Goal: Information Seeking & Learning: Learn about a topic

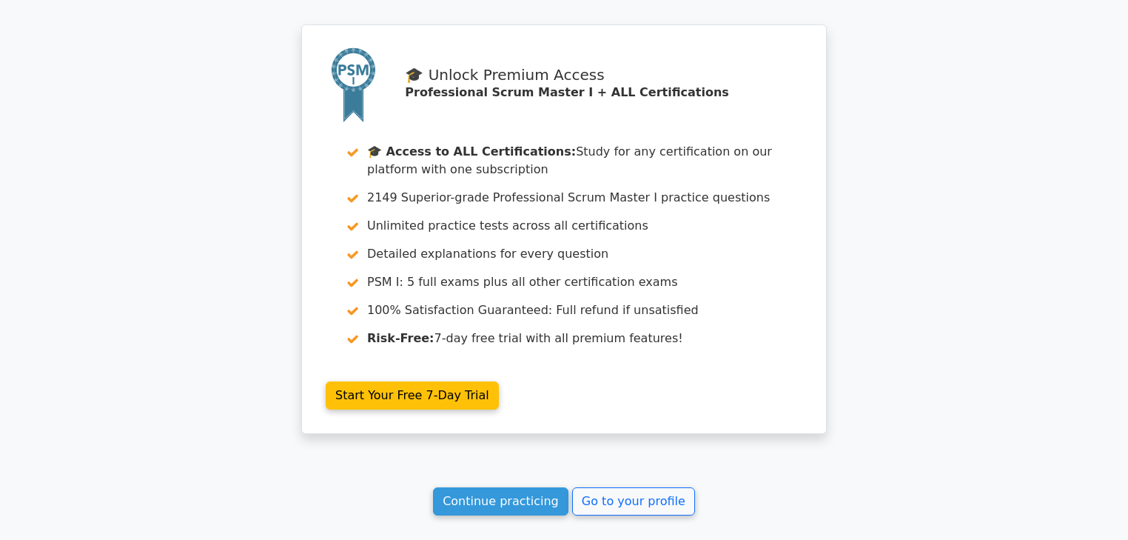
scroll to position [2250, 0]
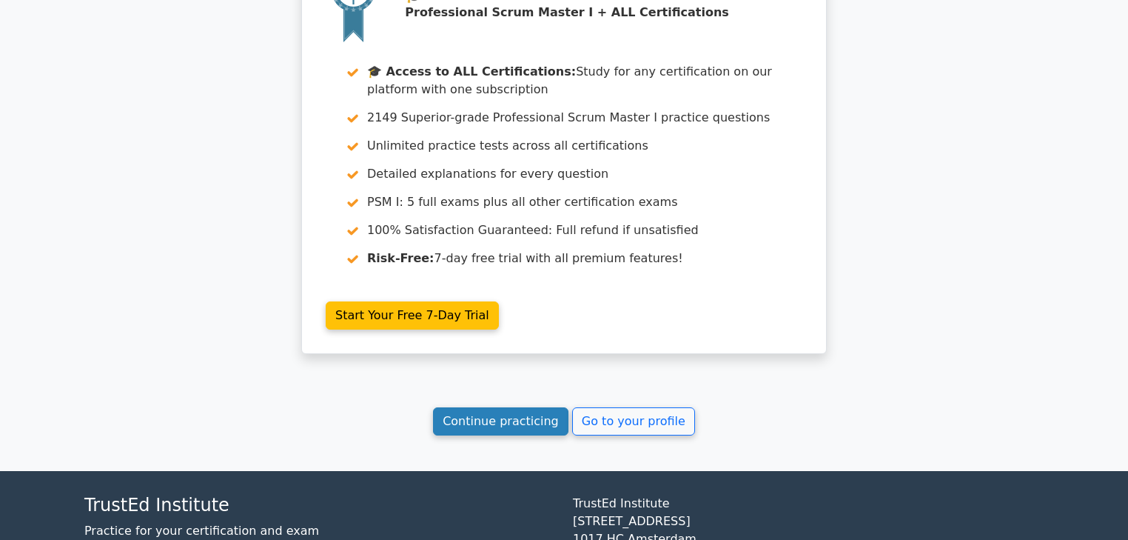
click at [517, 407] on link "Continue practicing" at bounding box center [500, 421] width 135 height 28
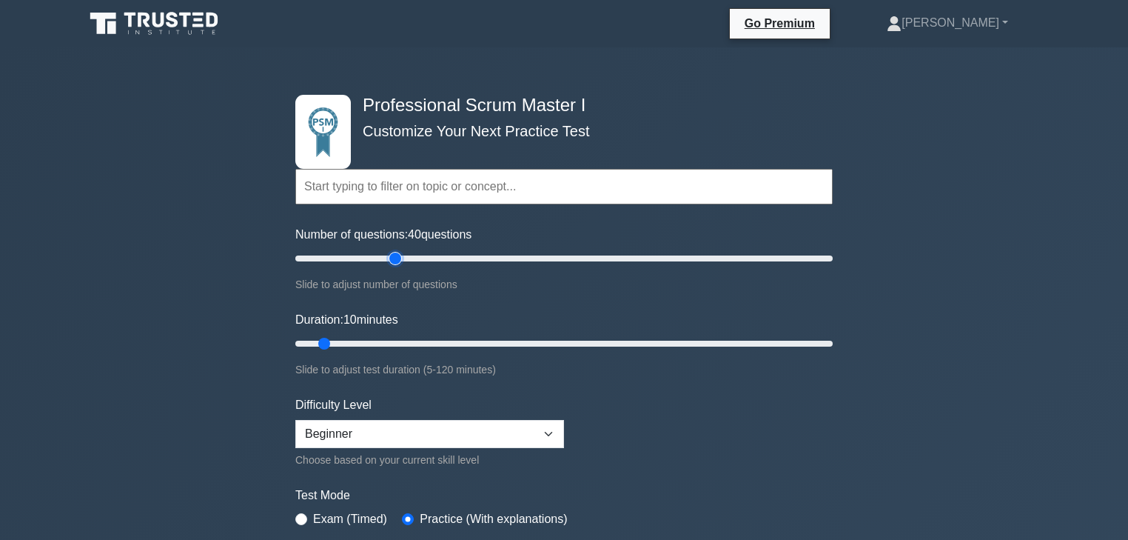
click at [398, 252] on input "Number of questions: 40 questions" at bounding box center [563, 258] width 537 height 18
click at [424, 257] on input "Number of questions: 50 questions" at bounding box center [563, 258] width 537 height 18
type input "60"
click at [444, 257] on input "Number of questions: 50 questions" at bounding box center [563, 258] width 537 height 18
click at [431, 340] on input "Duration: 10 minutes" at bounding box center [563, 344] width 537 height 18
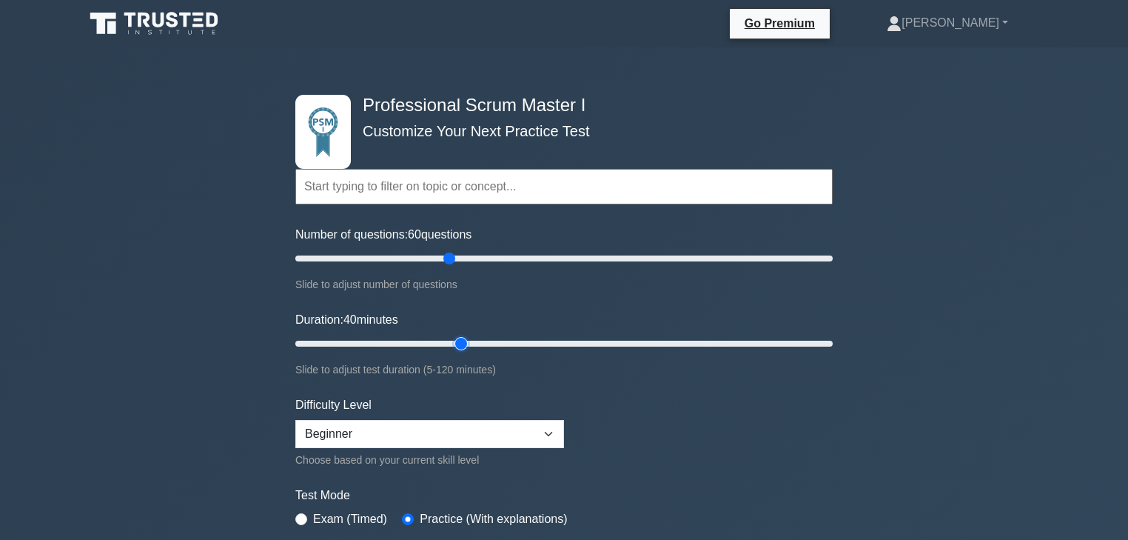
click at [450, 336] on input "Duration: 40 minutes" at bounding box center [563, 344] width 537 height 18
click at [477, 341] on input "Duration: 40 minutes" at bounding box center [563, 344] width 537 height 18
click at [477, 341] on input "Duration: 45 minutes" at bounding box center [563, 344] width 537 height 18
click at [494, 342] on input "Duration: 45 minutes" at bounding box center [563, 344] width 537 height 18
click at [503, 342] on input "Duration: 45 minutes" at bounding box center [563, 344] width 537 height 18
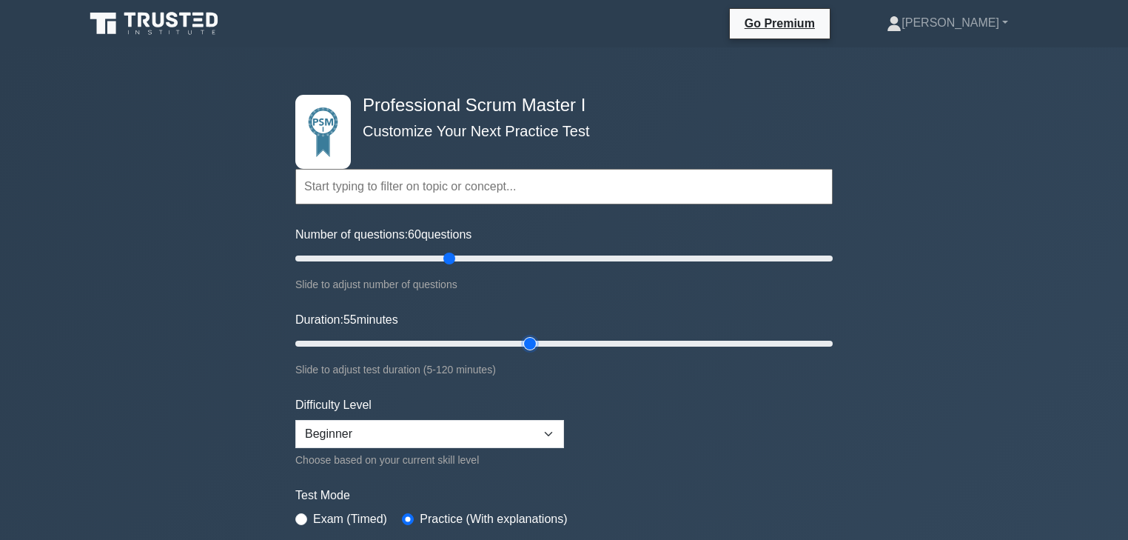
click at [528, 340] on input "Duration: 55 minutes" at bounding box center [563, 344] width 537 height 18
type input "60"
click at [551, 340] on input "Duration: 55 minutes" at bounding box center [563, 344] width 537 height 18
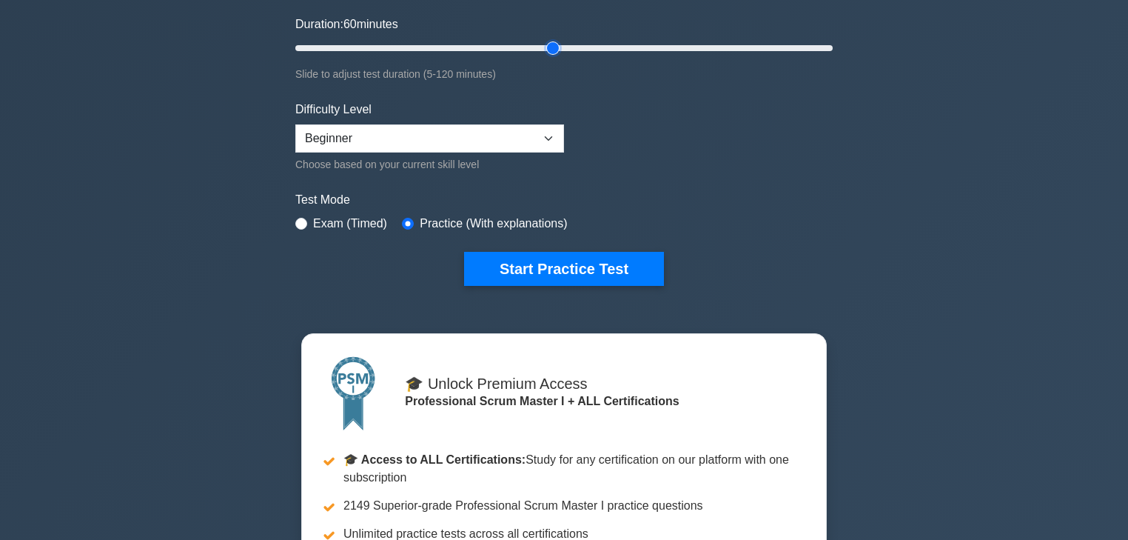
scroll to position [296, 0]
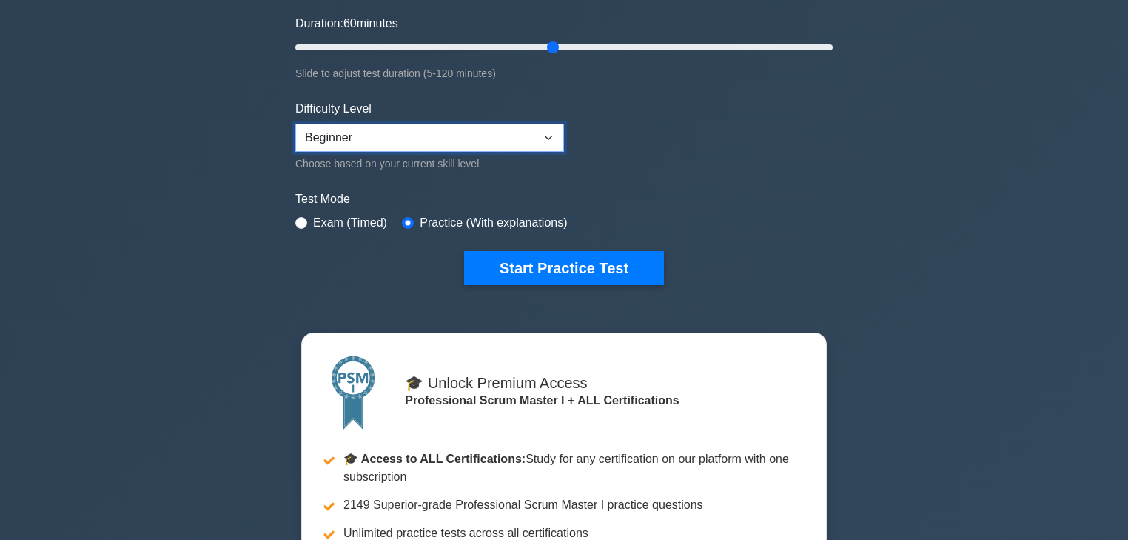
click at [503, 135] on select "Beginner Intermediate Expert" at bounding box center [429, 138] width 269 height 28
click at [295, 124] on select "Beginner Intermediate Expert" at bounding box center [429, 138] width 269 height 28
click at [340, 146] on select "Beginner Intermediate Expert" at bounding box center [429, 138] width 269 height 28
select select "beginner"
click at [295, 124] on select "Beginner Intermediate Expert" at bounding box center [429, 138] width 269 height 28
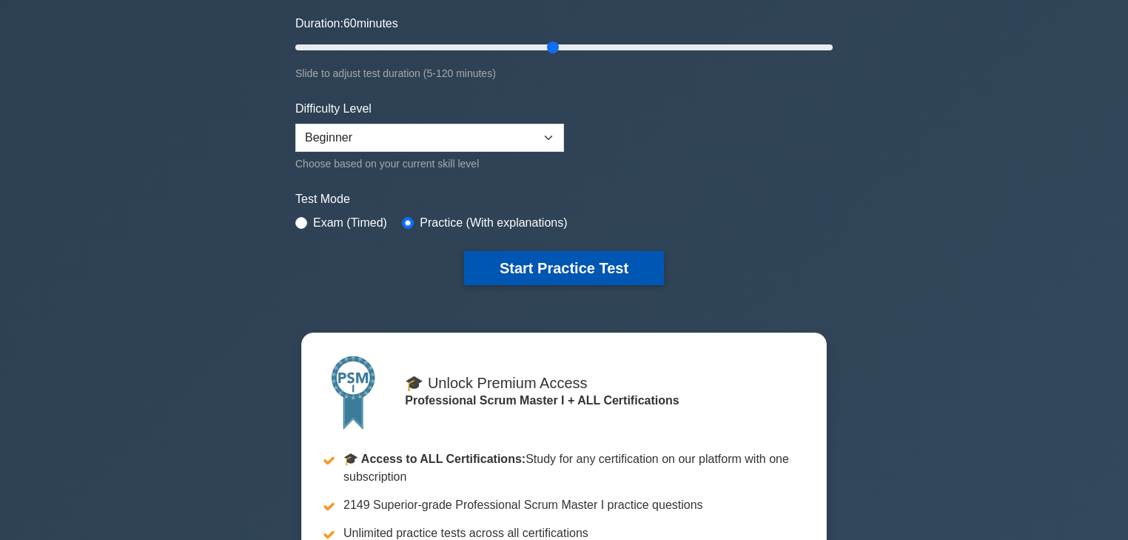
click at [533, 266] on button "Start Practice Test" at bounding box center [564, 268] width 200 height 34
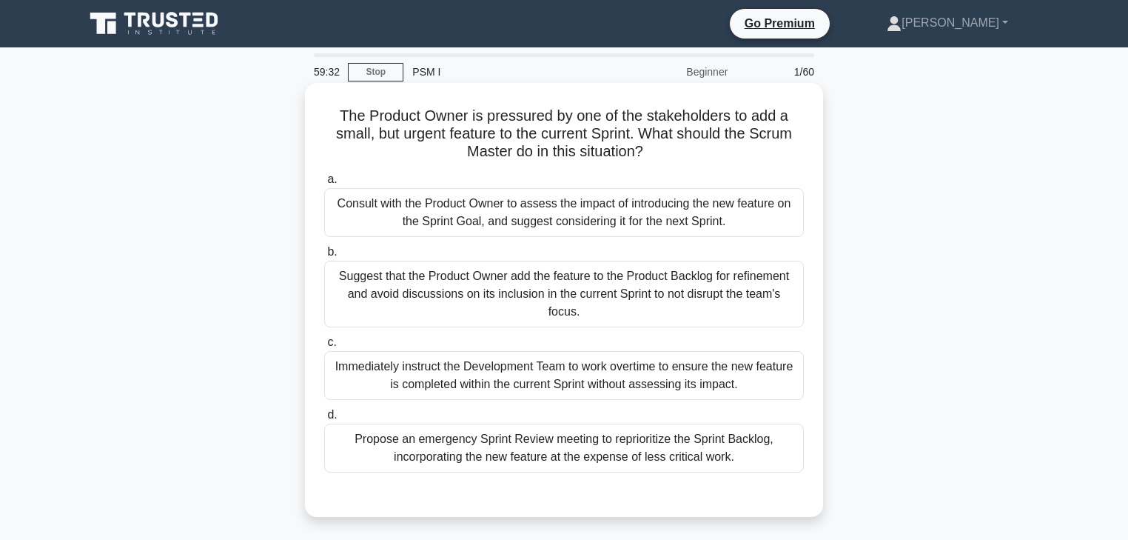
click at [539, 205] on div "Consult with the Product Owner to assess the impact of introducing the new feat…" at bounding box center [564, 212] width 480 height 49
click at [324, 184] on input "a. Consult with the Product Owner to assess the impact of introducing the new f…" at bounding box center [324, 180] width 0 height 10
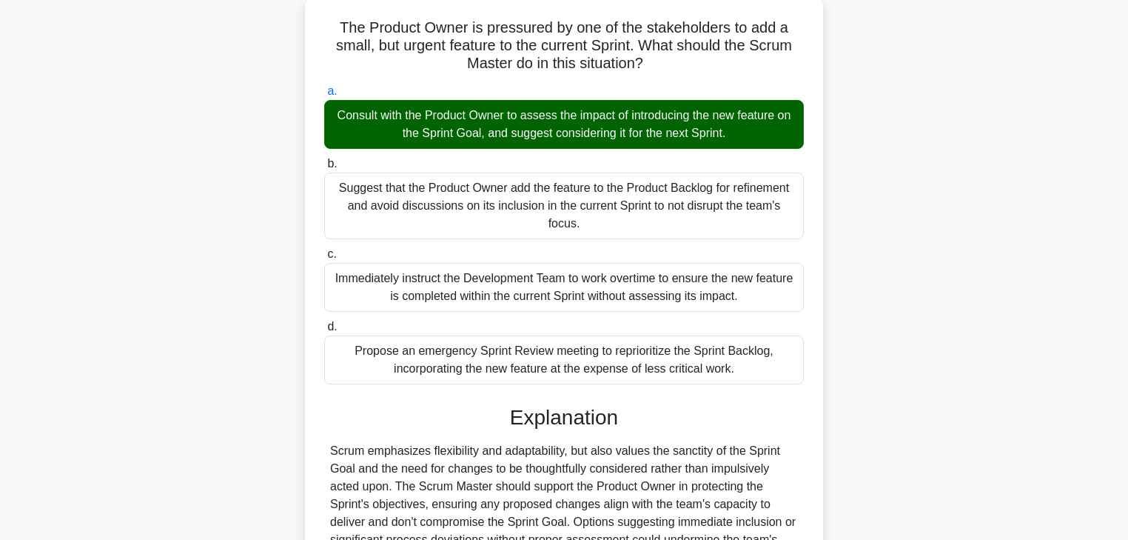
scroll to position [178, 0]
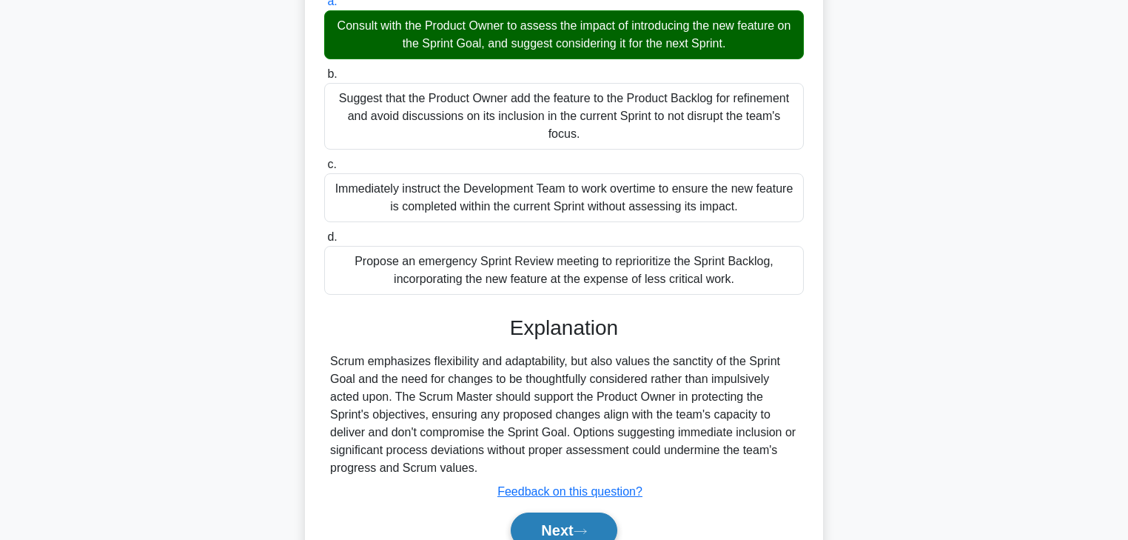
click at [548, 523] on button "Next" at bounding box center [564, 530] width 106 height 36
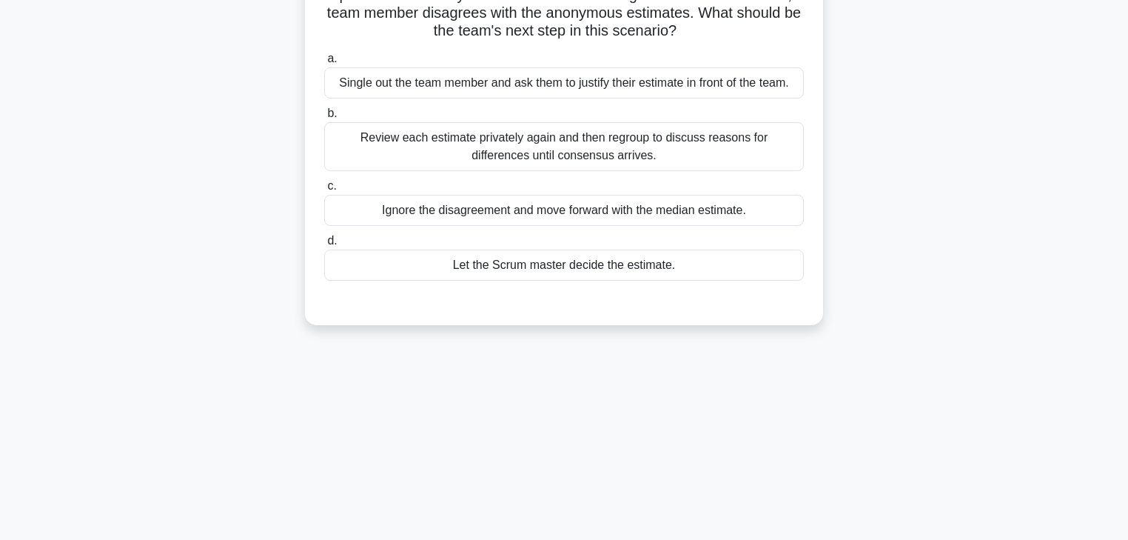
scroll to position [0, 0]
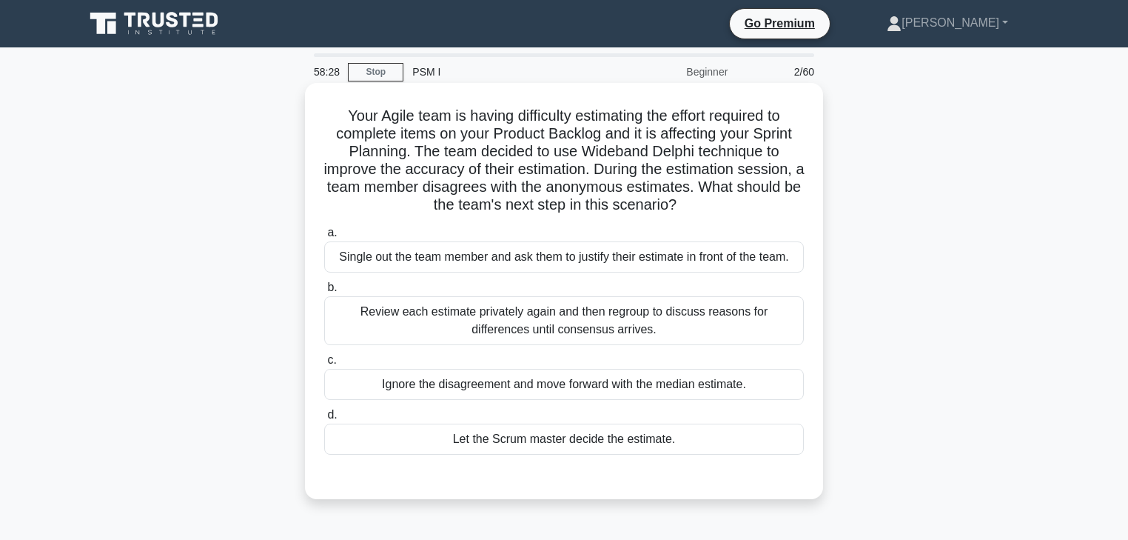
click at [526, 317] on div "Review each estimate privately again and then regroup to discuss reasons for di…" at bounding box center [564, 320] width 480 height 49
click at [324, 292] on input "b. Review each estimate privately again and then regroup to discuss reasons for…" at bounding box center [324, 288] width 0 height 10
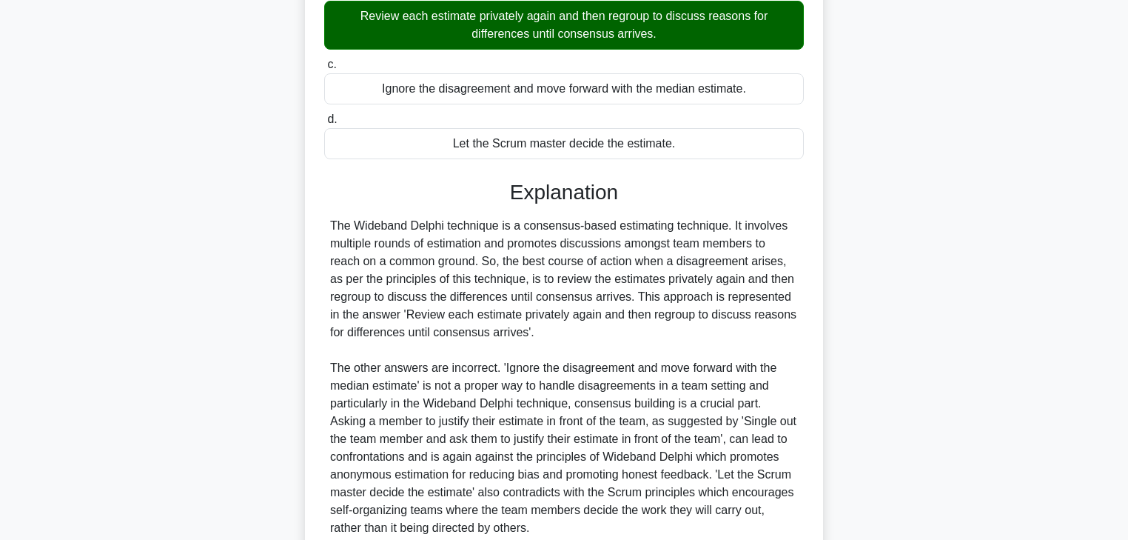
scroll to position [414, 0]
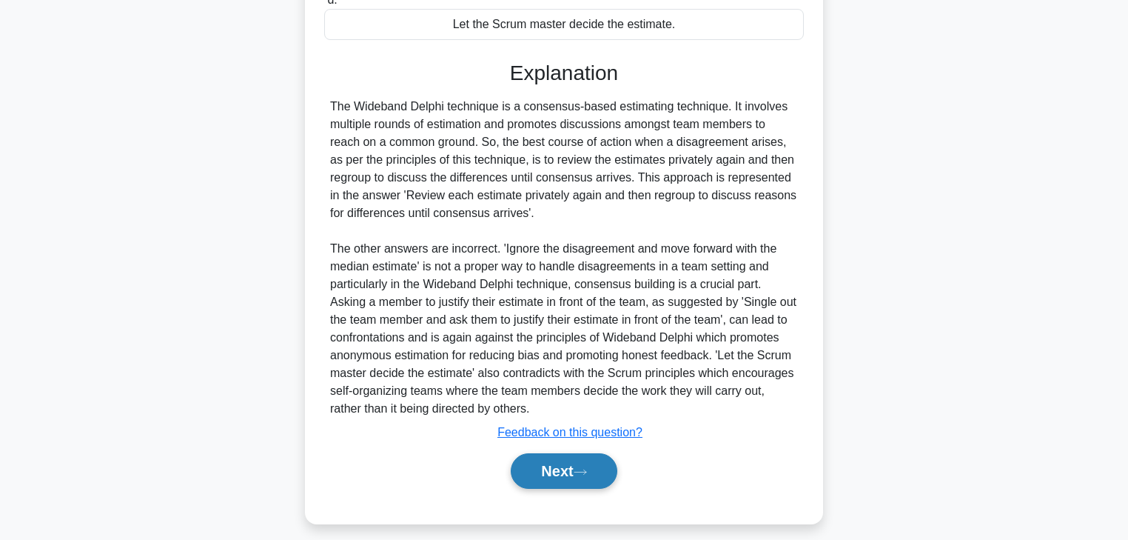
click at [551, 464] on button "Next" at bounding box center [564, 471] width 106 height 36
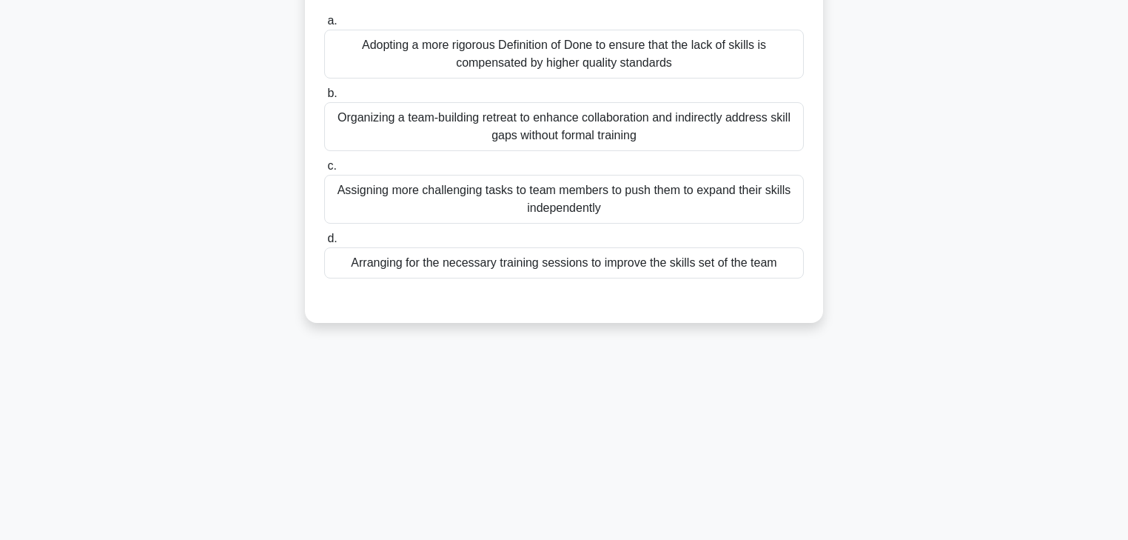
scroll to position [0, 0]
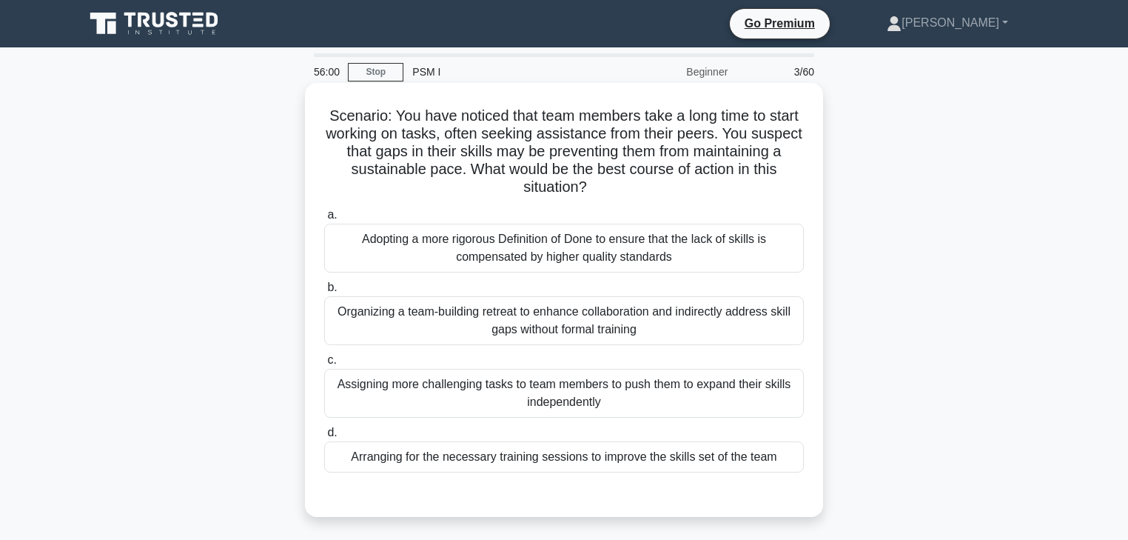
click at [533, 458] on div "Arranging for the necessary training sessions to improve the skills set of the …" at bounding box center [564, 456] width 480 height 31
click at [324, 437] on input "d. Arranging for the necessary training sessions to improve the skills set of t…" at bounding box center [324, 433] width 0 height 10
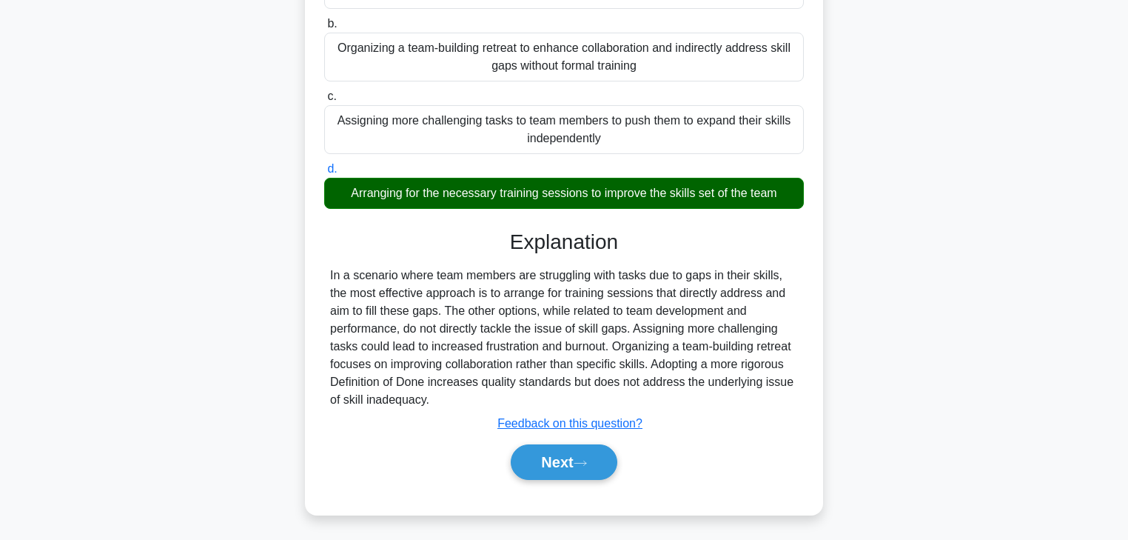
scroll to position [266, 0]
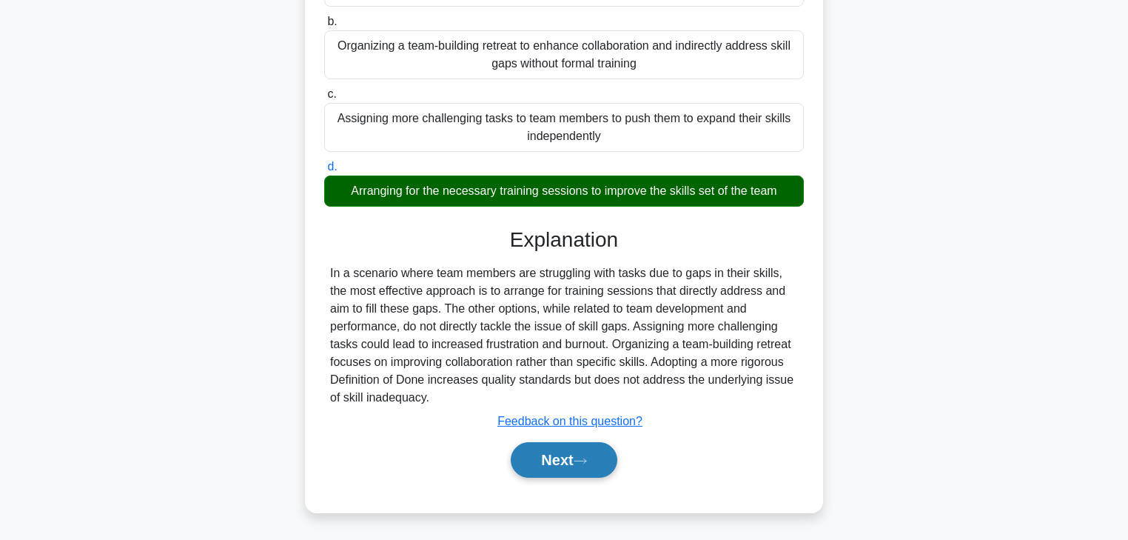
click at [533, 458] on button "Next" at bounding box center [564, 460] width 106 height 36
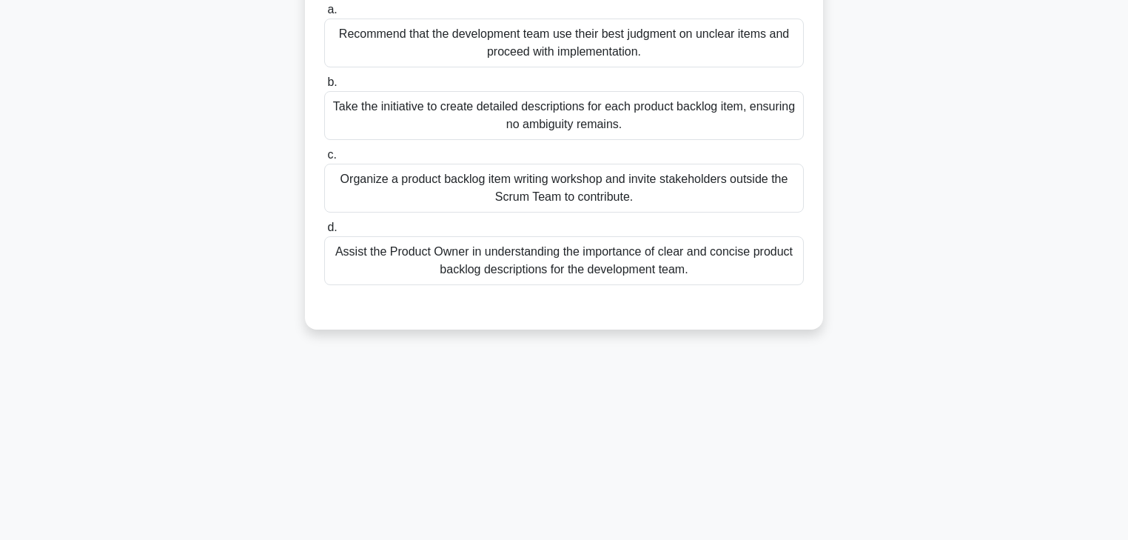
scroll to position [83, 0]
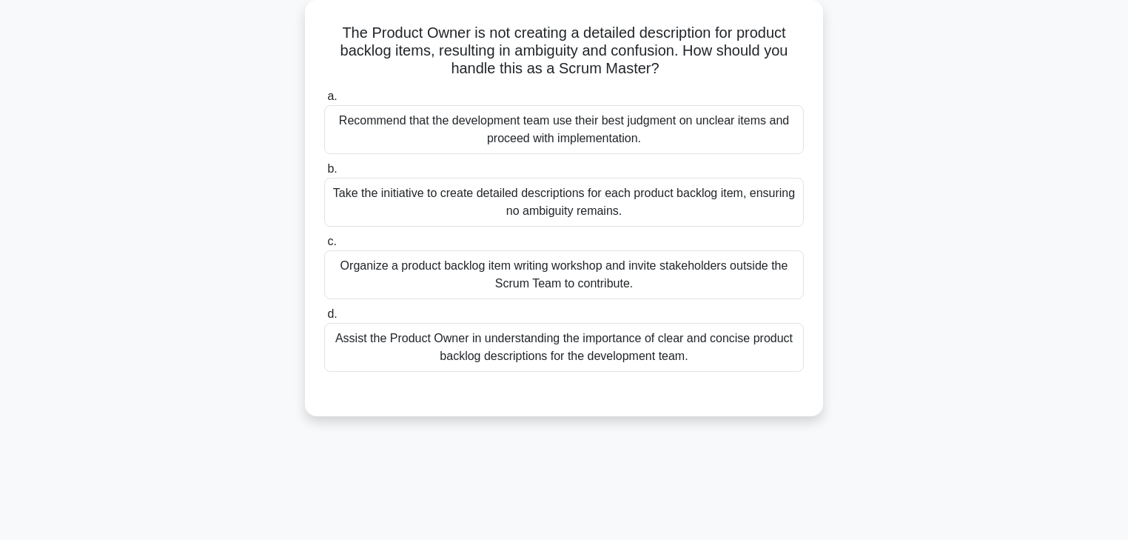
click at [471, 337] on div "Assist the Product Owner in understanding the importance of clear and concise p…" at bounding box center [564, 347] width 480 height 49
click at [324, 319] on input "d. Assist the Product Owner in understanding the importance of clear and concis…" at bounding box center [324, 314] width 0 height 10
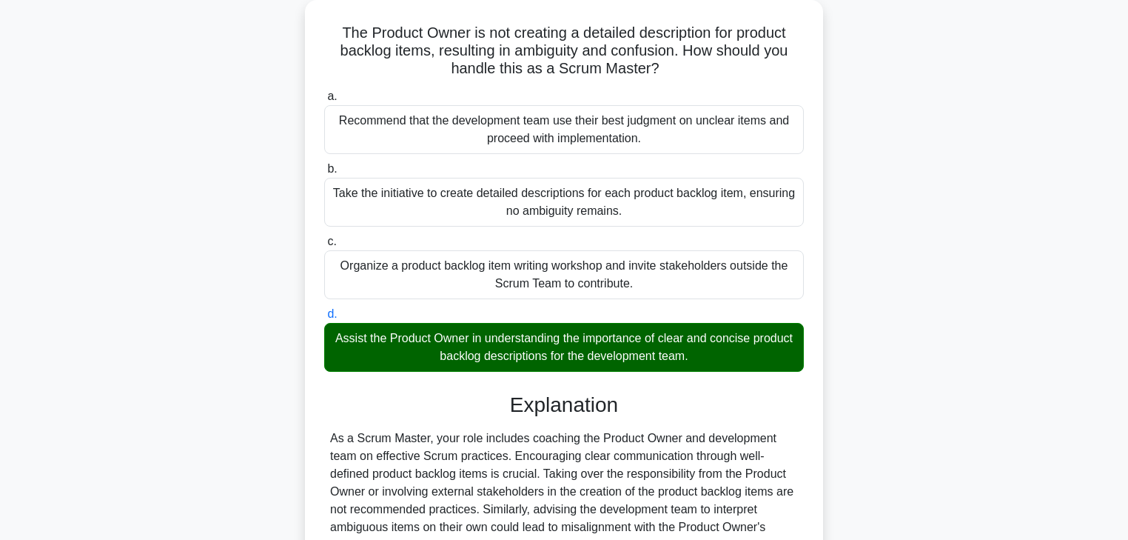
scroll to position [261, 0]
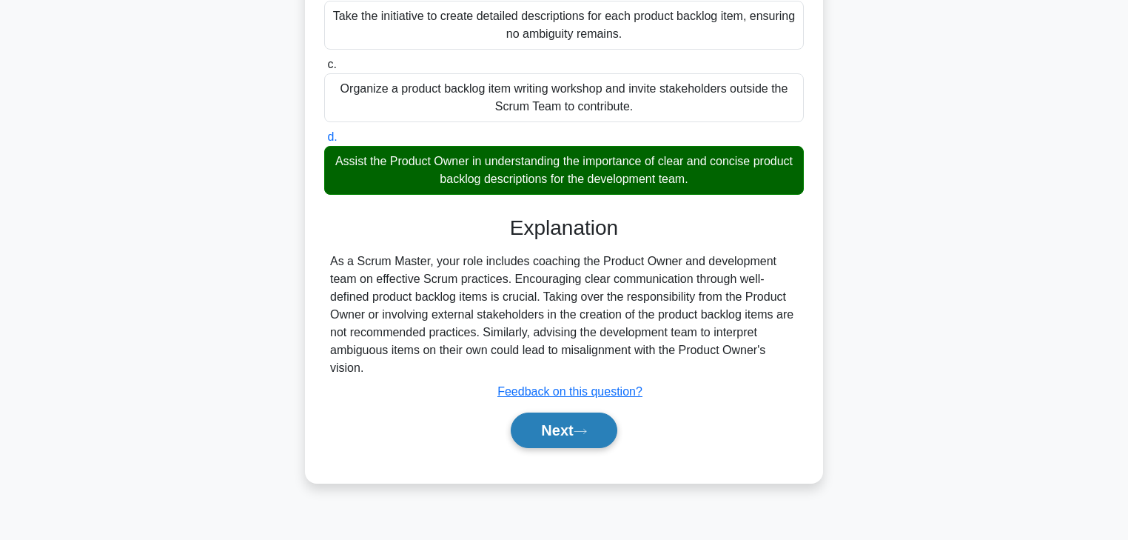
click at [545, 426] on button "Next" at bounding box center [564, 430] width 106 height 36
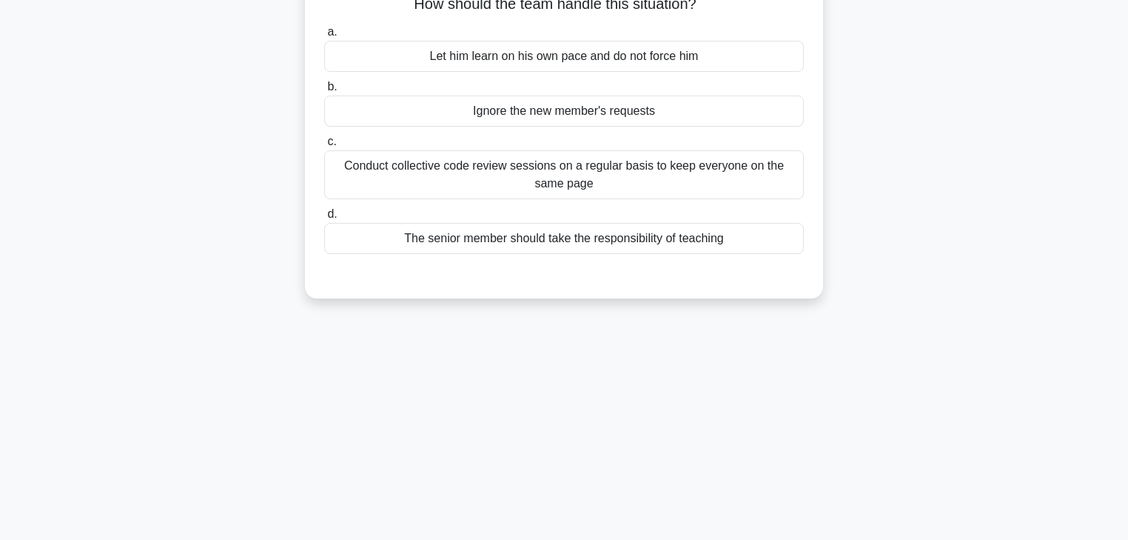
scroll to position [24, 0]
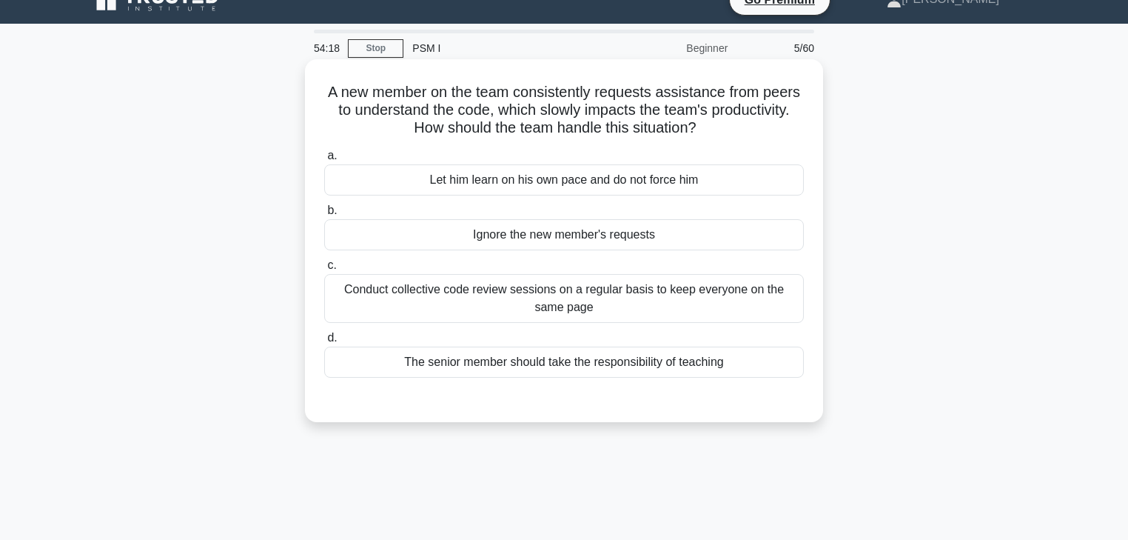
click at [663, 292] on div "Conduct collective code review sessions on a regular basis to keep everyone on …" at bounding box center [564, 298] width 480 height 49
click at [324, 270] on input "c. Conduct collective code review sessions on a regular basis to keep everyone …" at bounding box center [324, 266] width 0 height 10
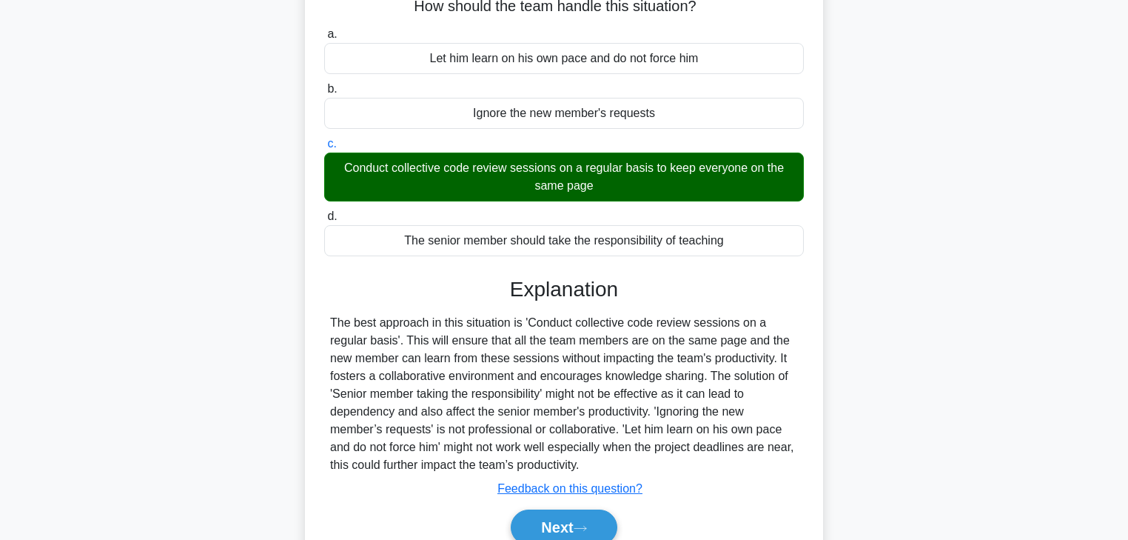
scroll to position [261, 0]
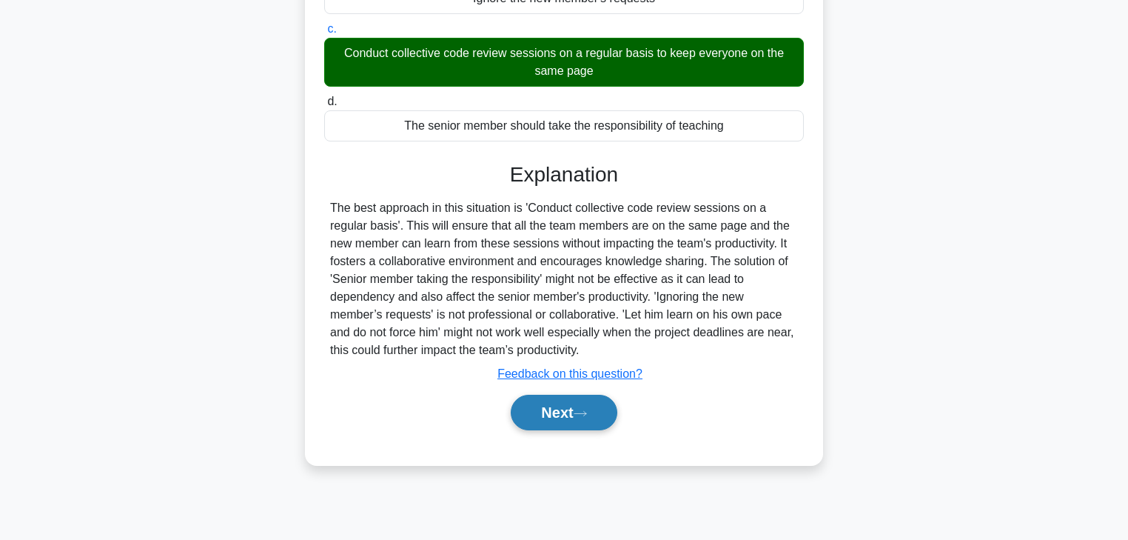
click at [545, 406] on button "Next" at bounding box center [564, 412] width 106 height 36
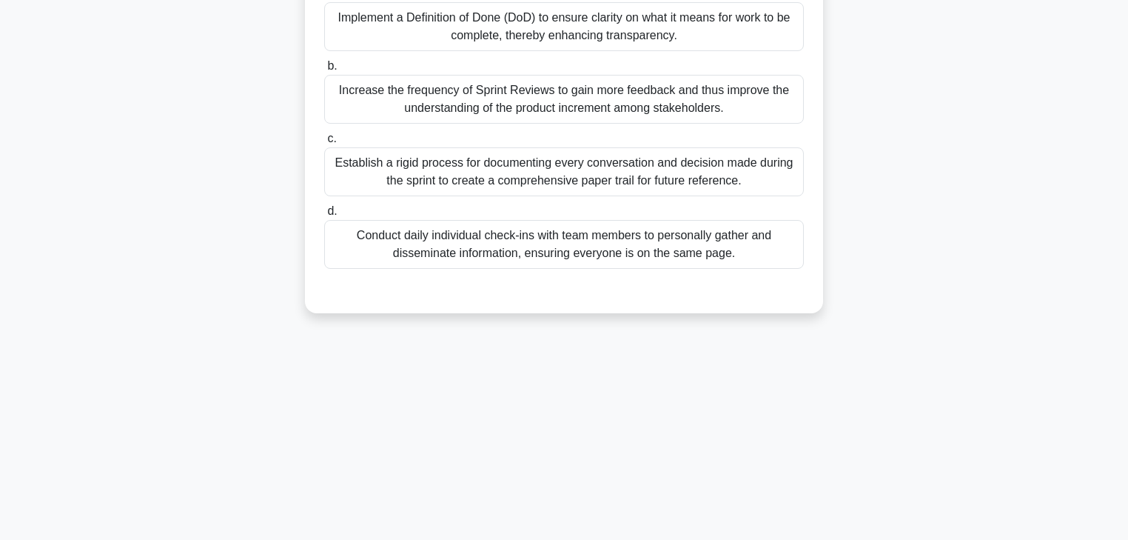
scroll to position [83, 0]
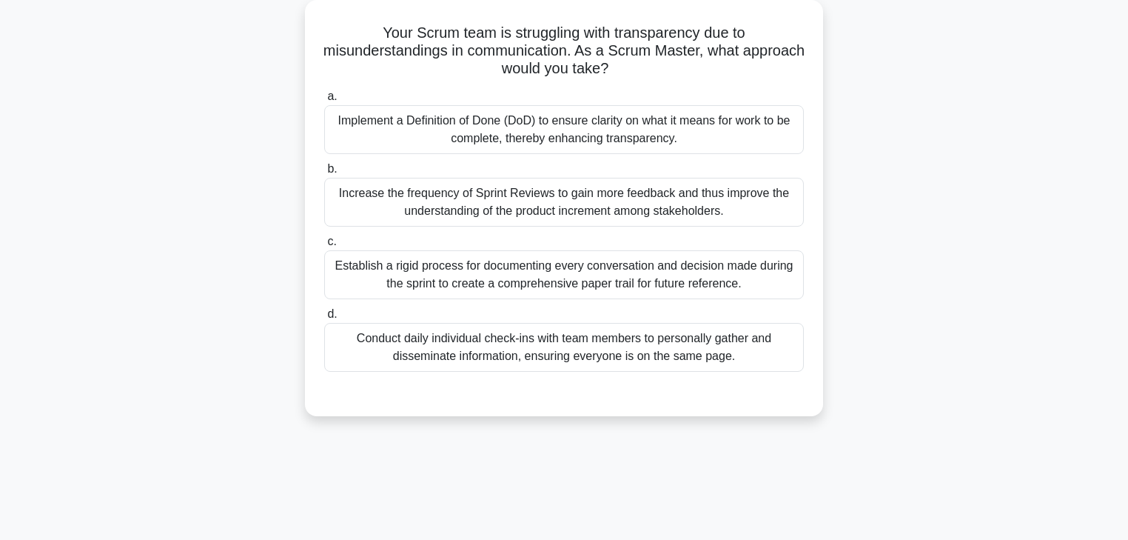
click at [354, 135] on div "Implement a Definition of Done (DoD) to ensure clarity on what it means for wor…" at bounding box center [564, 129] width 480 height 49
click at [324, 101] on input "a. Implement a Definition of Done (DoD) to ensure clarity on what it means for …" at bounding box center [324, 97] width 0 height 10
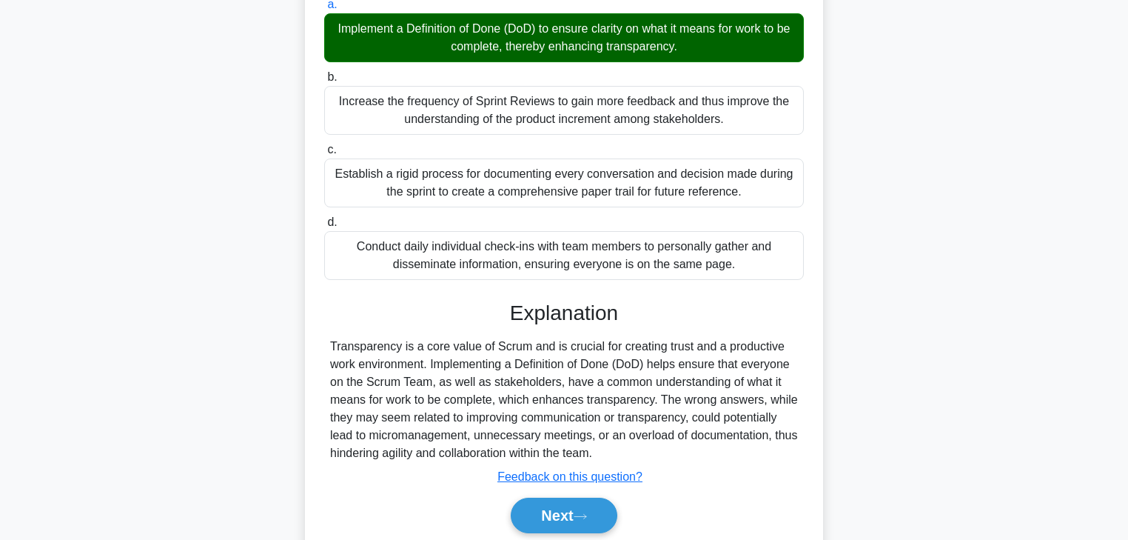
scroll to position [261, 0]
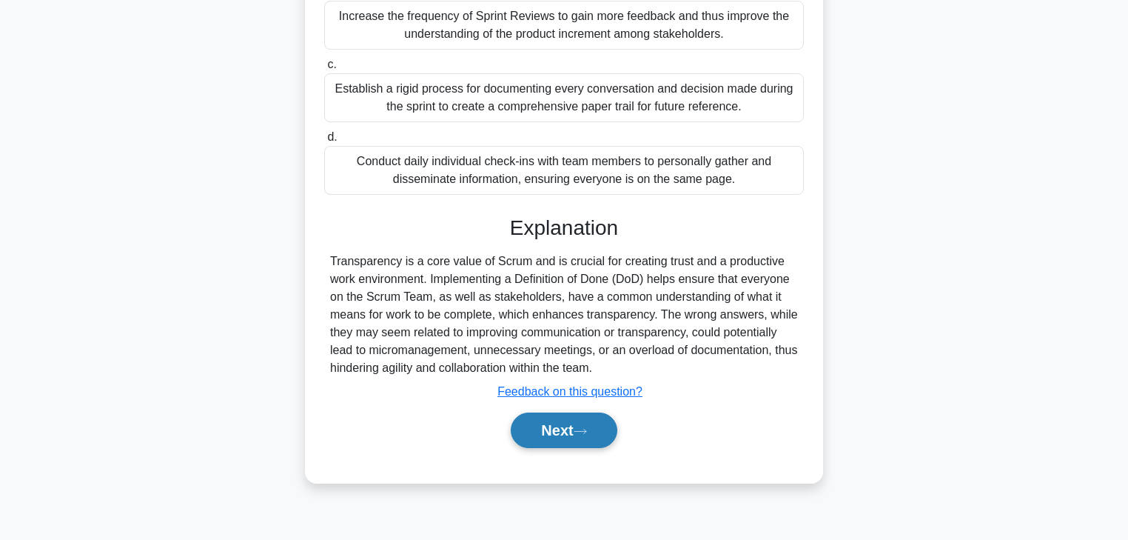
click at [548, 422] on button "Next" at bounding box center [564, 430] width 106 height 36
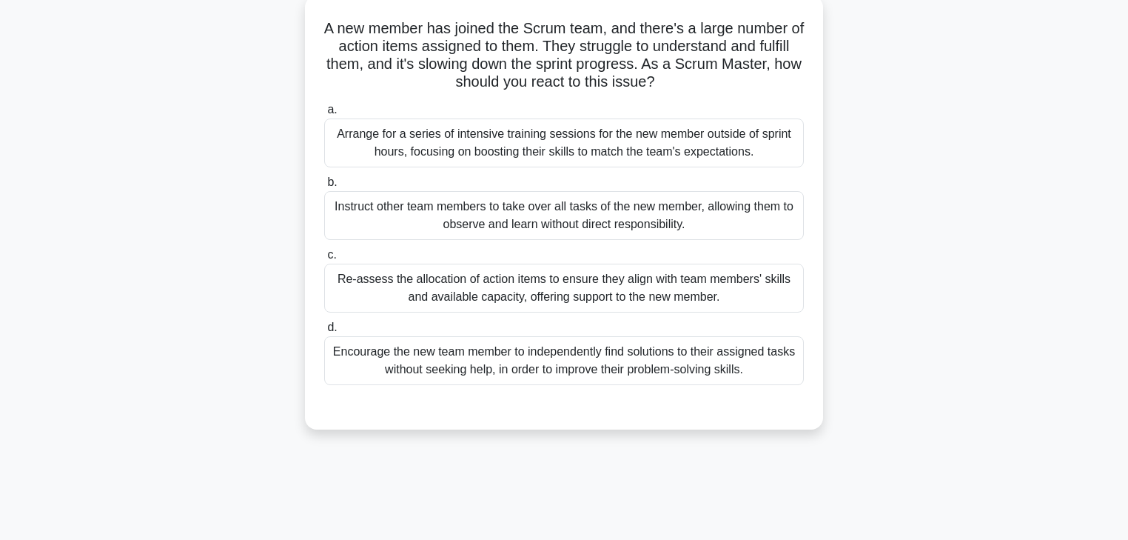
scroll to position [24, 0]
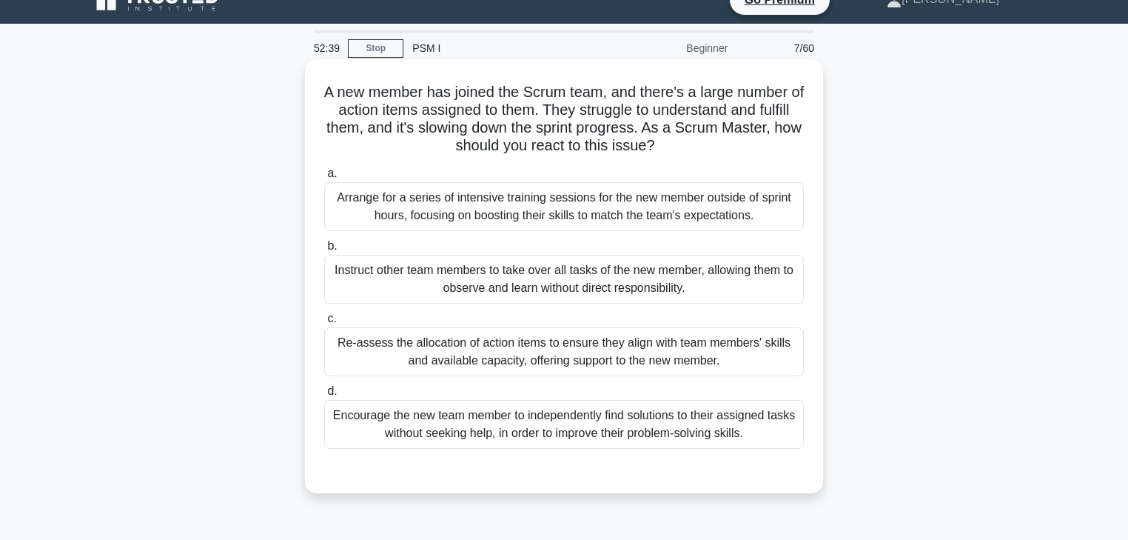
click at [362, 343] on div "Re-assess the allocation of action items to ensure they align with team members…" at bounding box center [564, 351] width 480 height 49
click at [324, 323] on input "c. Re-assess the allocation of action items to ensure they align with team memb…" at bounding box center [324, 319] width 0 height 10
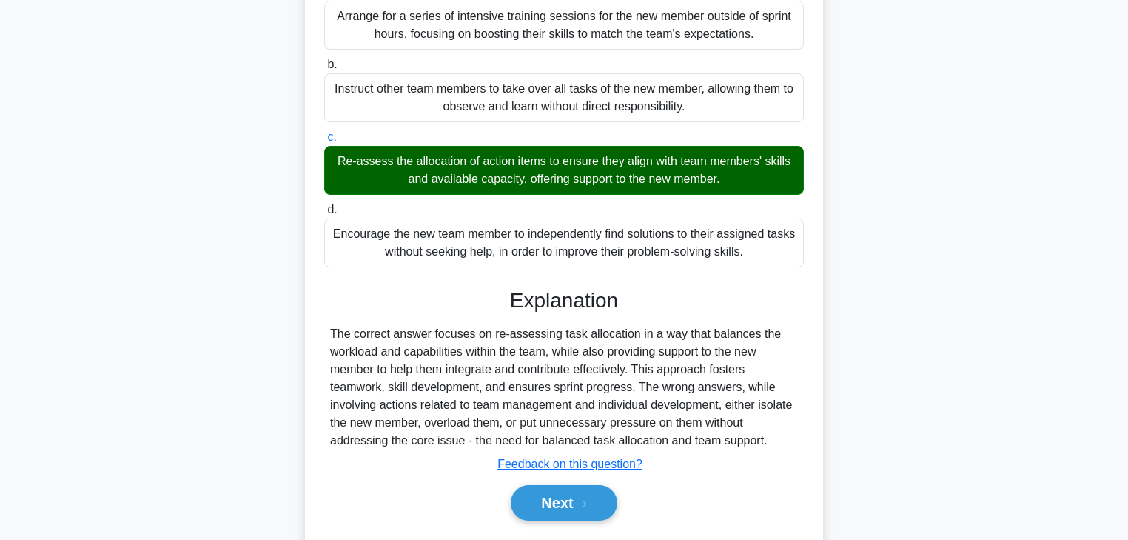
scroll to position [261, 0]
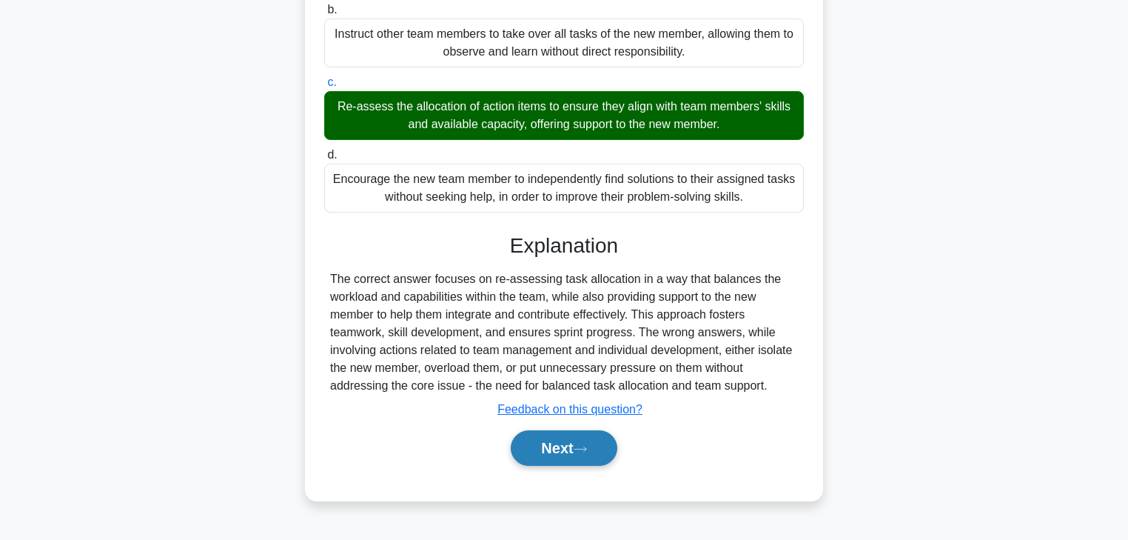
click at [560, 451] on button "Next" at bounding box center [564, 448] width 106 height 36
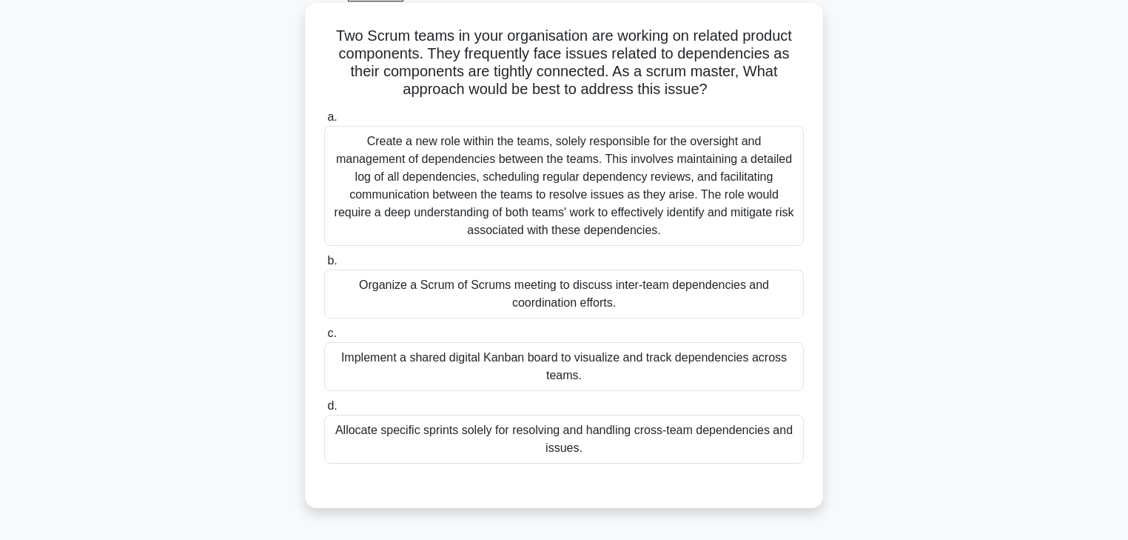
scroll to position [59, 0]
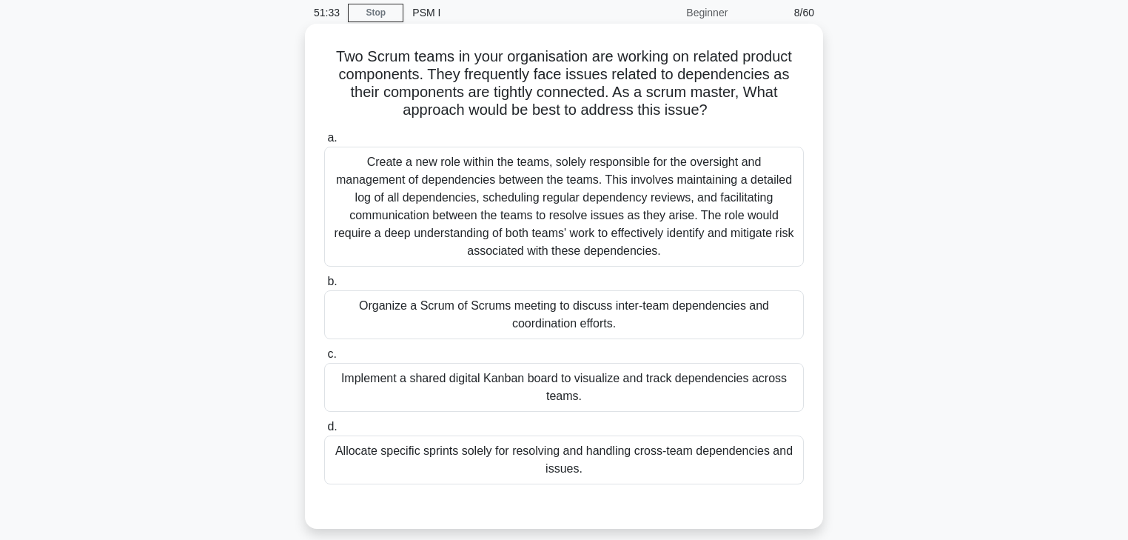
click at [380, 312] on div "Organize a Scrum of Scrums meeting to discuss inter-team dependencies and coord…" at bounding box center [564, 314] width 480 height 49
click at [324, 286] on input "b. Organize a Scrum of Scrums meeting to discuss inter-team dependencies and co…" at bounding box center [324, 282] width 0 height 10
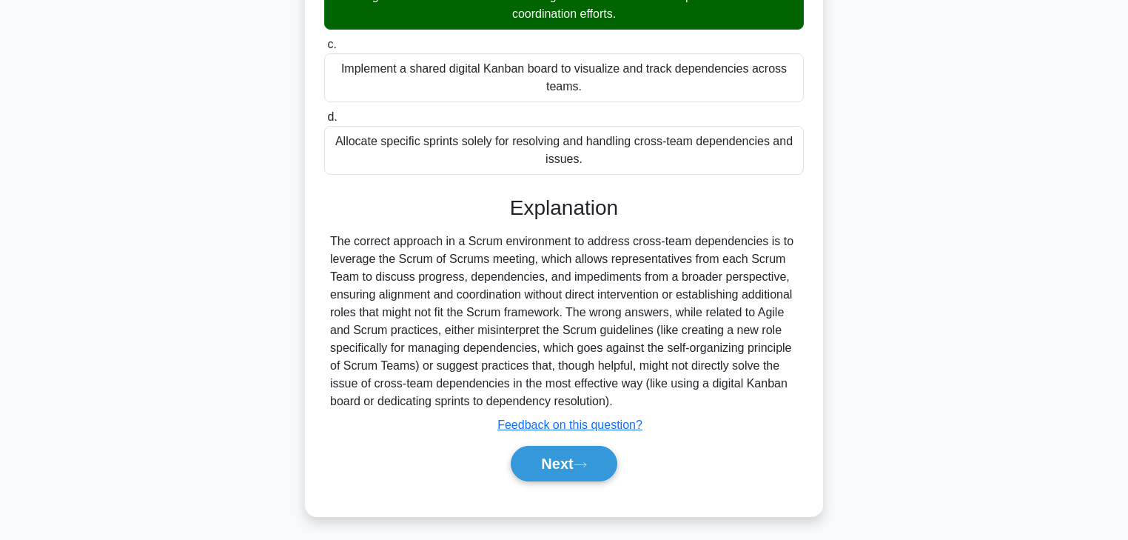
scroll to position [372, 0]
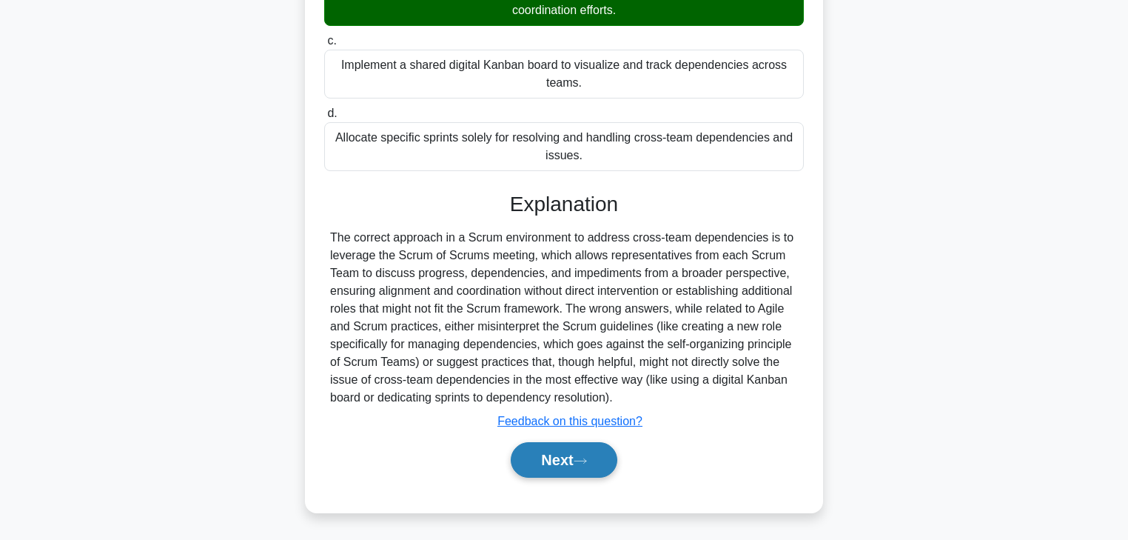
click at [552, 453] on button "Next" at bounding box center [564, 460] width 106 height 36
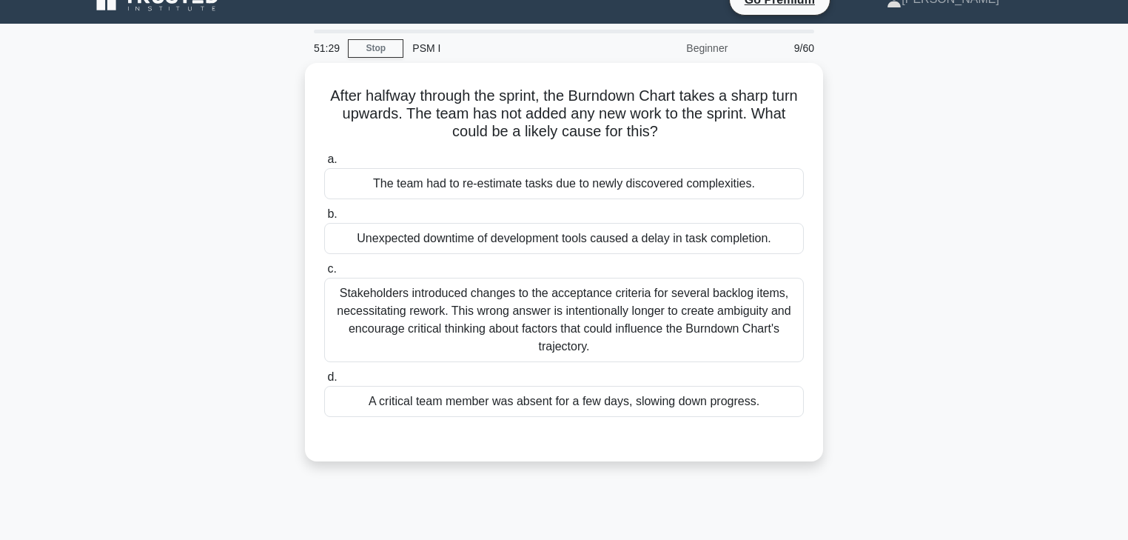
scroll to position [0, 0]
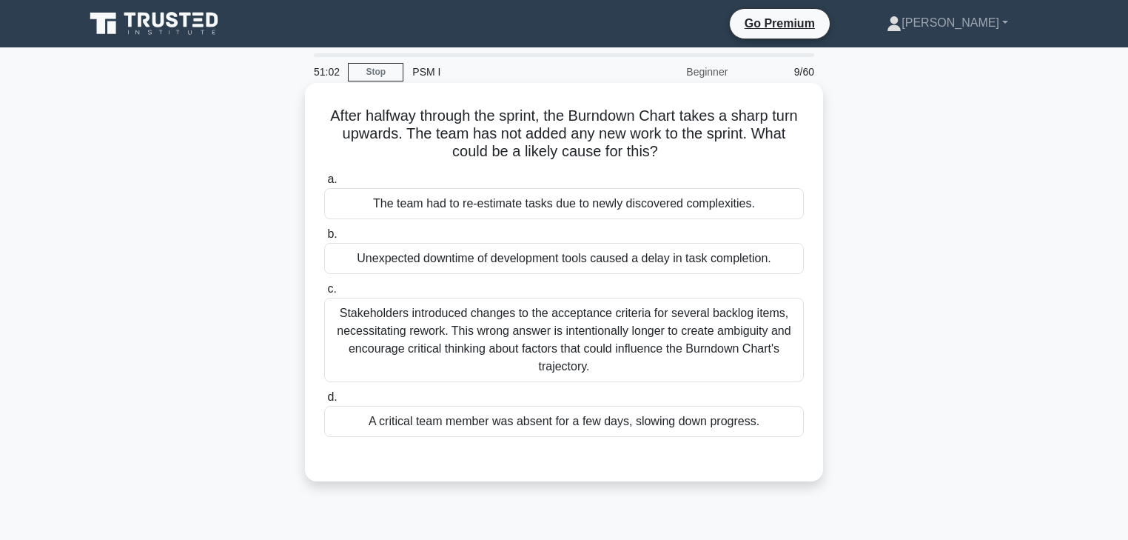
click at [417, 211] on div "The team had to re-estimate tasks due to newly discovered complexities." at bounding box center [564, 203] width 480 height 31
click at [324, 184] on input "a. The team had to re-estimate tasks due to newly discovered complexities." at bounding box center [324, 180] width 0 height 10
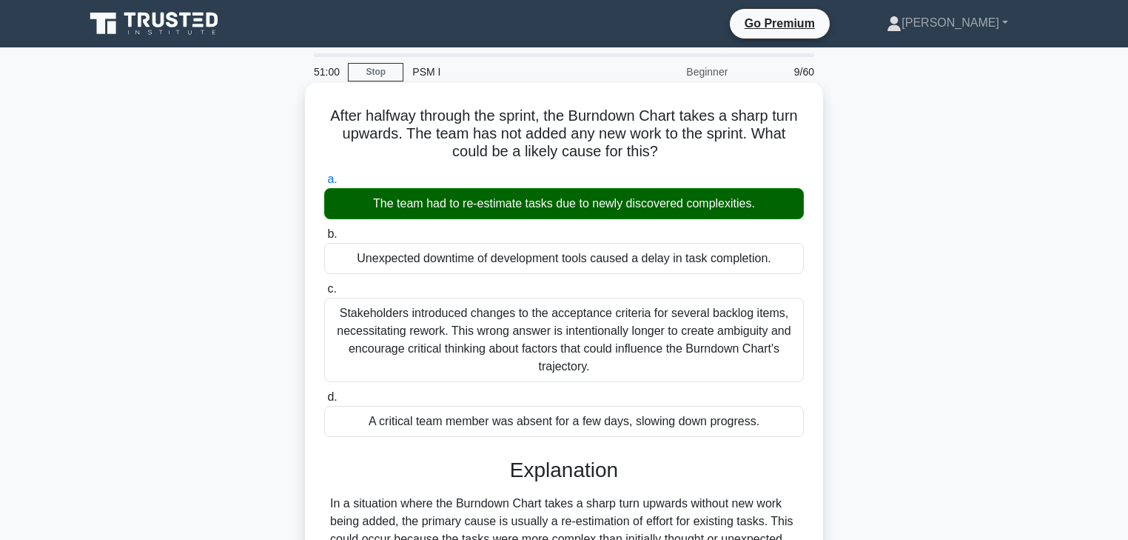
scroll to position [178, 0]
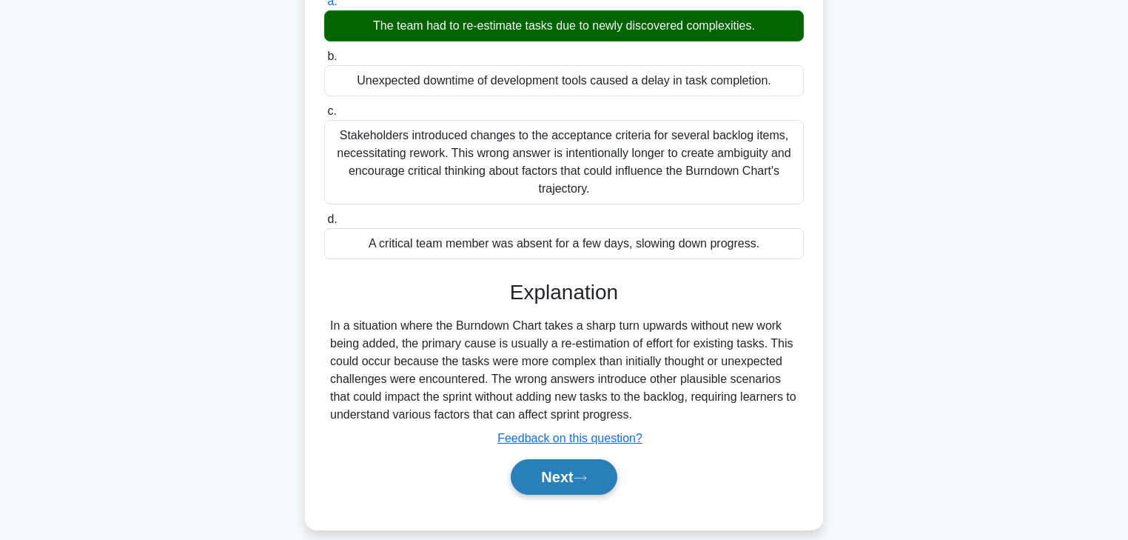
click at [547, 486] on button "Next" at bounding box center [564, 477] width 106 height 36
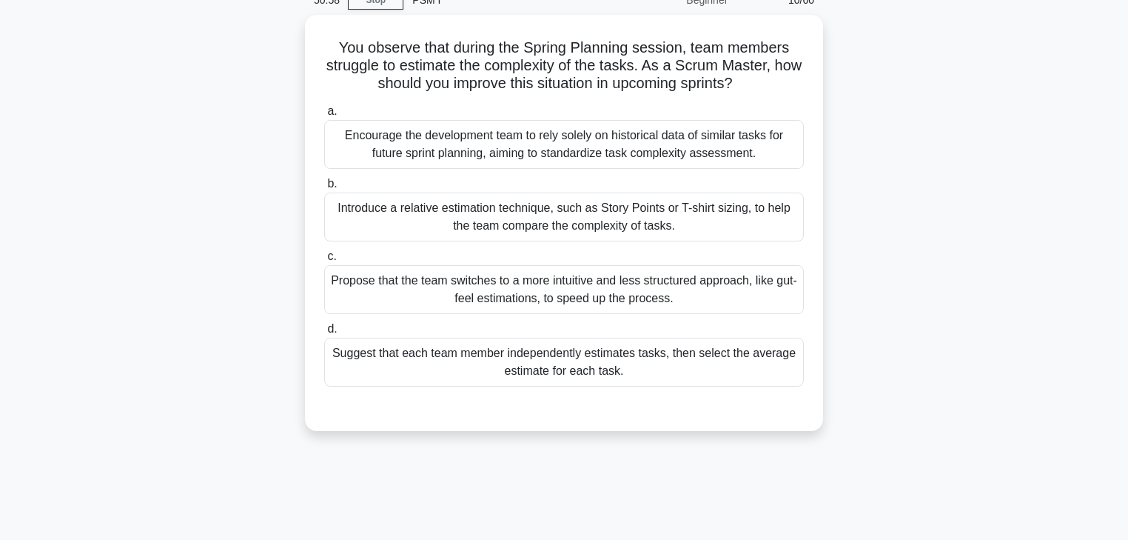
scroll to position [0, 0]
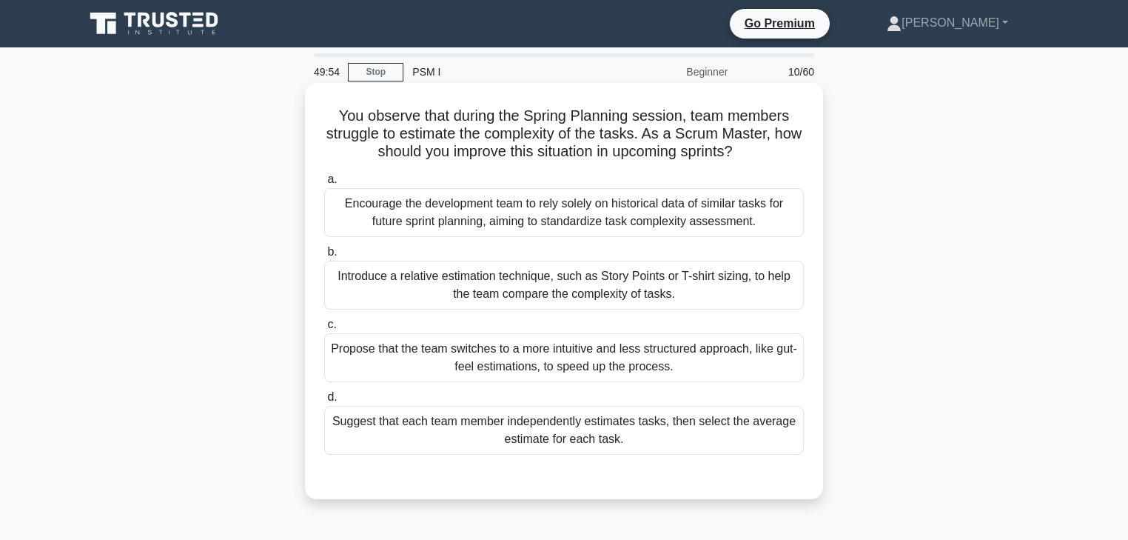
click at [474, 281] on div "Introduce a relative estimation technique, such as Story Points or T-shirt sizi…" at bounding box center [564, 285] width 480 height 49
click at [324, 257] on input "b. Introduce a relative estimation technique, such as Story Points or T-shirt s…" at bounding box center [324, 252] width 0 height 10
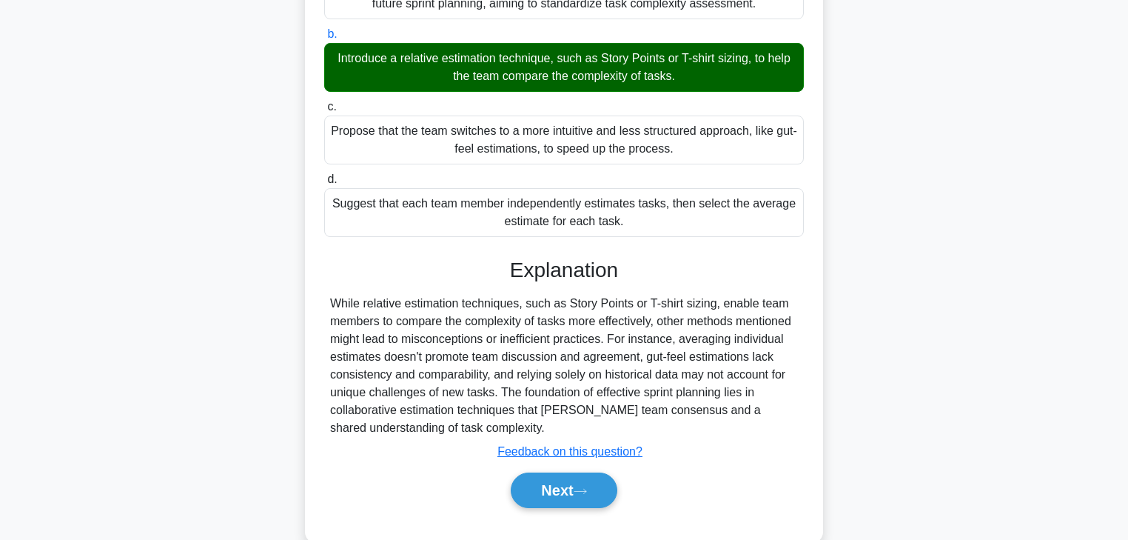
scroll to position [261, 0]
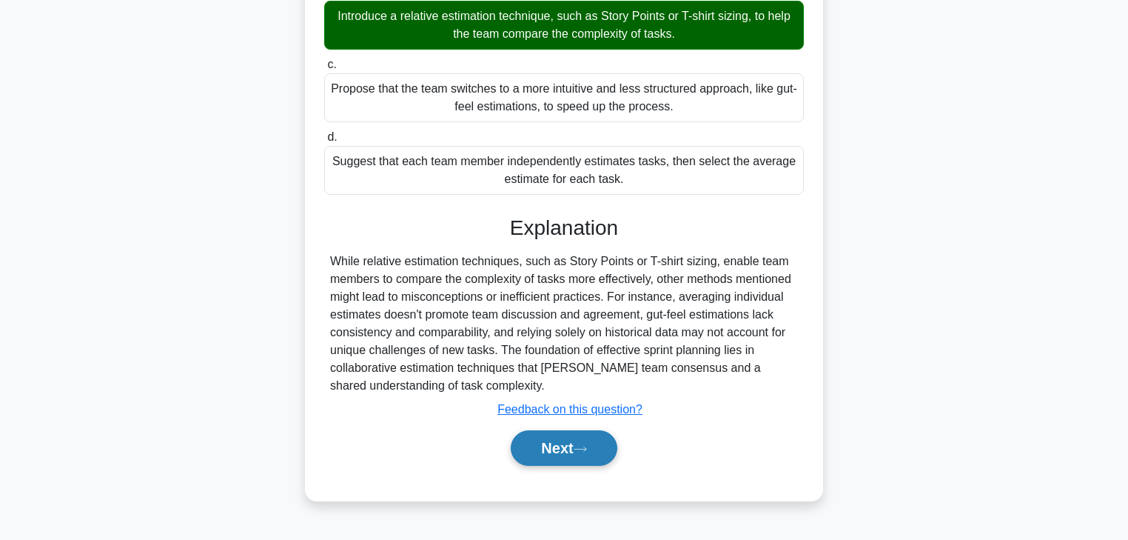
click at [551, 443] on button "Next" at bounding box center [564, 448] width 106 height 36
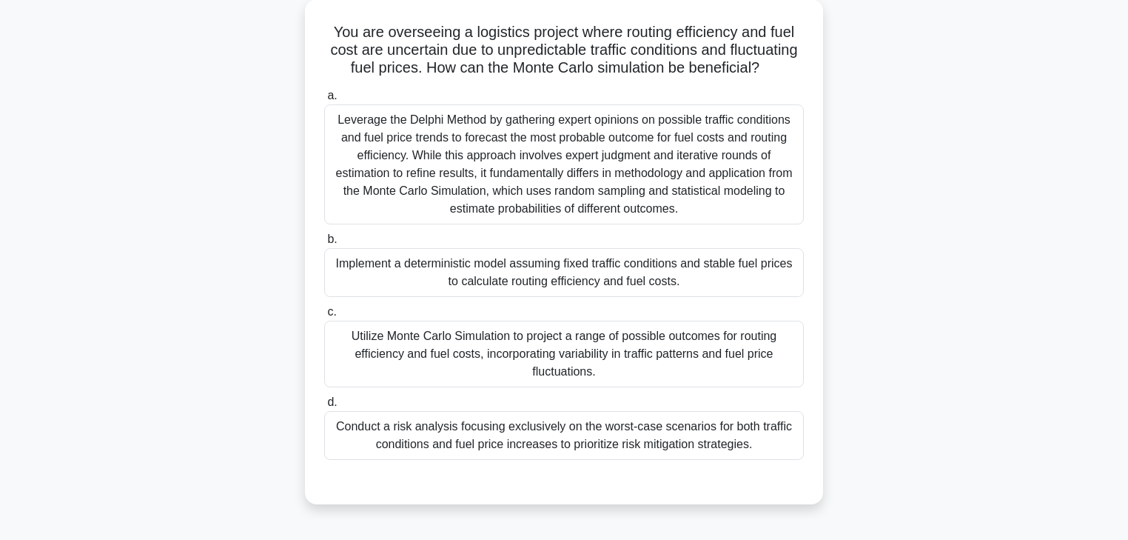
scroll to position [83, 0]
click at [375, 362] on div "Utilize Monte Carlo Simulation to project a range of possible outcomes for rout…" at bounding box center [564, 354] width 480 height 67
click at [324, 318] on input "c. Utilize Monte Carlo Simulation to project a range of possible outcomes for r…" at bounding box center [324, 313] width 0 height 10
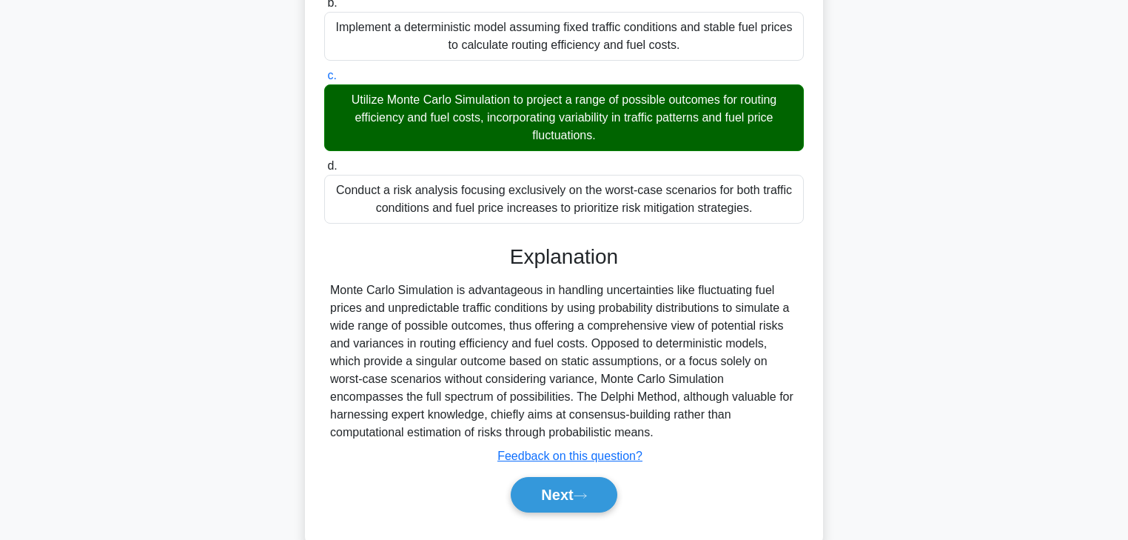
scroll to position [372, 0]
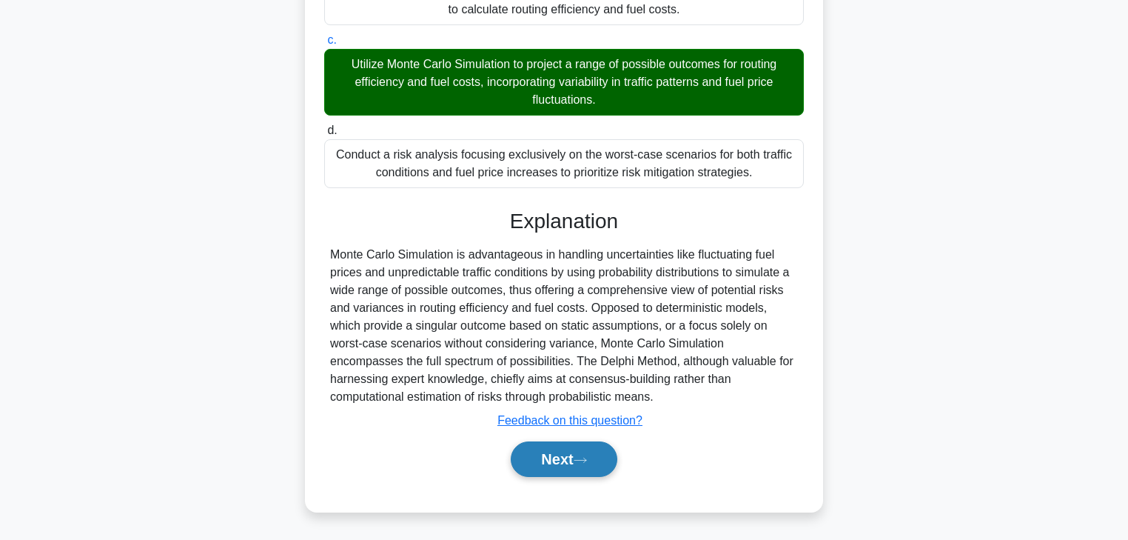
click at [527, 456] on button "Next" at bounding box center [564, 459] width 106 height 36
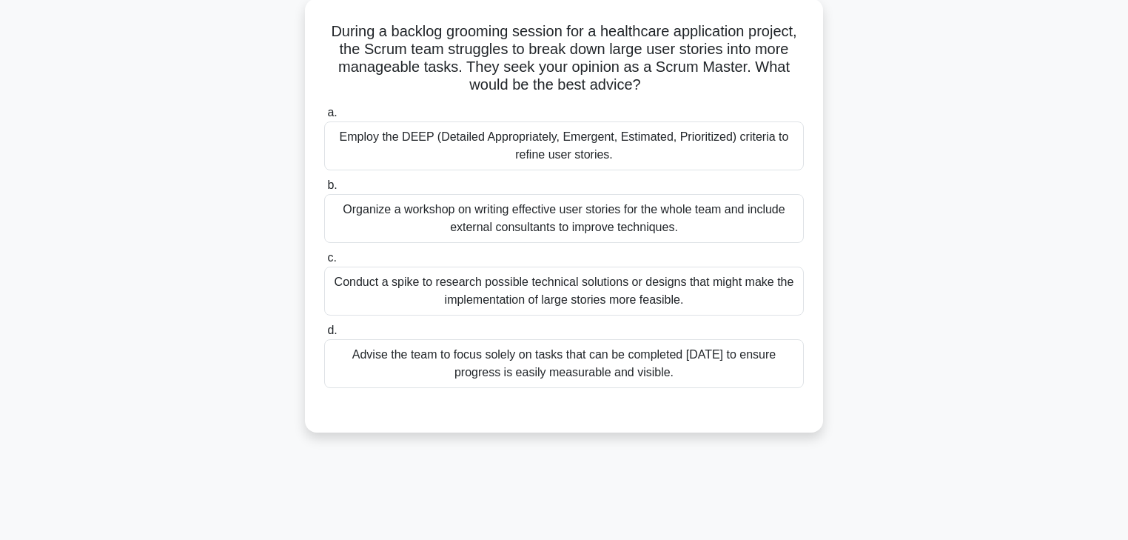
scroll to position [83, 0]
click at [480, 148] on div "Employ the DEEP (Detailed Appropriately, Emergent, Estimated, Prioritized) crit…" at bounding box center [564, 147] width 480 height 49
click at [324, 119] on input "a. Employ the DEEP (Detailed Appropriately, Emergent, Estimated, Prioritized) c…" at bounding box center [324, 115] width 0 height 10
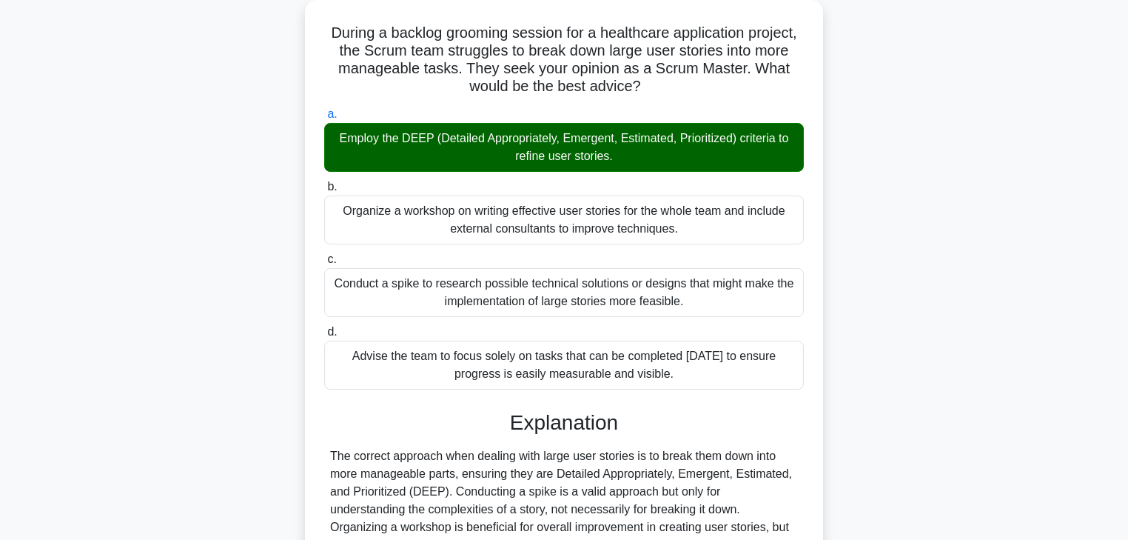
scroll to position [261, 0]
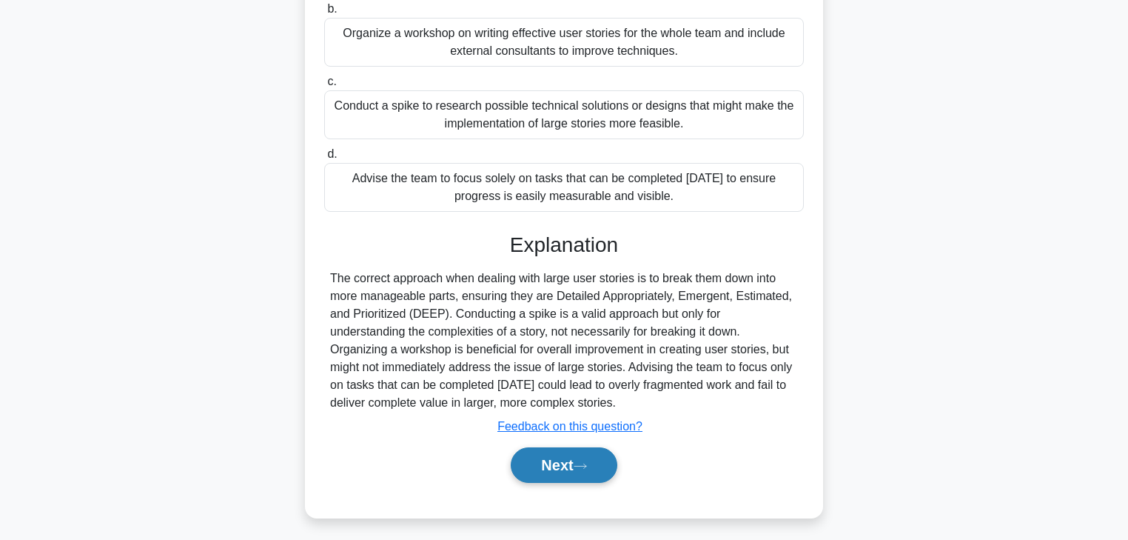
click at [547, 459] on button "Next" at bounding box center [564, 465] width 106 height 36
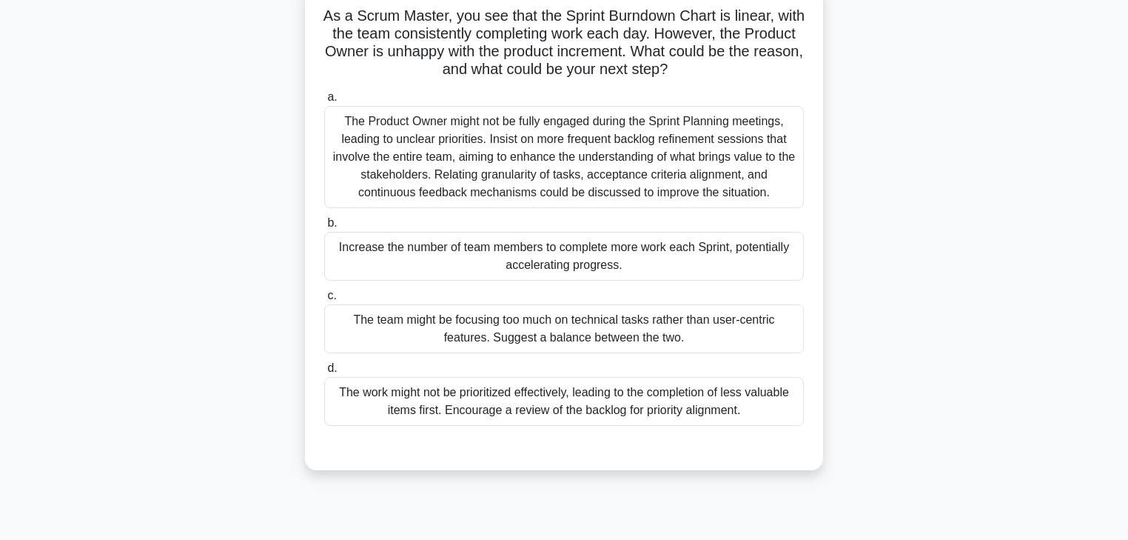
scroll to position [83, 0]
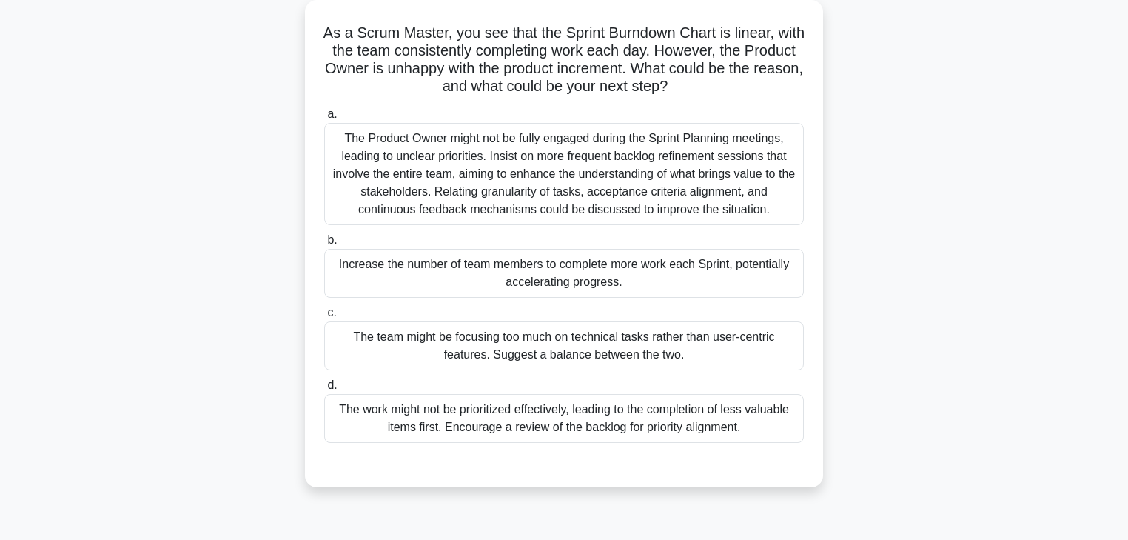
click at [429, 339] on div "The team might be focusing too much on technical tasks rather than user-centric…" at bounding box center [564, 345] width 480 height 49
click at [324, 318] on input "c. The team might be focusing too much on technical tasks rather than user-cent…" at bounding box center [324, 313] width 0 height 10
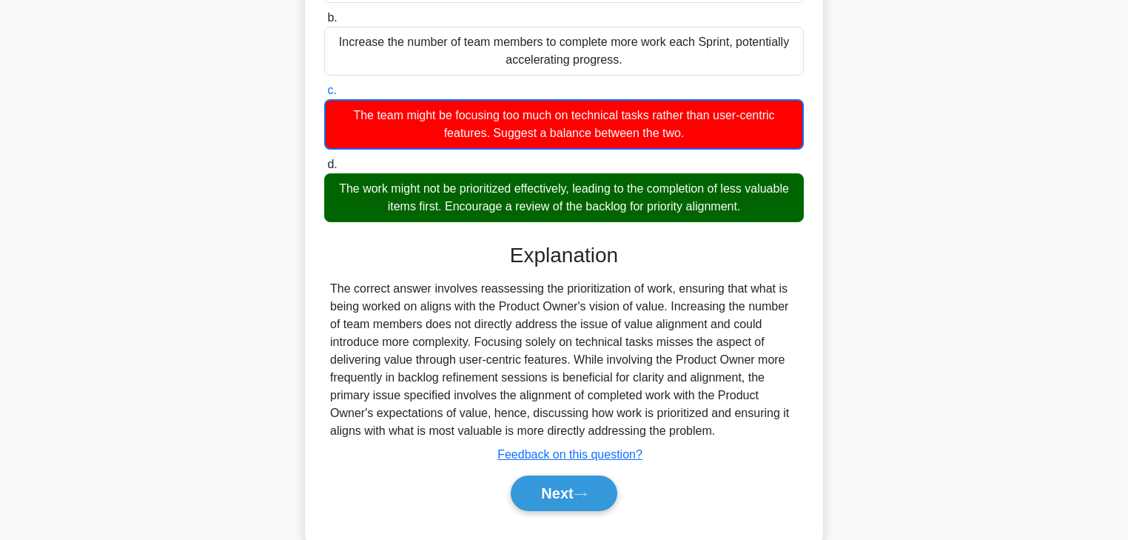
scroll to position [337, 0]
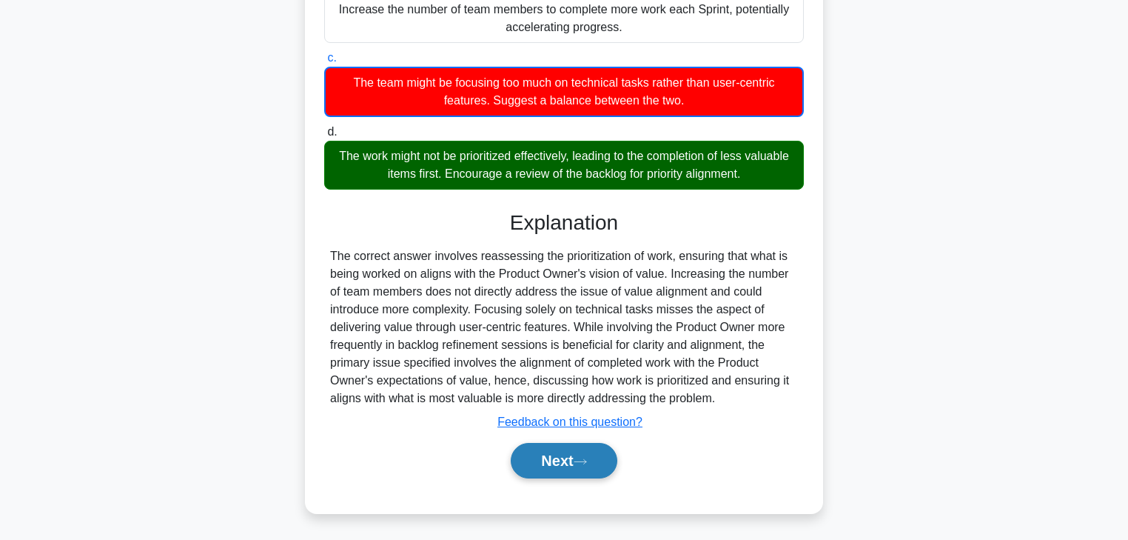
click at [562, 451] on button "Next" at bounding box center [564, 461] width 106 height 36
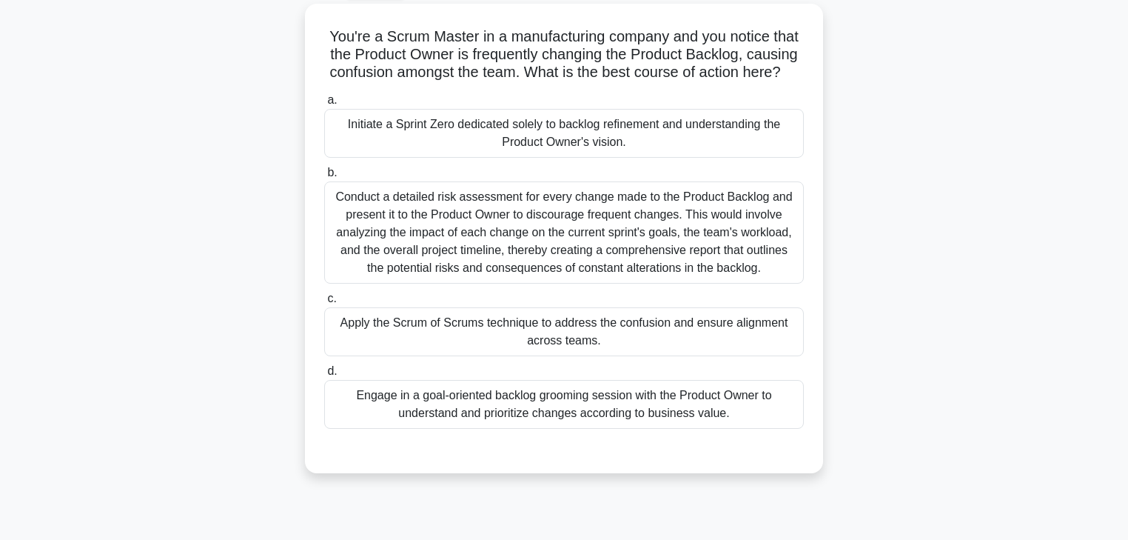
scroll to position [24, 0]
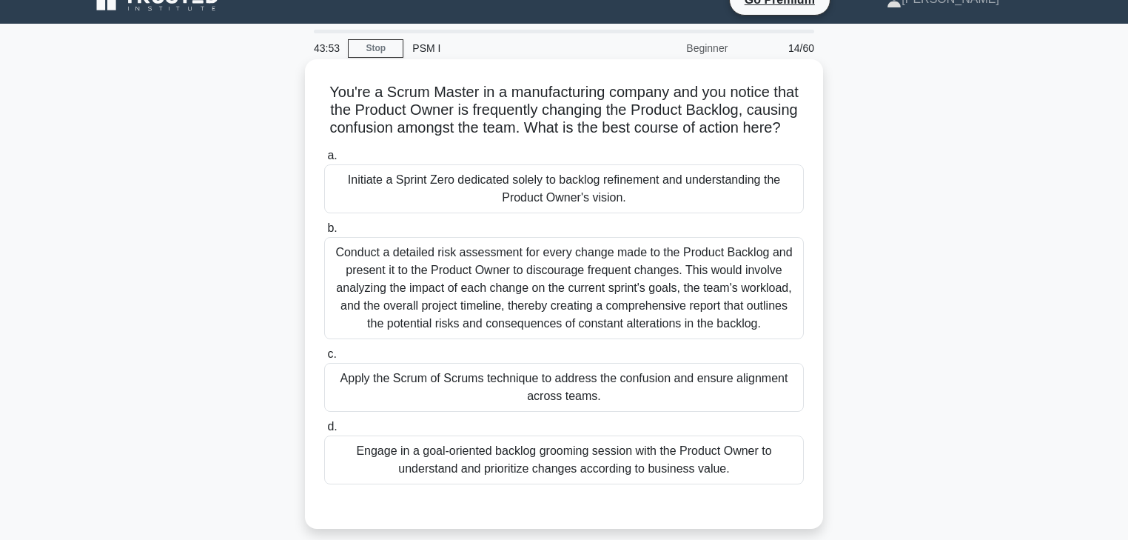
click at [465, 471] on div "Engage in a goal-oriented backlog grooming session with the Product Owner to un…" at bounding box center [564, 459] width 480 height 49
click at [324, 431] on input "d. Engage in a goal-oriented backlog grooming session with the Product Owner to…" at bounding box center [324, 427] width 0 height 10
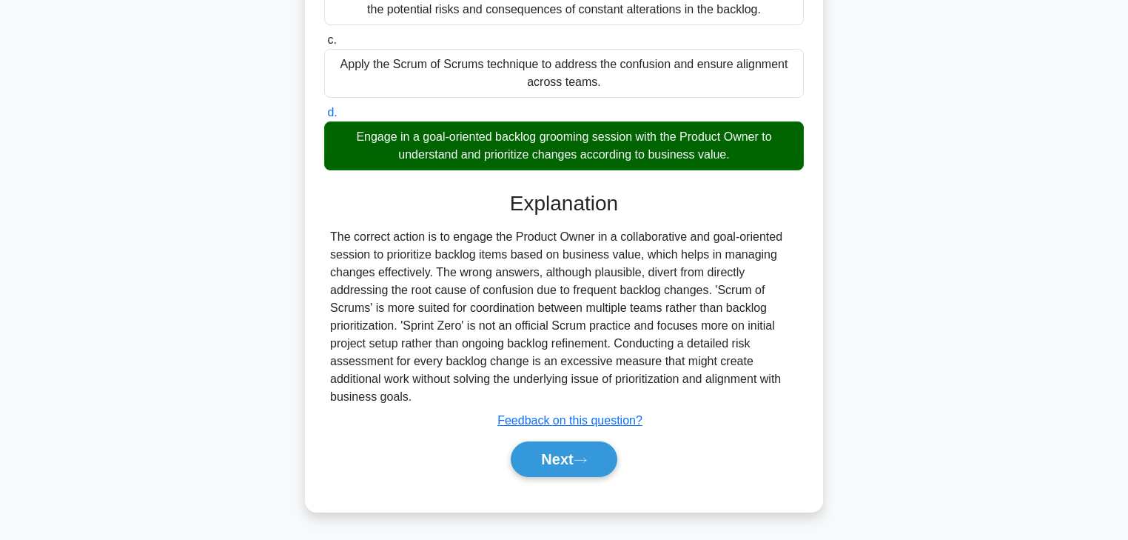
scroll to position [355, 0]
click at [560, 457] on button "Next" at bounding box center [564, 459] width 106 height 36
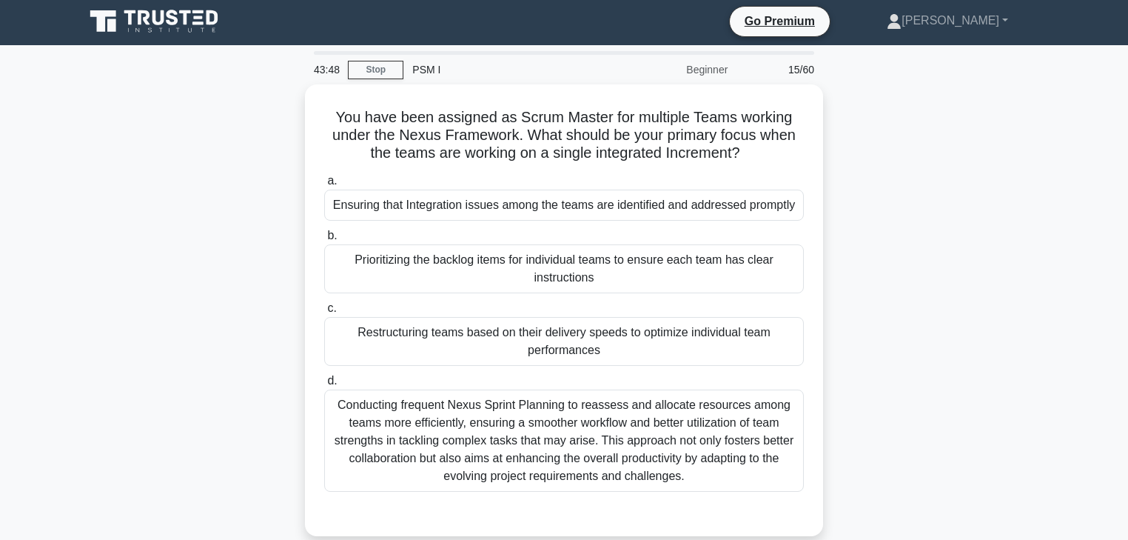
scroll to position [0, 0]
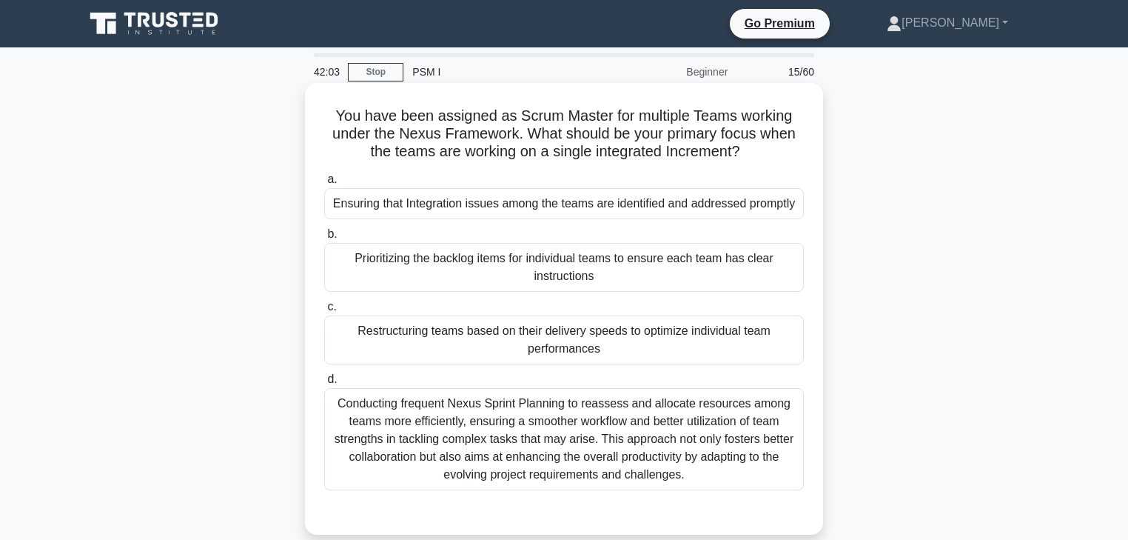
click at [477, 276] on div "Prioritizing the backlog items for individual teams to ensure each team has cle…" at bounding box center [564, 267] width 480 height 49
click at [324, 239] on input "b. Prioritizing the backlog items for individual teams to ensure each team has …" at bounding box center [324, 234] width 0 height 10
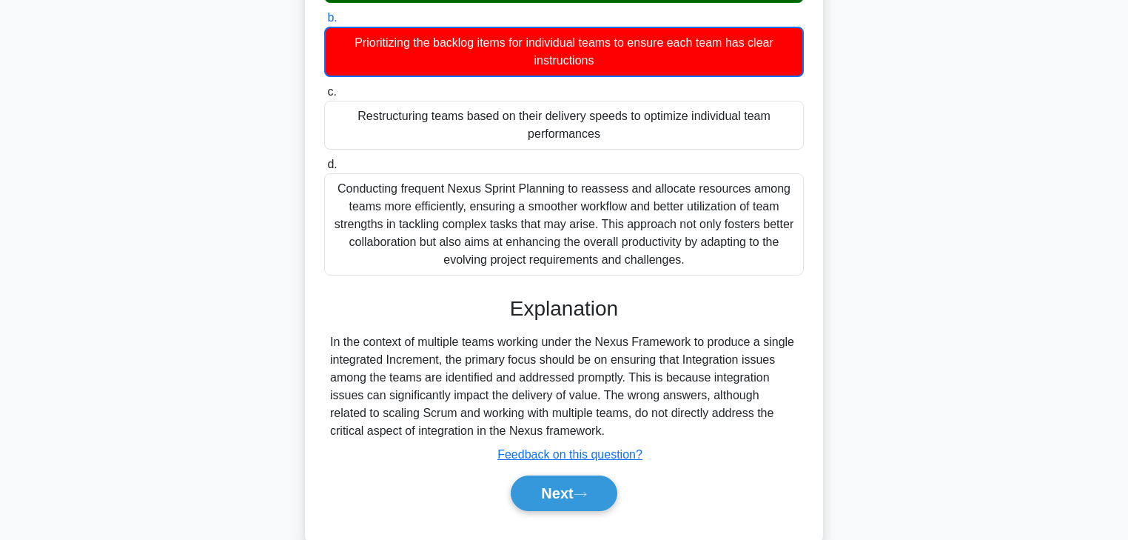
scroll to position [237, 0]
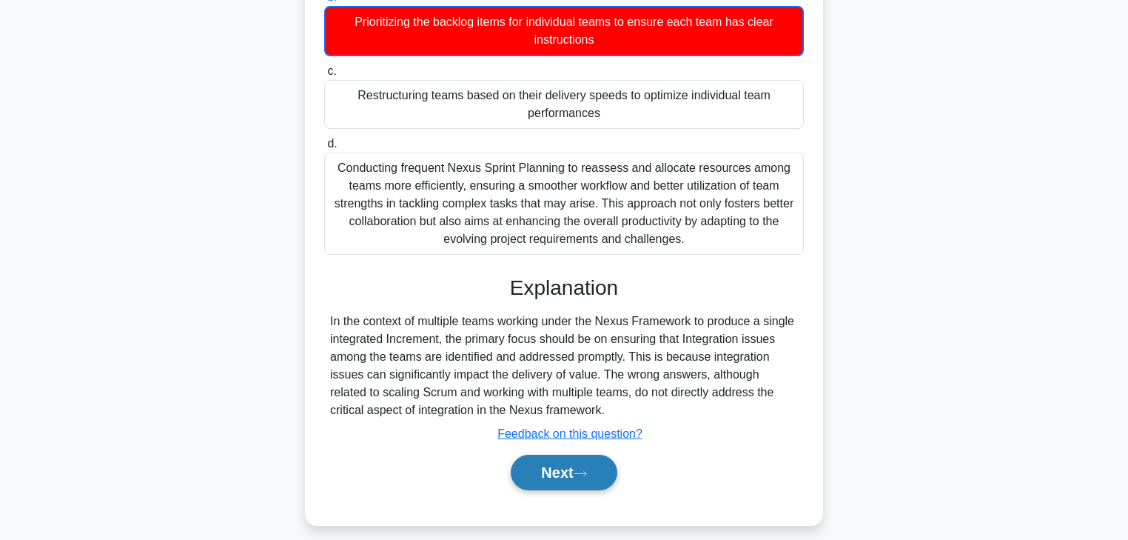
click at [557, 483] on button "Next" at bounding box center [564, 472] width 106 height 36
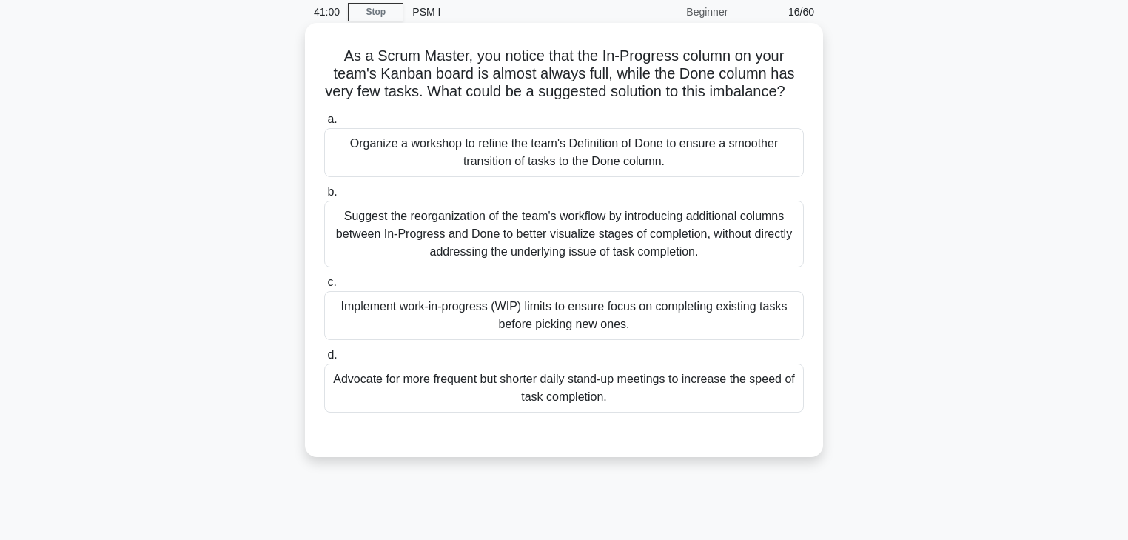
scroll to position [59, 0]
click at [352, 340] on div "Implement work-in-progress (WIP) limits to ensure focus on completing existing …" at bounding box center [564, 316] width 480 height 49
click at [324, 288] on input "c. Implement work-in-progress (WIP) limits to ensure focus on completing existi…" at bounding box center [324, 283] width 0 height 10
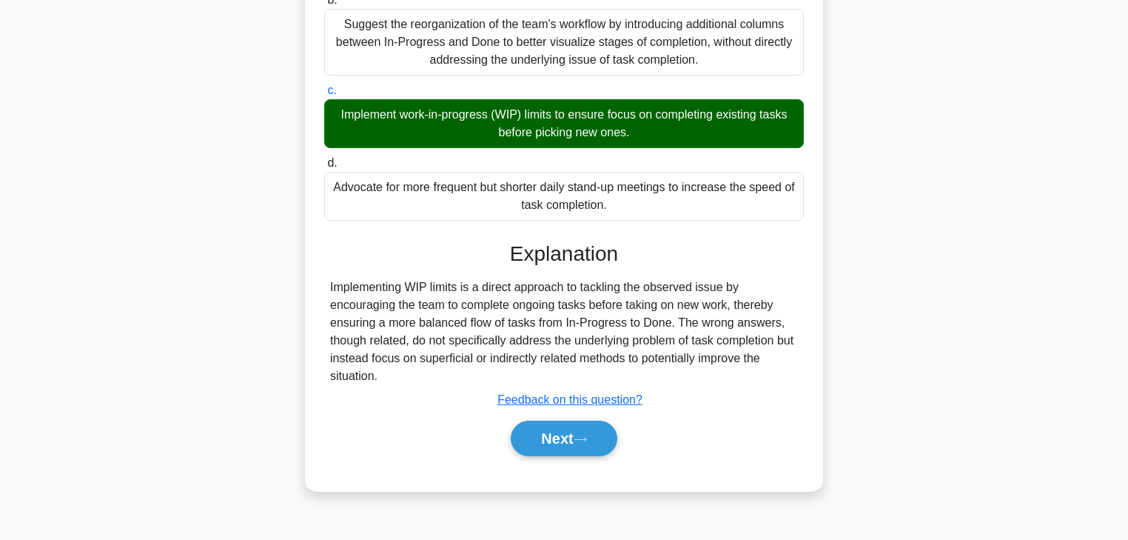
scroll to position [261, 0]
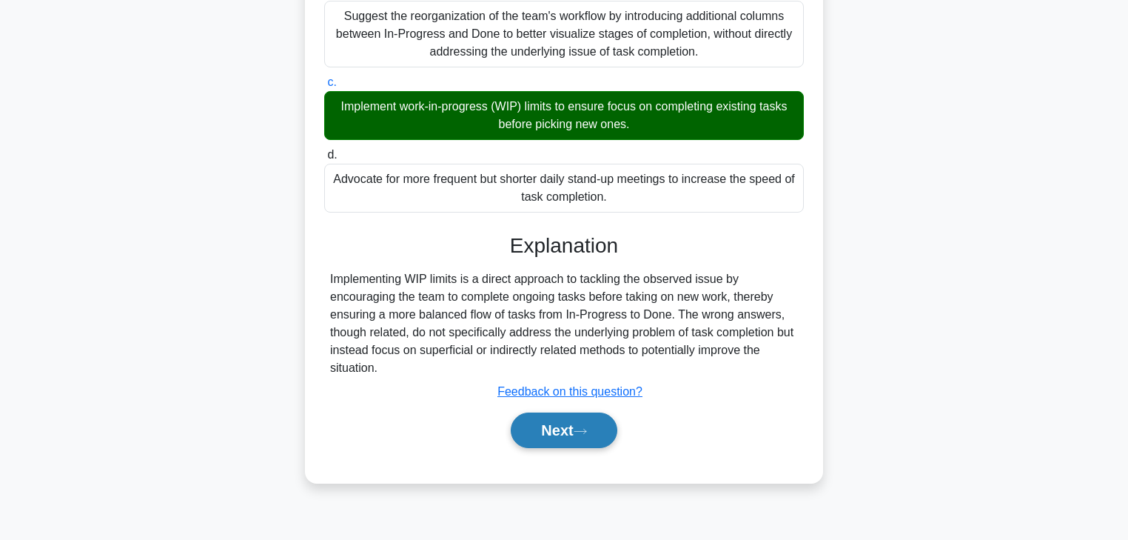
click at [545, 444] on button "Next" at bounding box center [564, 430] width 106 height 36
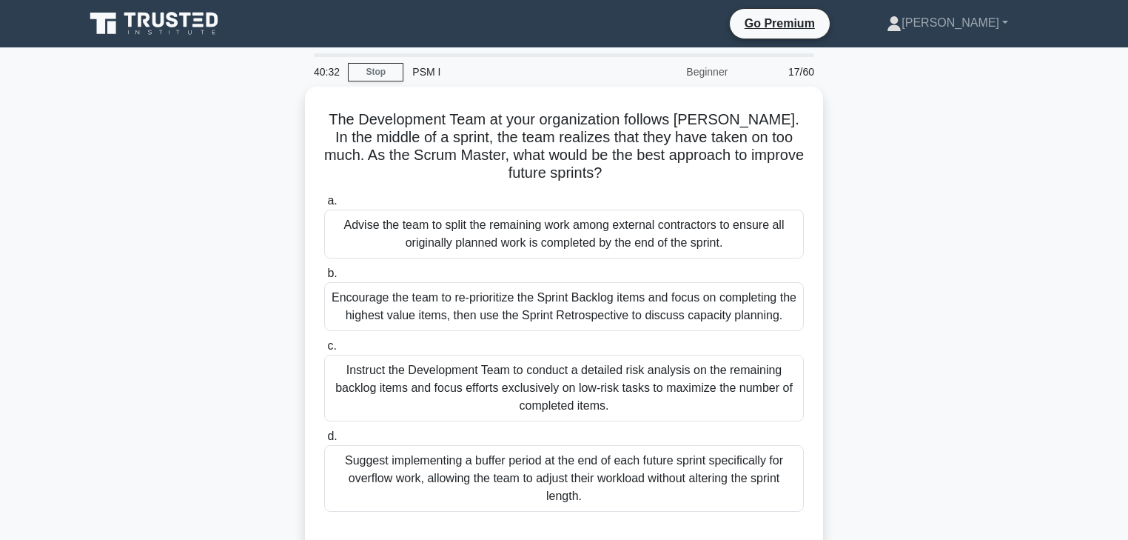
scroll to position [0, 0]
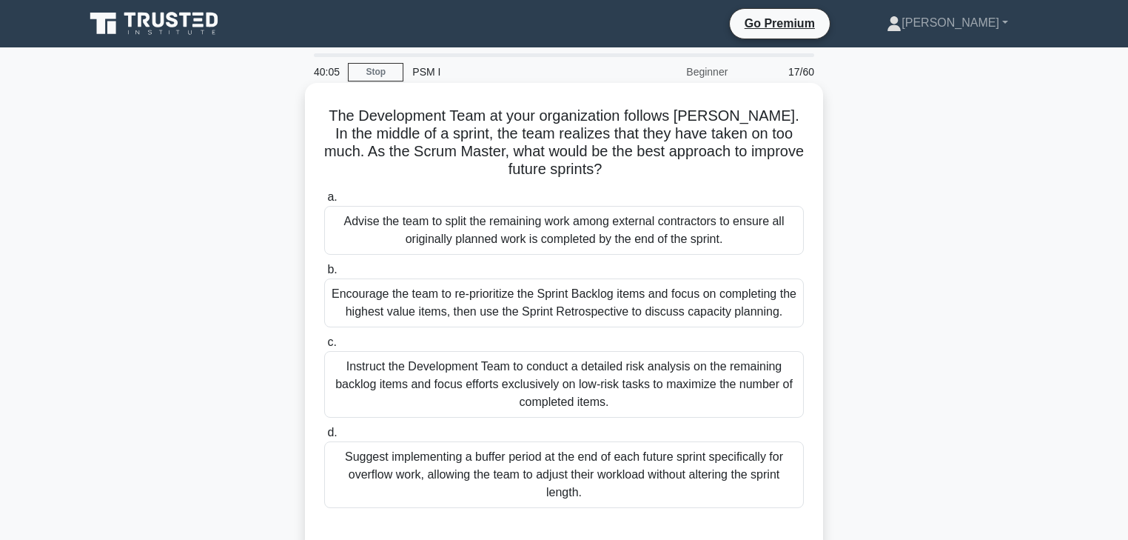
click at [361, 298] on div "Encourage the team to re-prioritize the Sprint Backlog items and focus on compl…" at bounding box center [564, 302] width 480 height 49
click at [324, 275] on input "b. Encourage the team to re-prioritize the Sprint Backlog items and focus on co…" at bounding box center [324, 270] width 0 height 10
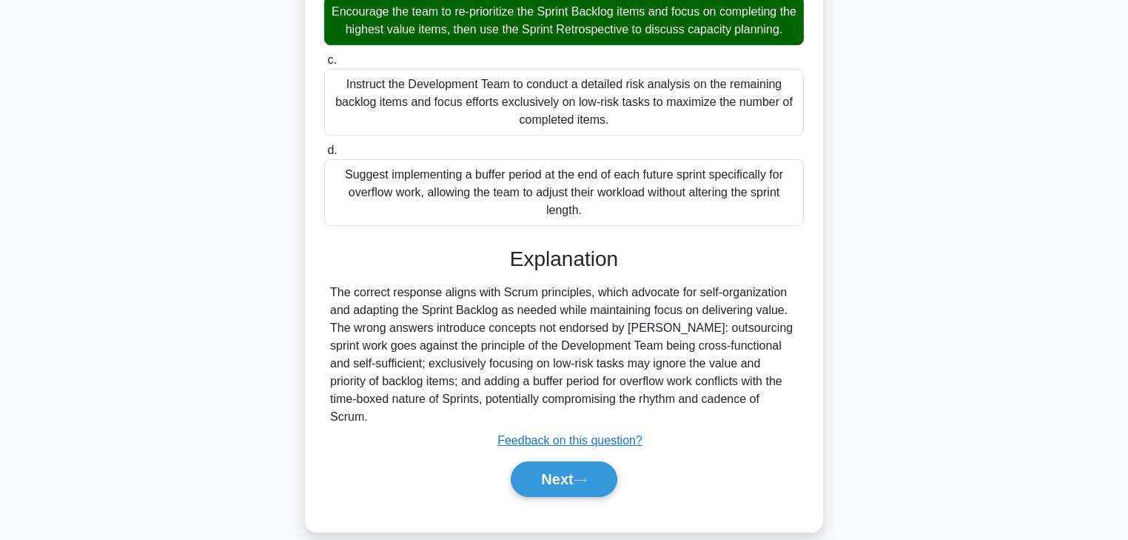
scroll to position [283, 0]
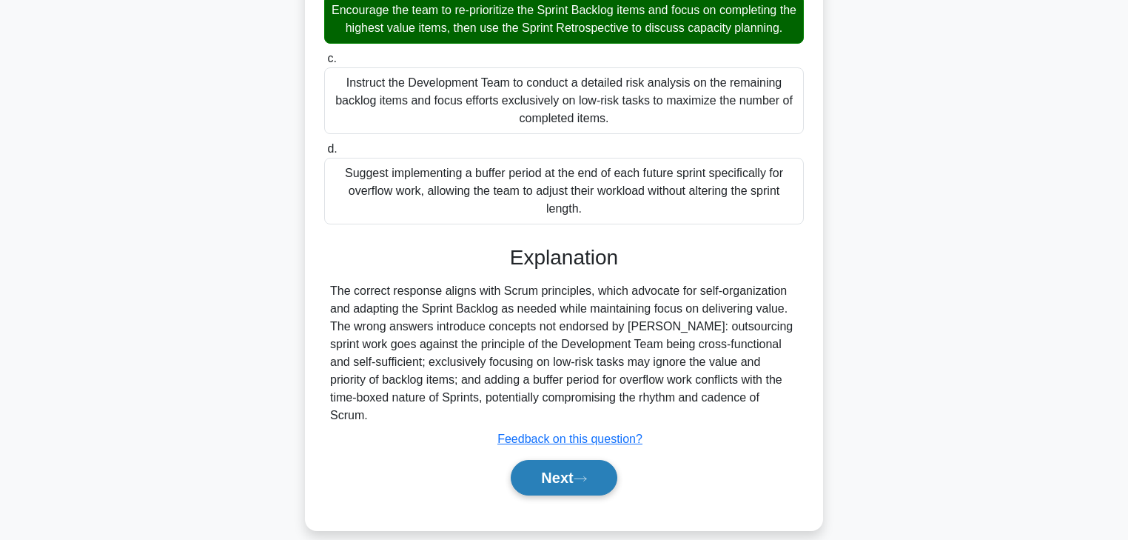
click at [542, 460] on button "Next" at bounding box center [564, 478] width 106 height 36
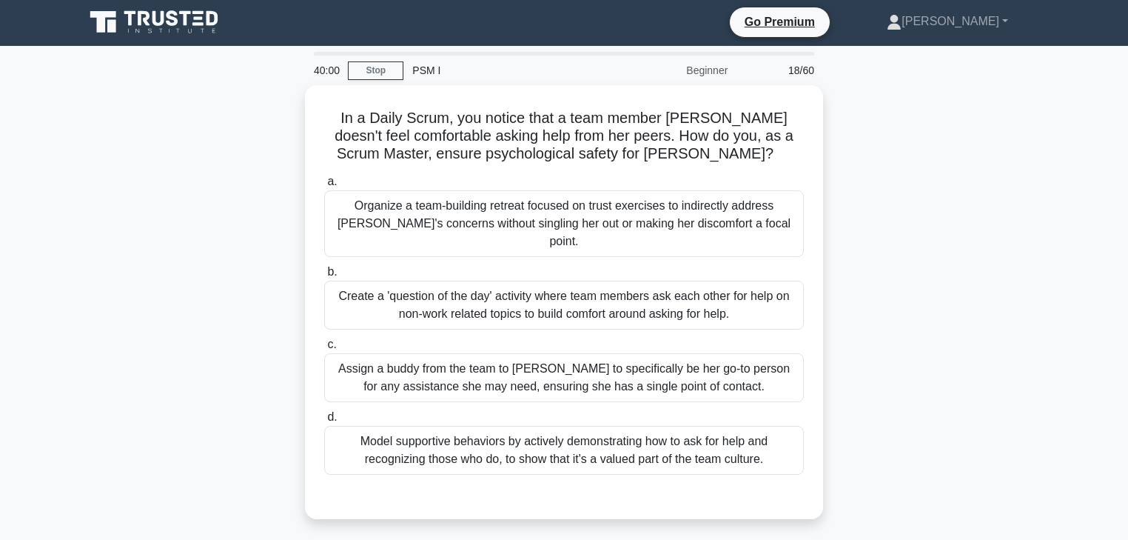
scroll to position [0, 0]
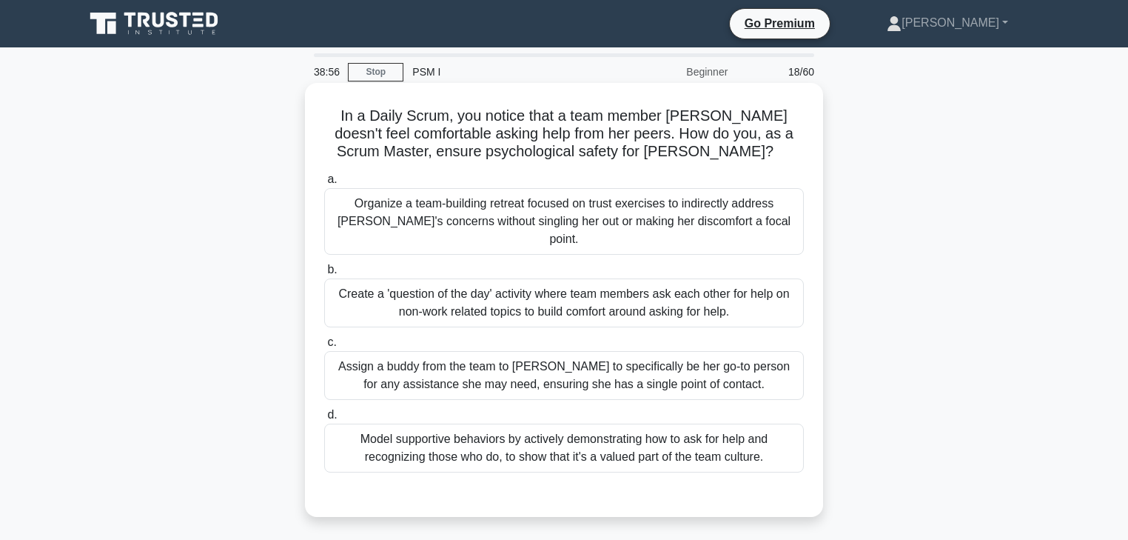
click at [476, 364] on div "Assign a buddy from the team to Lisa to specifically be her go-to person for an…" at bounding box center [564, 375] width 480 height 49
click at [324, 347] on input "c. Assign a buddy from the team to Lisa to specifically be her go-to person for…" at bounding box center [324, 342] width 0 height 10
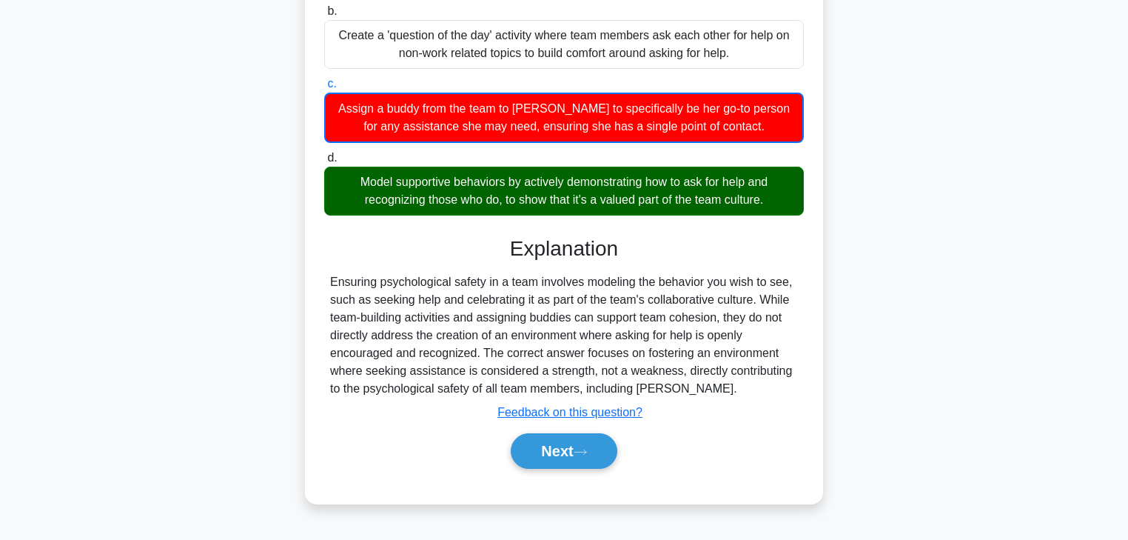
scroll to position [261, 0]
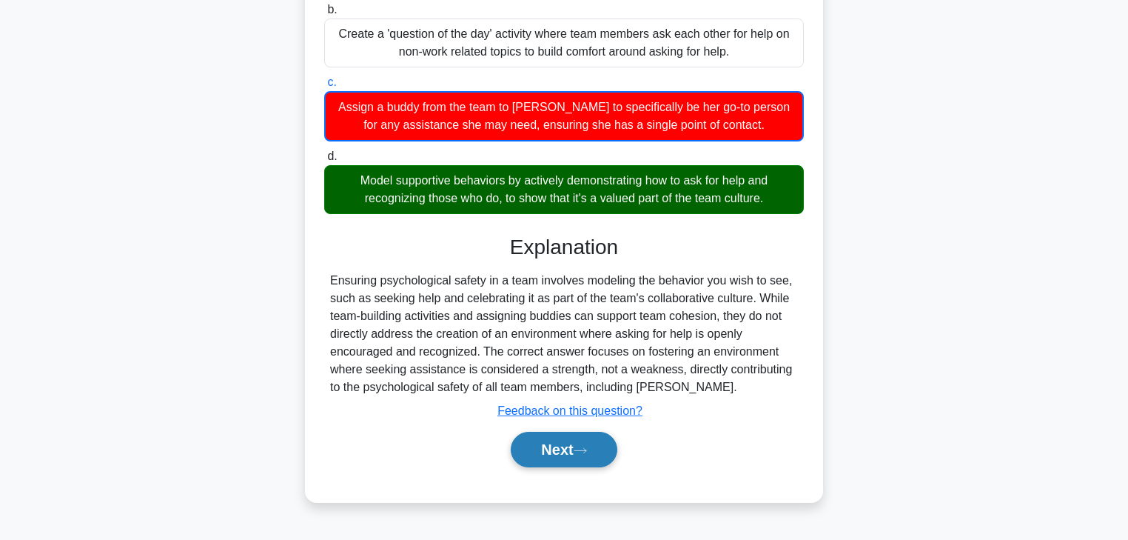
click at [545, 431] on button "Next" at bounding box center [564, 449] width 106 height 36
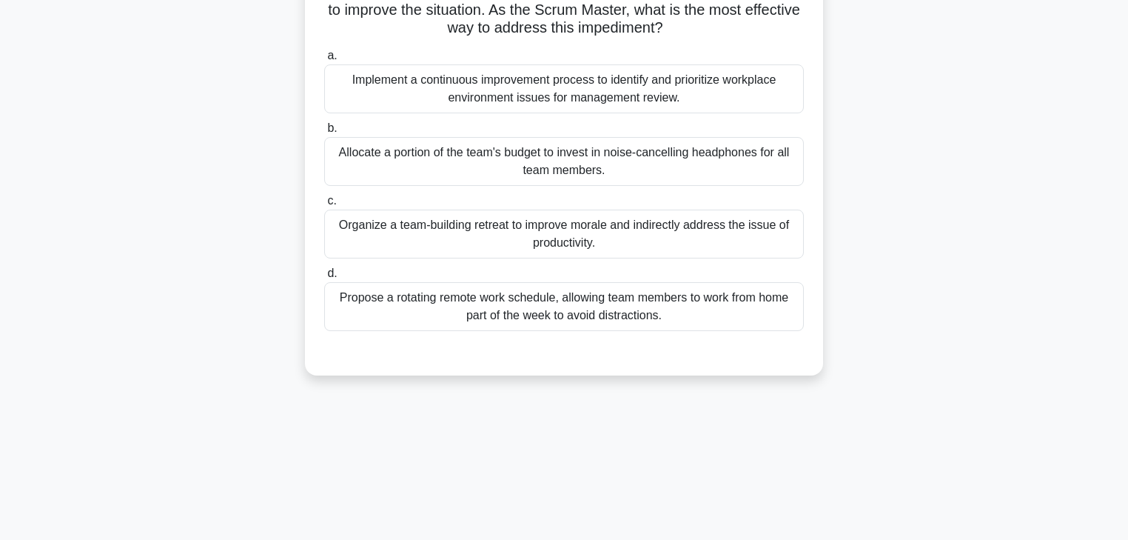
scroll to position [0, 0]
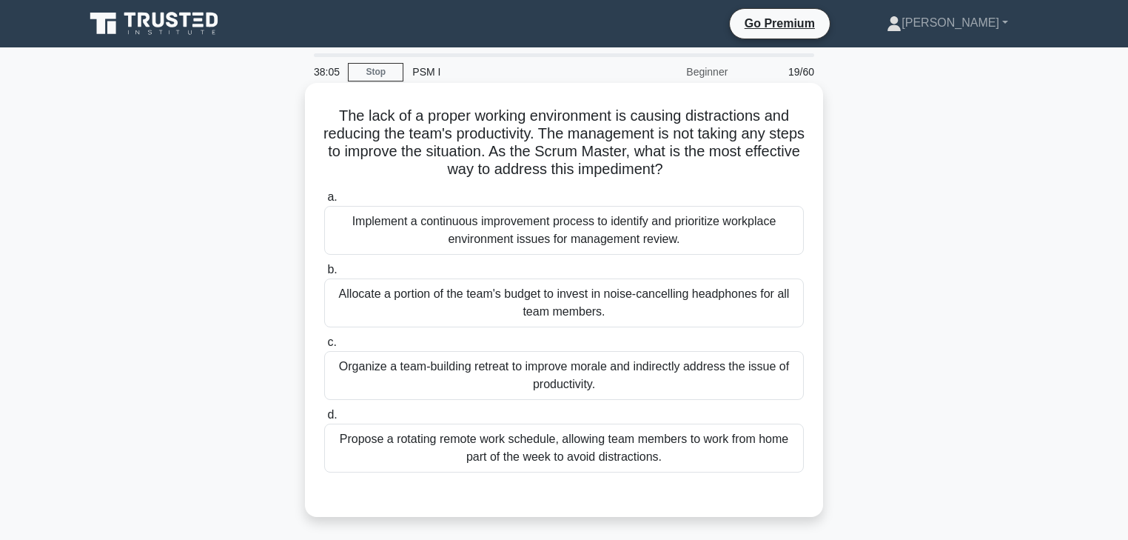
click at [523, 230] on div "Implement a continuous improvement process to identify and prioritize workplace…" at bounding box center [564, 230] width 480 height 49
click at [324, 202] on input "a. Implement a continuous improvement process to identify and prioritize workpl…" at bounding box center [324, 197] width 0 height 10
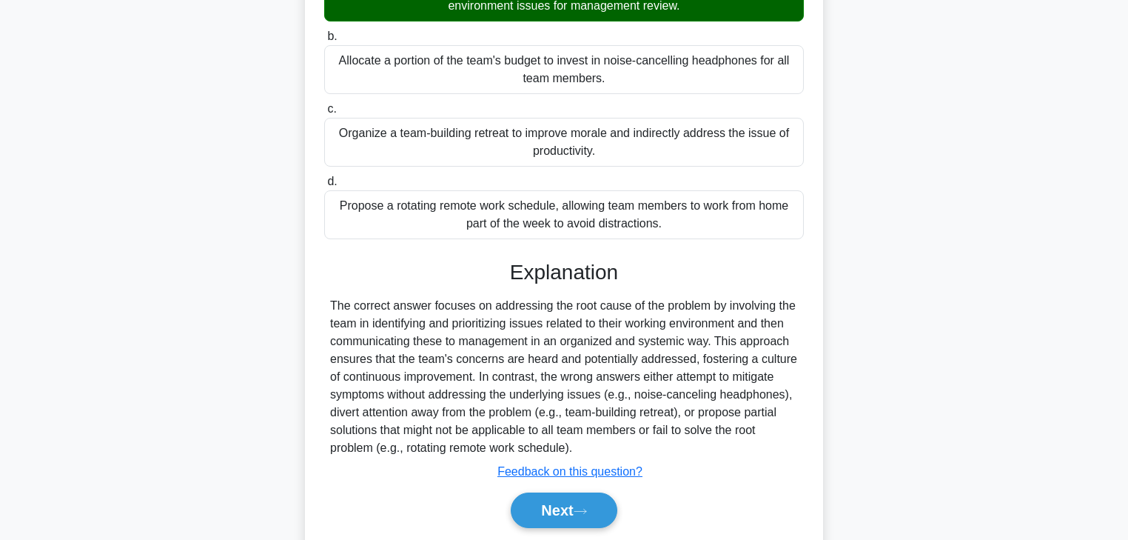
scroll to position [283, 0]
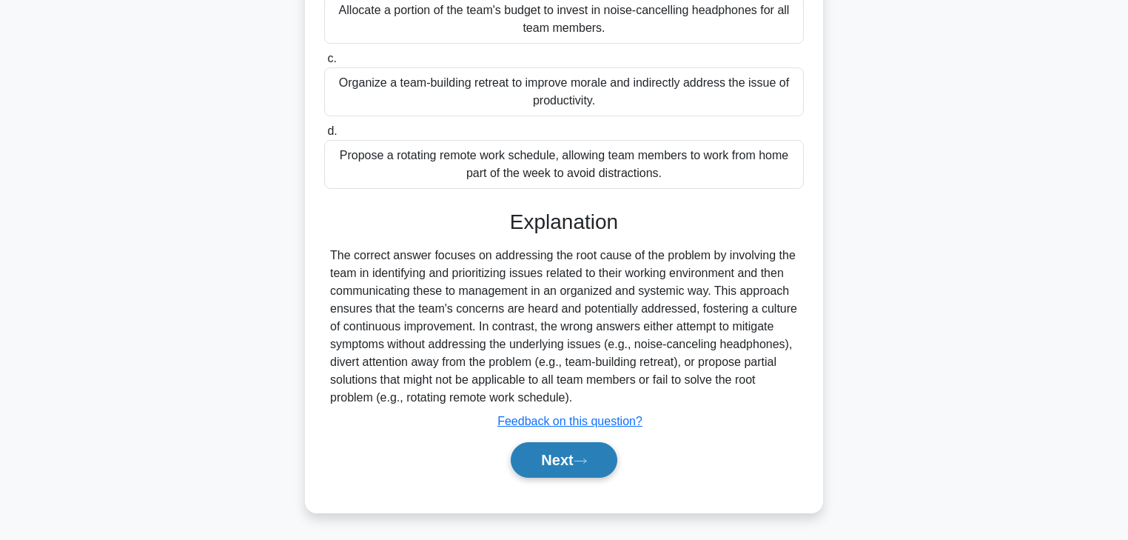
click at [550, 456] on button "Next" at bounding box center [564, 460] width 106 height 36
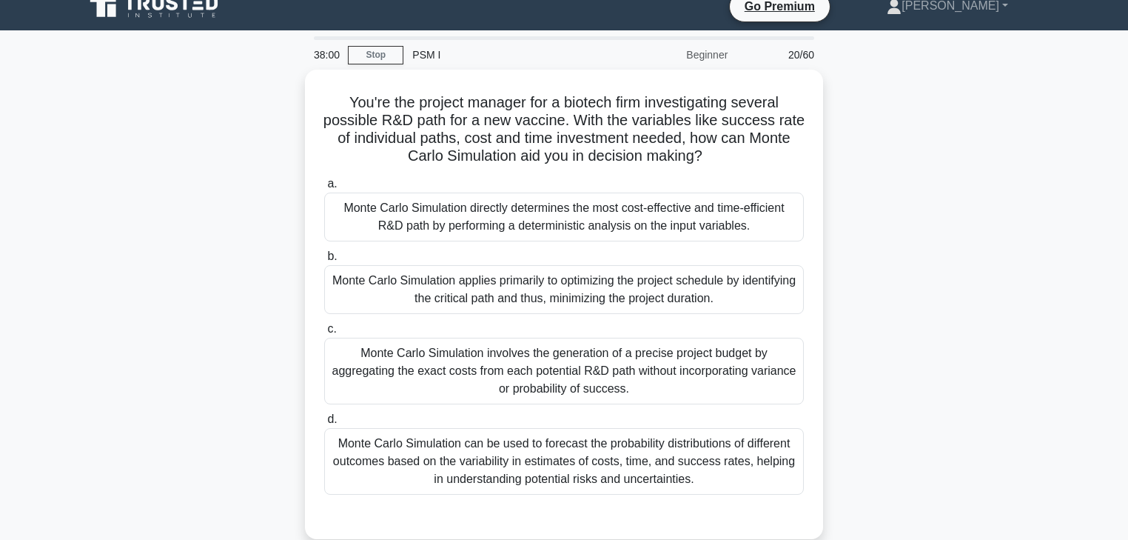
scroll to position [0, 0]
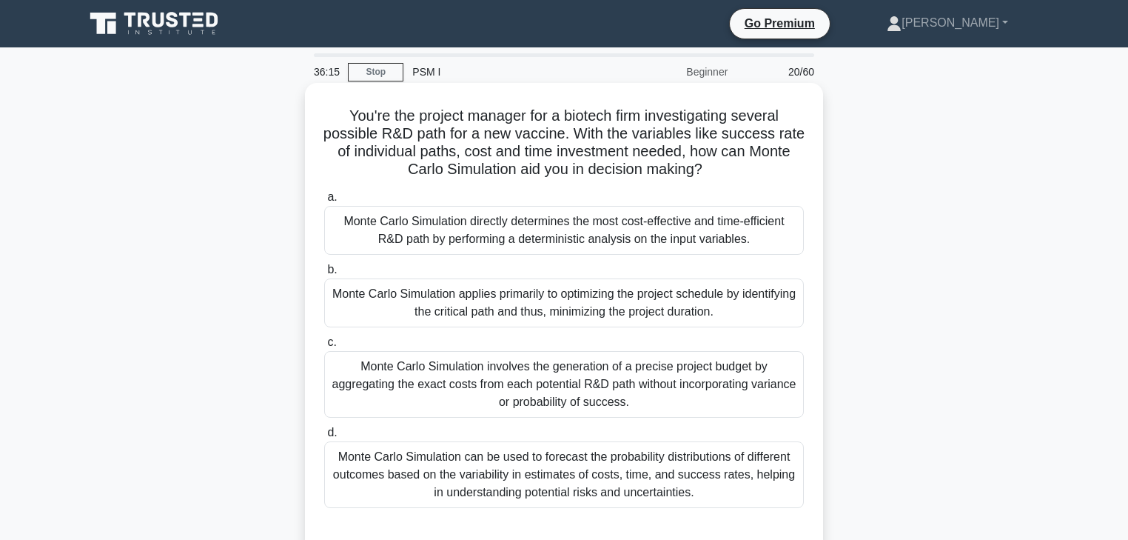
click at [594, 485] on div "Monte Carlo Simulation can be used to forecast the probability distributions of…" at bounding box center [564, 474] width 480 height 67
click at [324, 437] on input "d. Monte Carlo Simulation can be used to forecast the probability distributions…" at bounding box center [324, 433] width 0 height 10
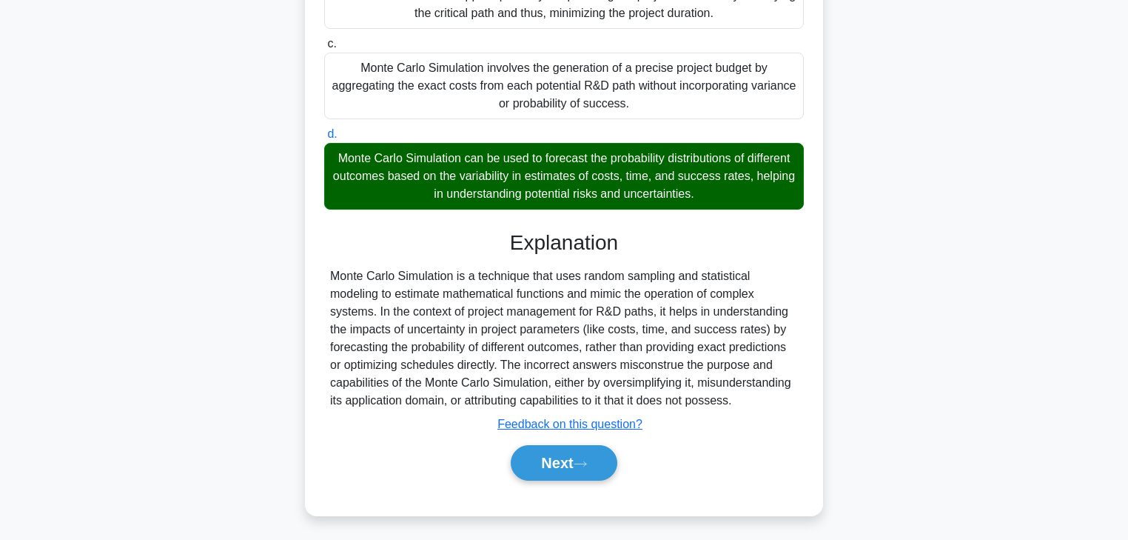
scroll to position [301, 0]
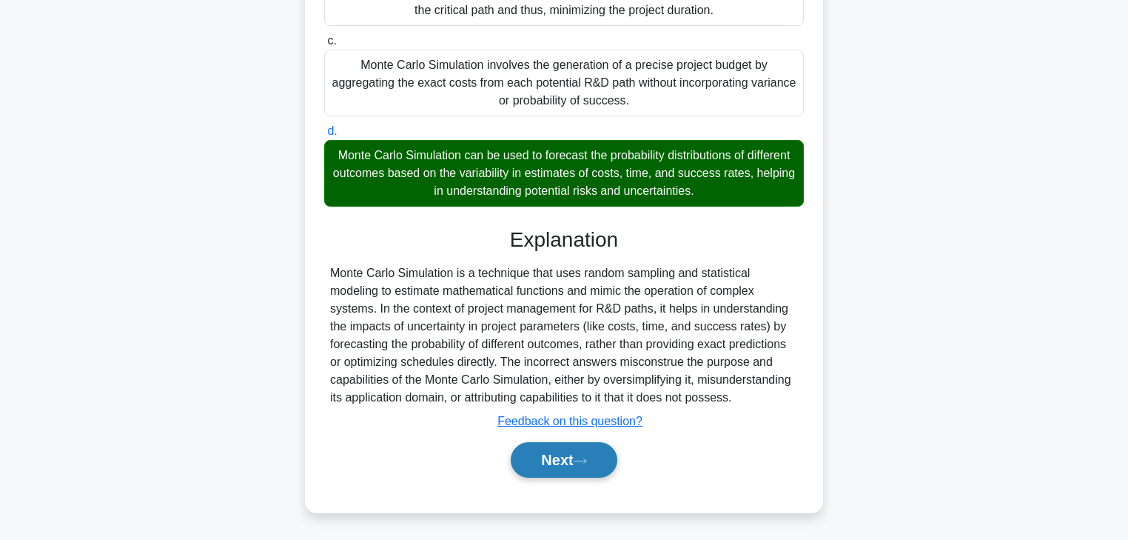
click at [537, 460] on button "Next" at bounding box center [564, 460] width 106 height 36
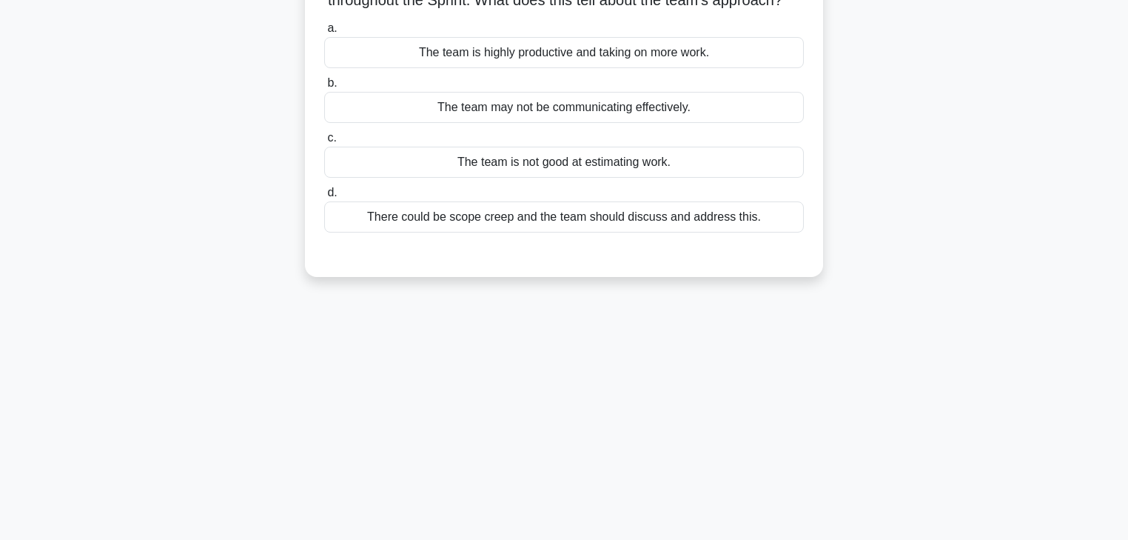
scroll to position [0, 0]
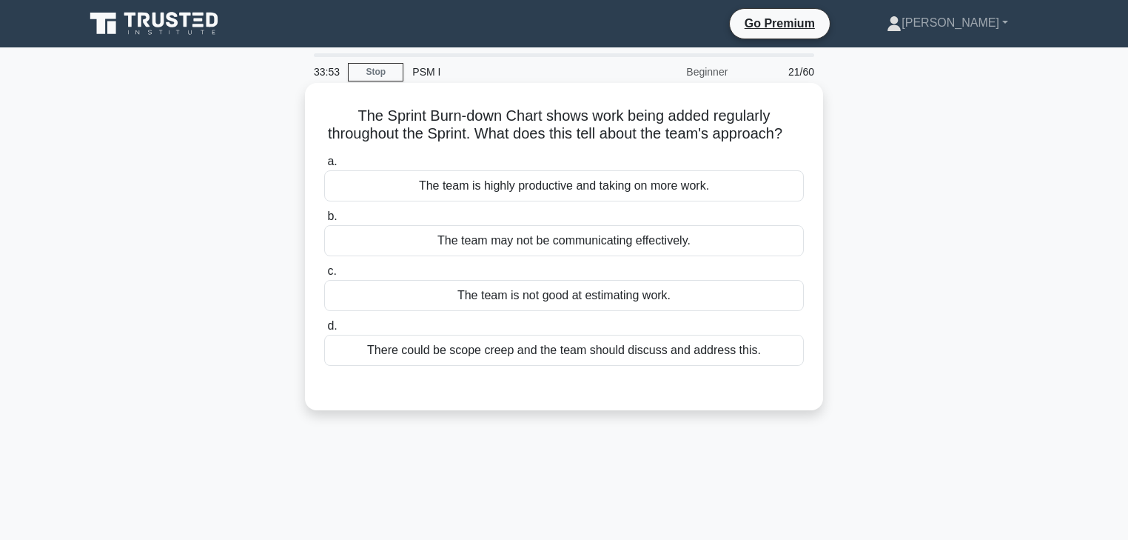
click at [481, 201] on div "The team is highly productive and taking on more work." at bounding box center [564, 185] width 480 height 31
click at [324, 167] on input "a. The team is highly productive and taking on more work." at bounding box center [324, 162] width 0 height 10
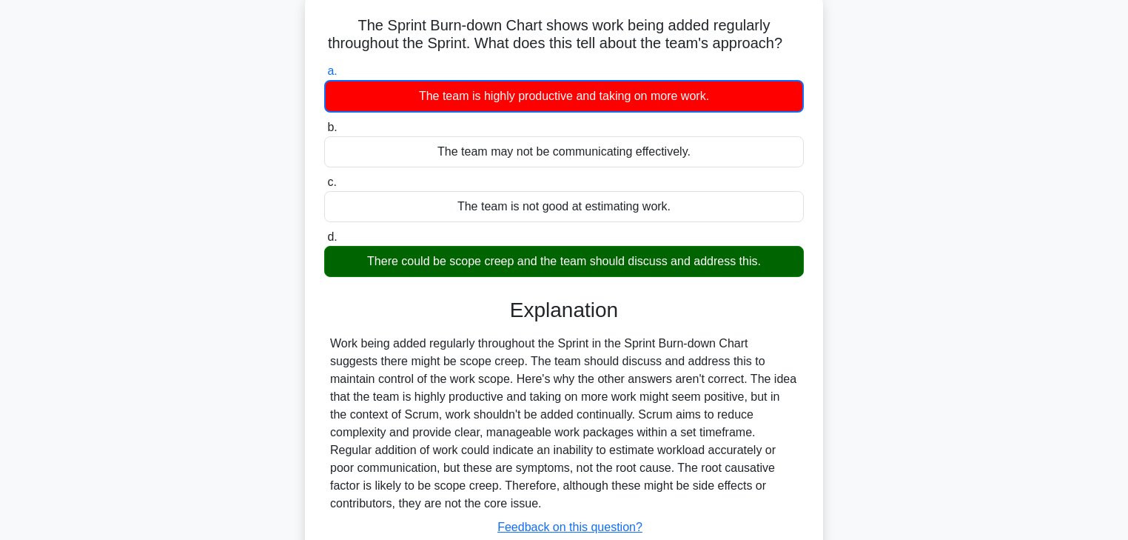
scroll to position [237, 0]
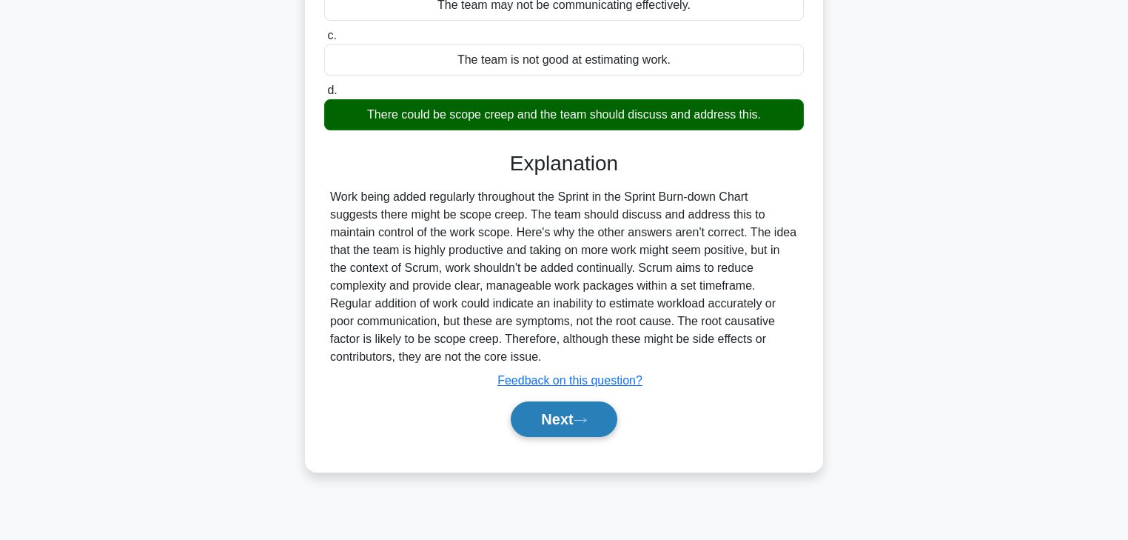
click at [552, 424] on button "Next" at bounding box center [564, 419] width 106 height 36
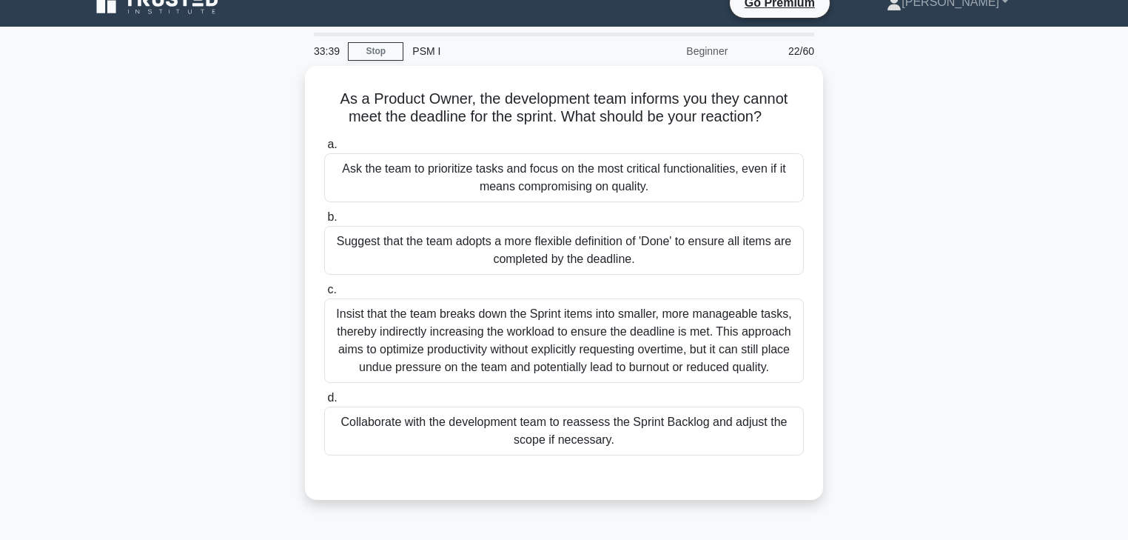
scroll to position [0, 0]
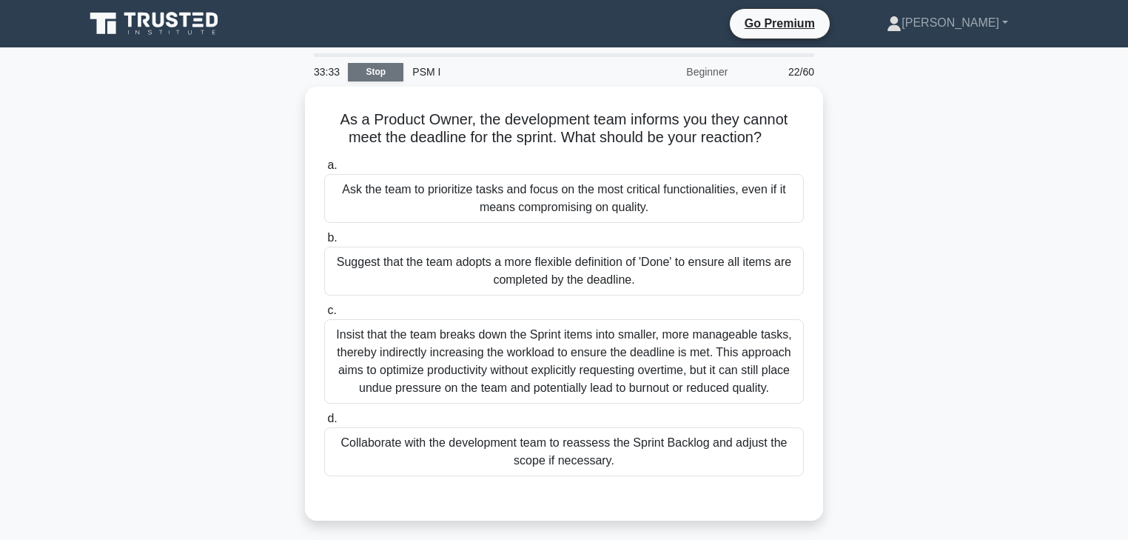
click at [373, 69] on link "Stop" at bounding box center [376, 72] width 56 height 19
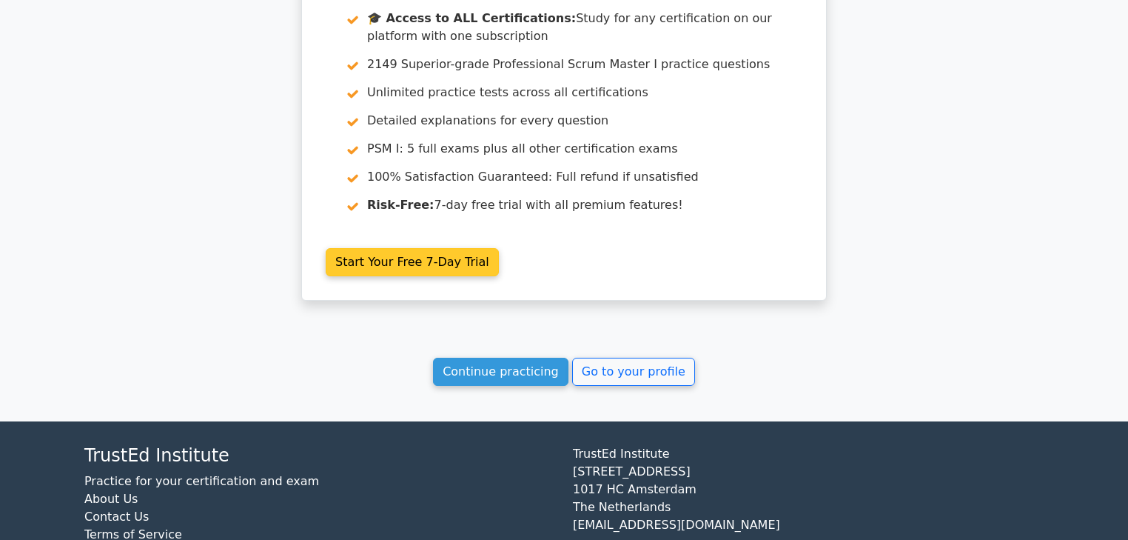
scroll to position [3309, 0]
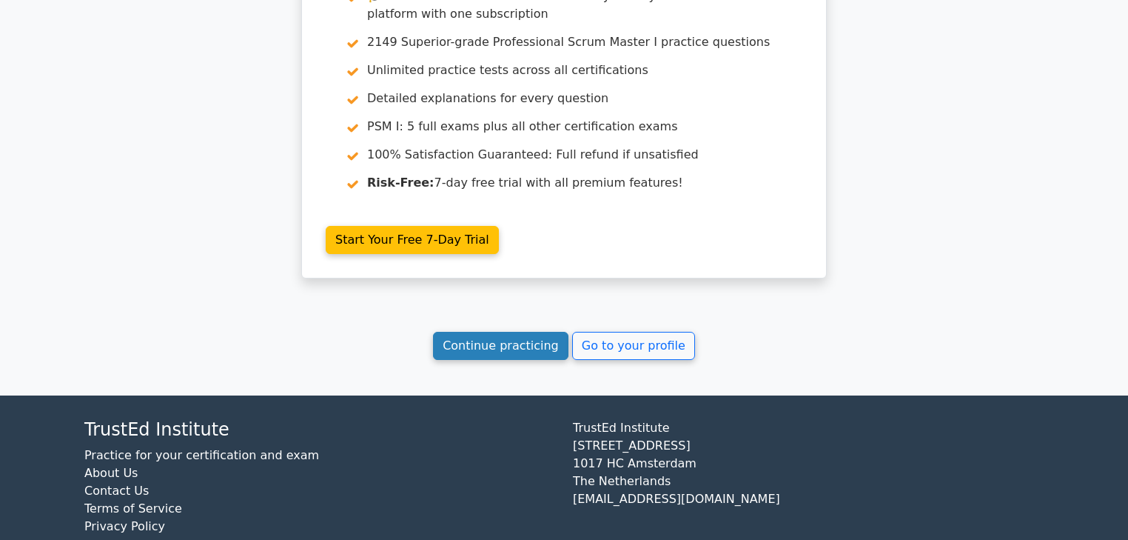
click at [518, 332] on link "Continue practicing" at bounding box center [500, 346] width 135 height 28
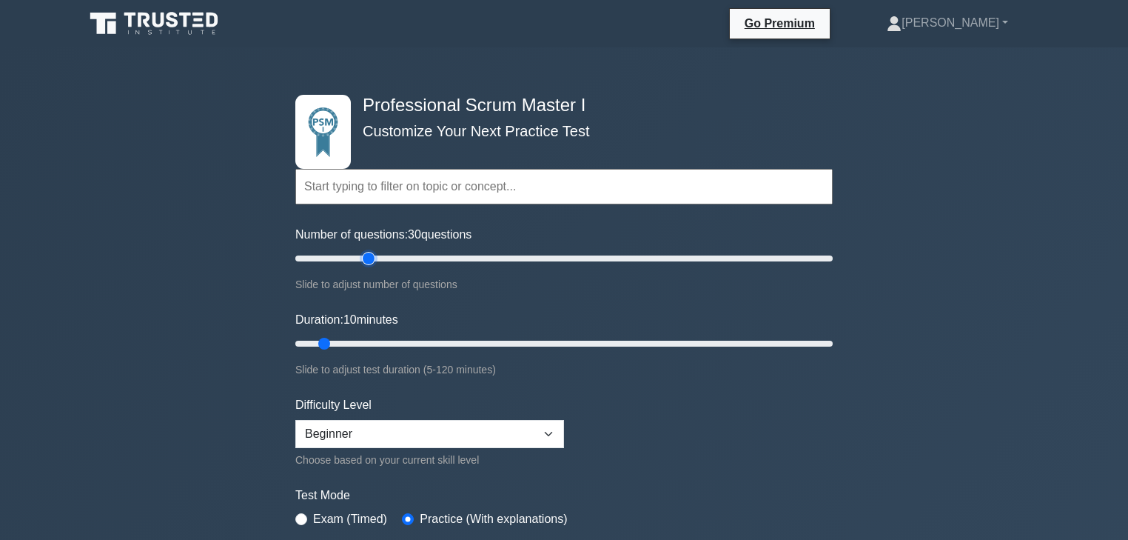
type input "30"
click at [367, 253] on input "Number of questions: 30 questions" at bounding box center [563, 258] width 537 height 18
click at [380, 341] on input "Duration: 20 minutes" at bounding box center [563, 344] width 537 height 18
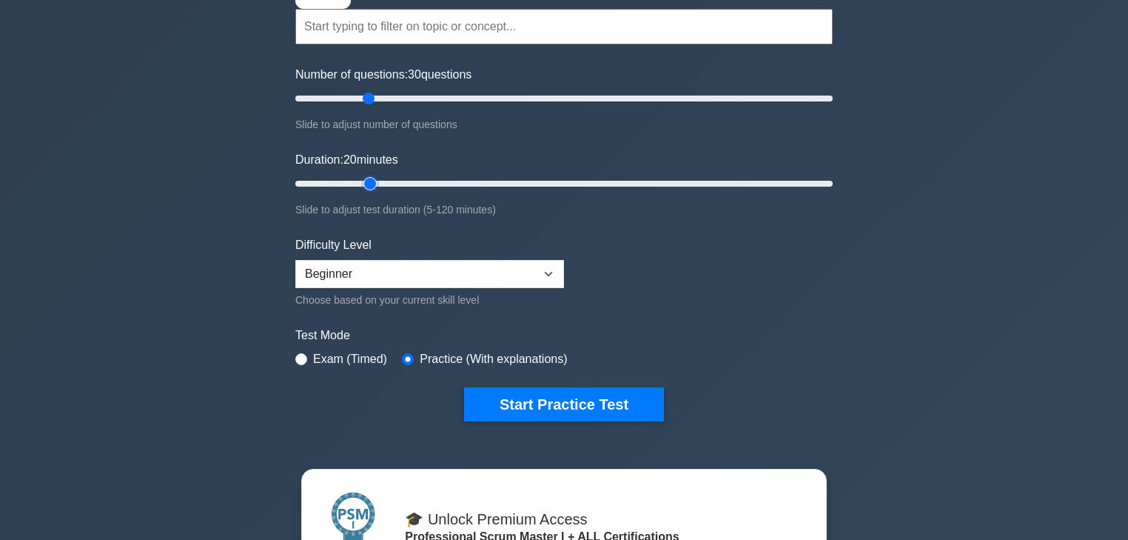
scroll to position [178, 0]
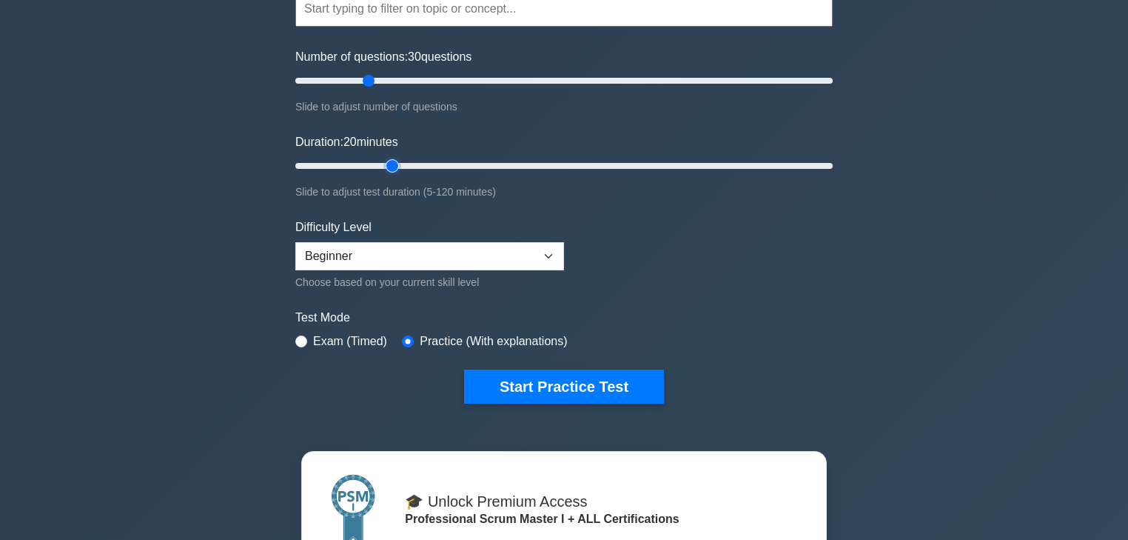
click at [385, 165] on input "Duration: 20 minutes" at bounding box center [563, 166] width 537 height 18
click at [397, 159] on input "Duration: 25 minutes" at bounding box center [563, 166] width 537 height 18
type input "30"
click at [408, 162] on input "Duration: 30 minutes" at bounding box center [563, 166] width 537 height 18
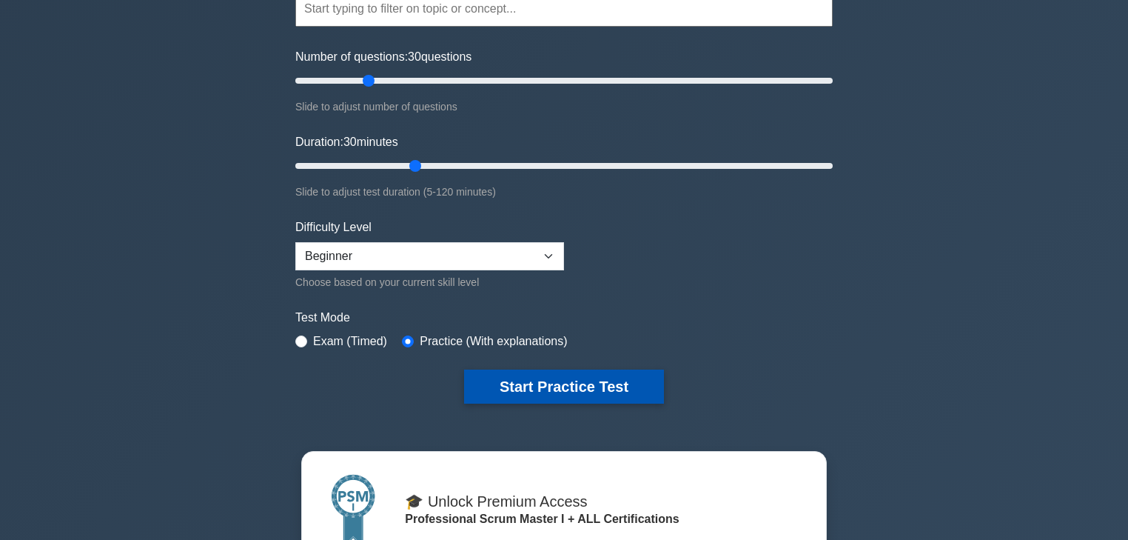
click at [545, 369] on button "Start Practice Test" at bounding box center [564, 386] width 200 height 34
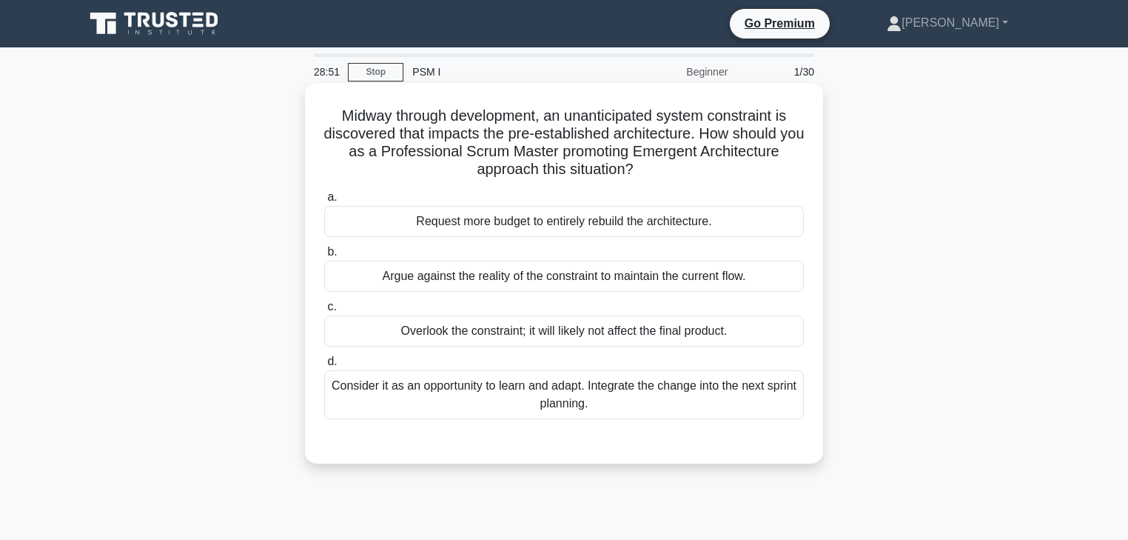
click at [423, 385] on div "Consider it as an opportunity to learn and adapt. Integrate the change into the…" at bounding box center [564, 394] width 480 height 49
click at [324, 366] on input "d. Consider it as an opportunity to learn and adapt. Integrate the change into …" at bounding box center [324, 362] width 0 height 10
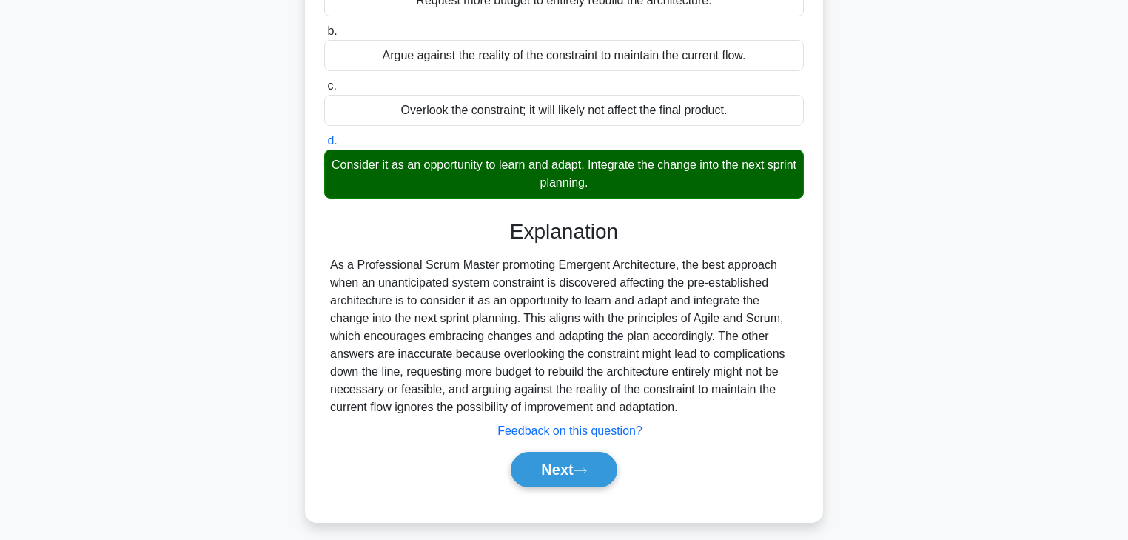
scroll to position [261, 0]
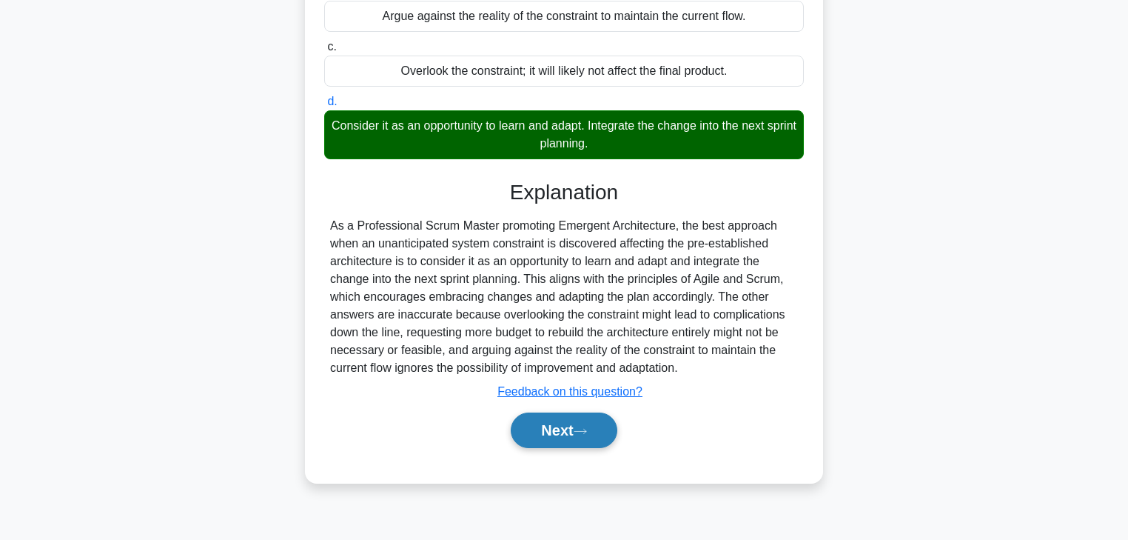
click at [563, 423] on button "Next" at bounding box center [564, 430] width 106 height 36
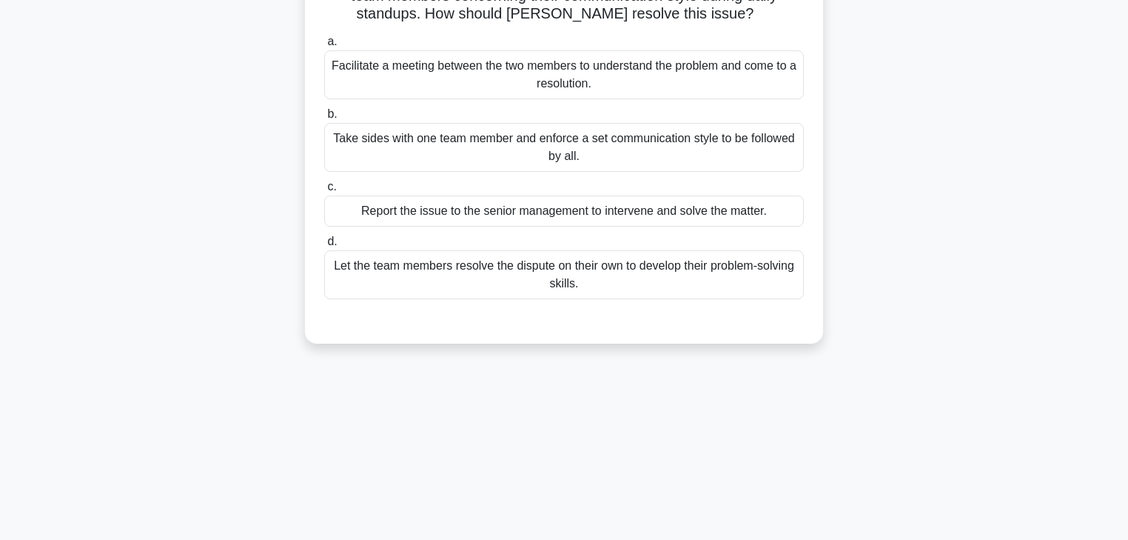
scroll to position [24, 0]
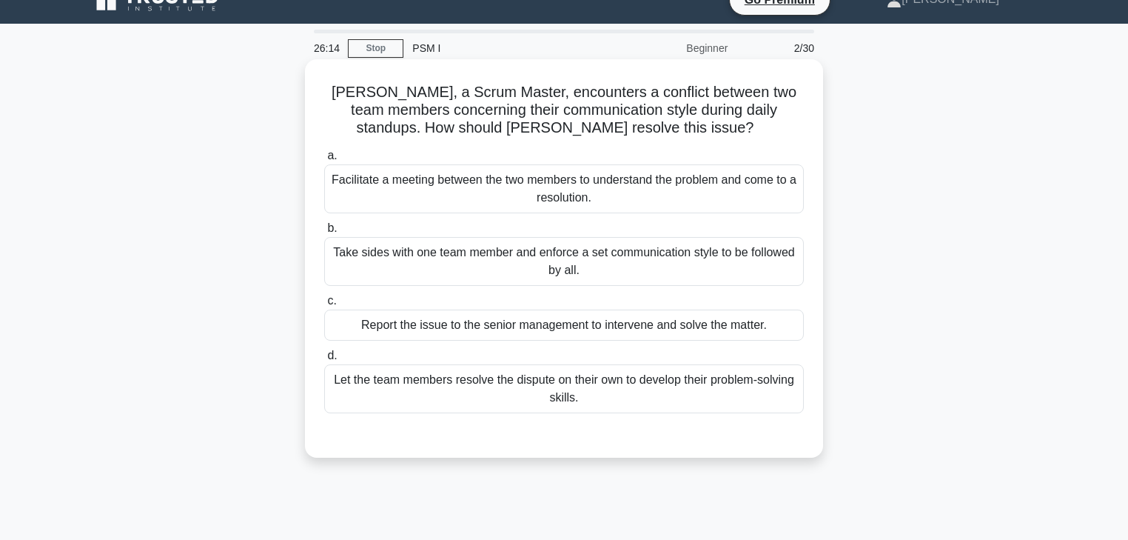
click at [454, 196] on div "Facilitate a meeting between the two members to understand the problem and come…" at bounding box center [564, 188] width 480 height 49
click at [324, 161] on input "a. Facilitate a meeting between the two members to understand the problem and c…" at bounding box center [324, 156] width 0 height 10
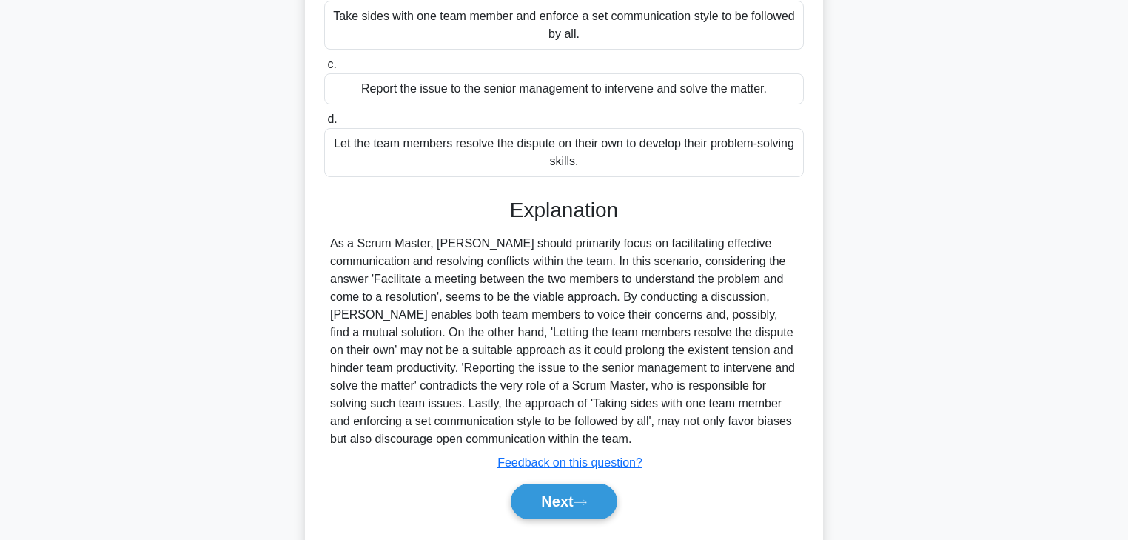
scroll to position [301, 0]
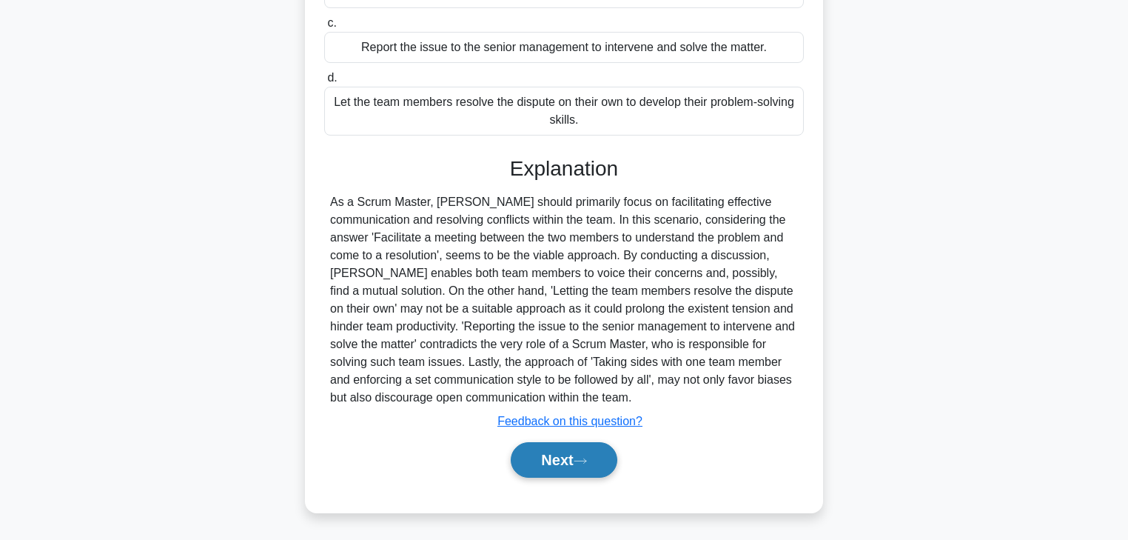
click at [560, 453] on button "Next" at bounding box center [564, 460] width 106 height 36
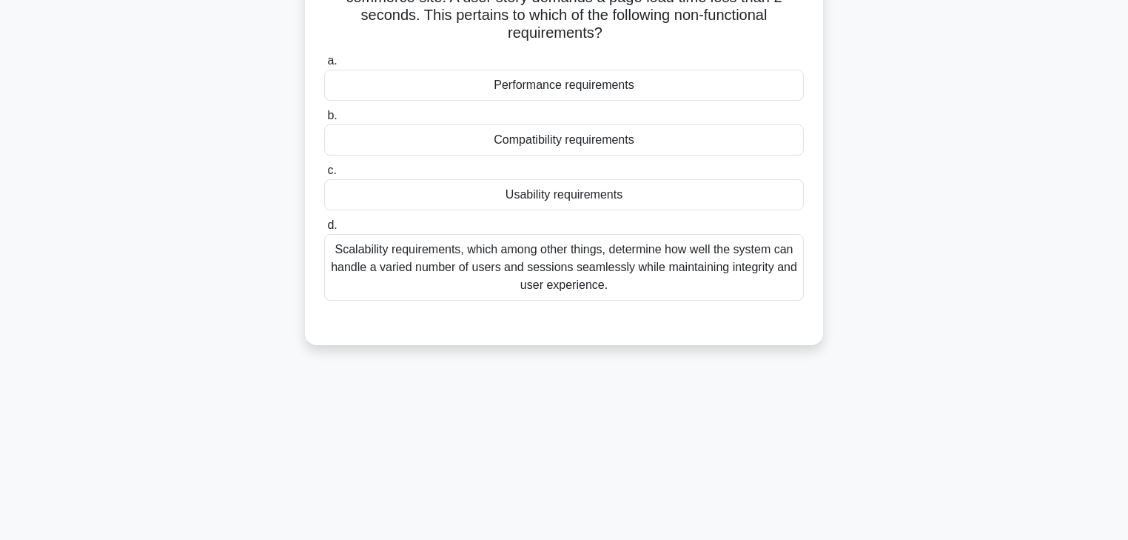
scroll to position [24, 0]
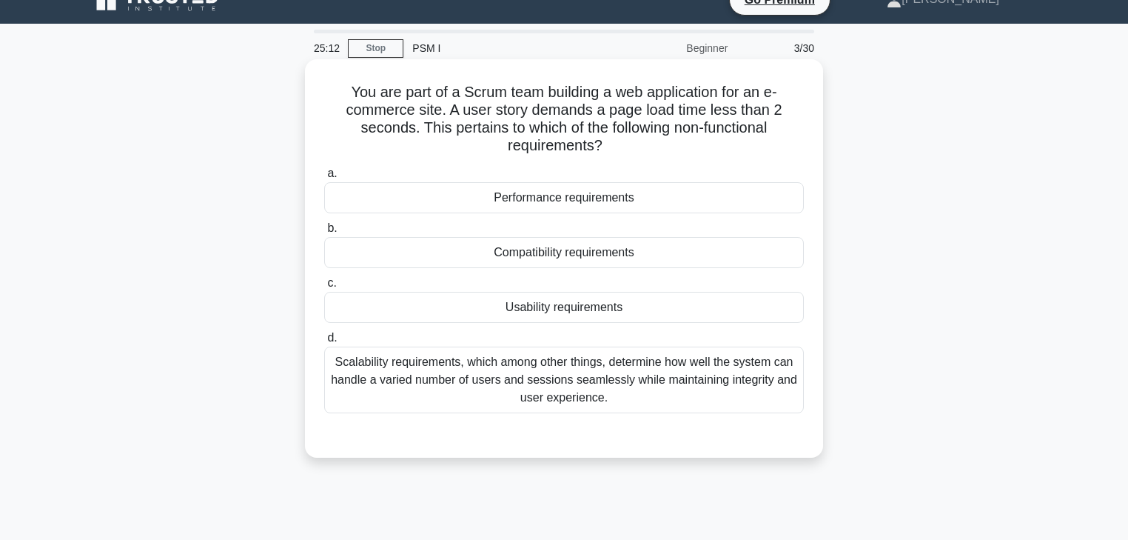
click at [506, 201] on div "Performance requirements" at bounding box center [564, 197] width 480 height 31
click at [324, 178] on input "a. Performance requirements" at bounding box center [324, 174] width 0 height 10
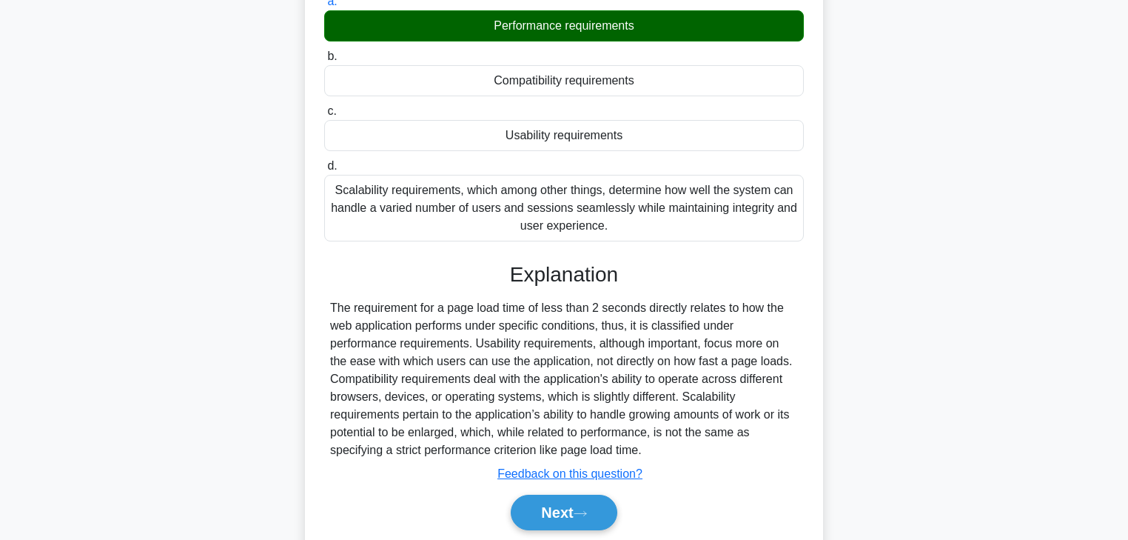
scroll to position [261, 0]
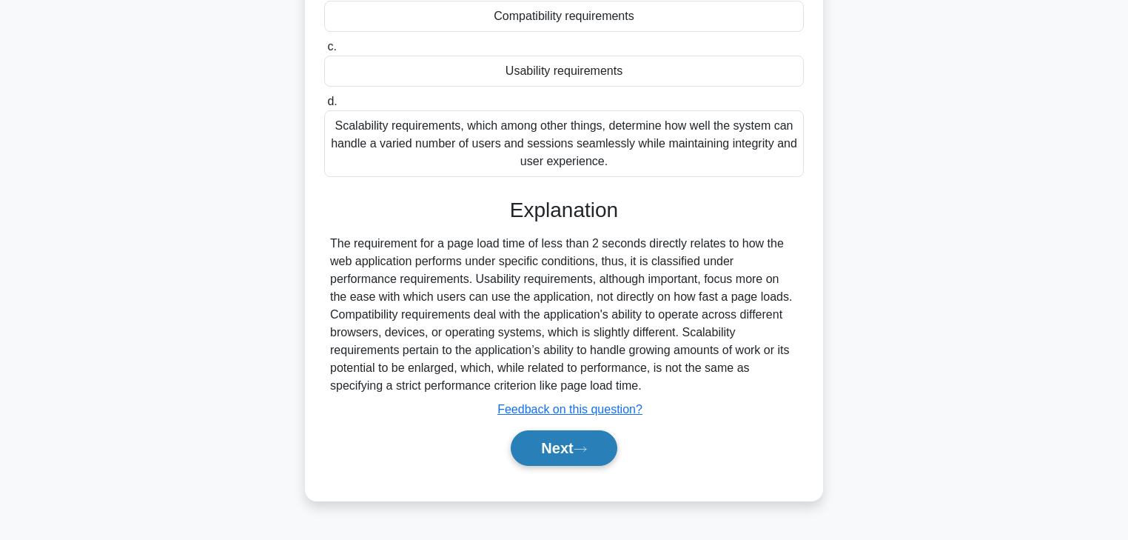
click at [538, 448] on button "Next" at bounding box center [564, 448] width 106 height 36
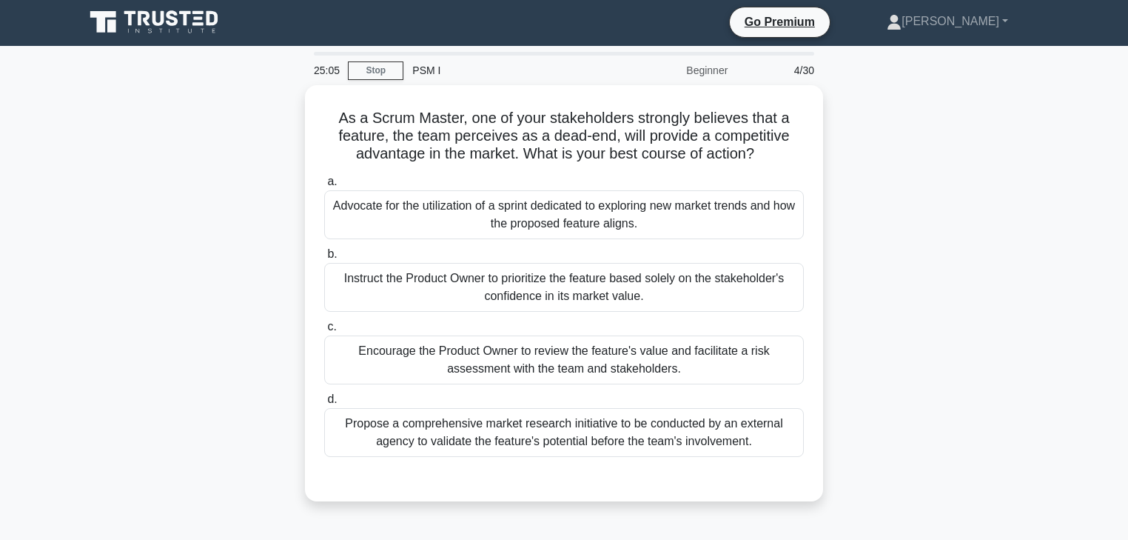
scroll to position [0, 0]
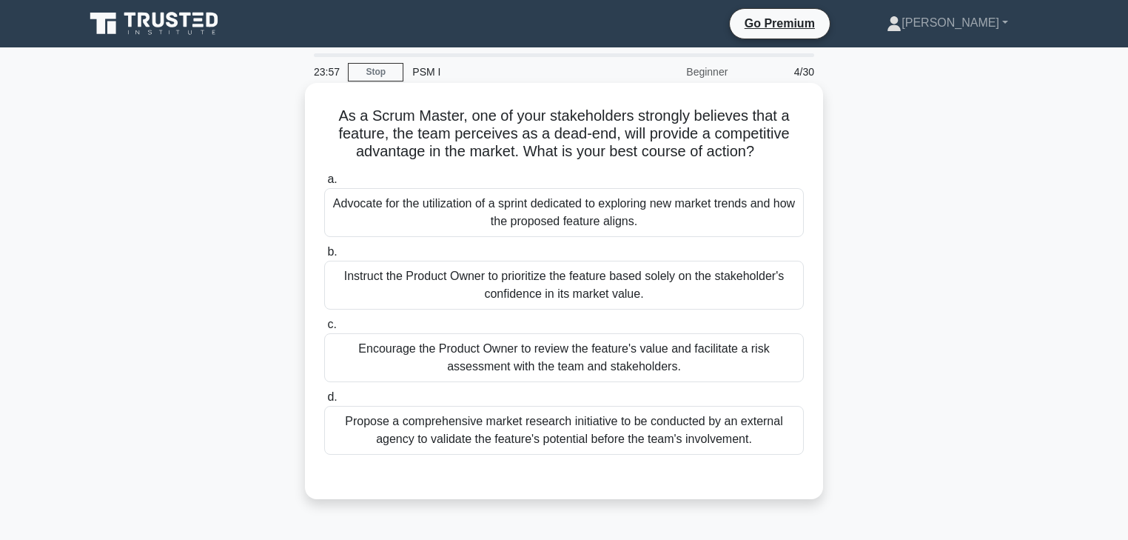
click at [686, 354] on div "Encourage the Product Owner to review the feature's value and facilitate a risk…" at bounding box center [564, 357] width 480 height 49
click at [324, 329] on input "c. Encourage the Product Owner to review the feature's value and facilitate a r…" at bounding box center [324, 325] width 0 height 10
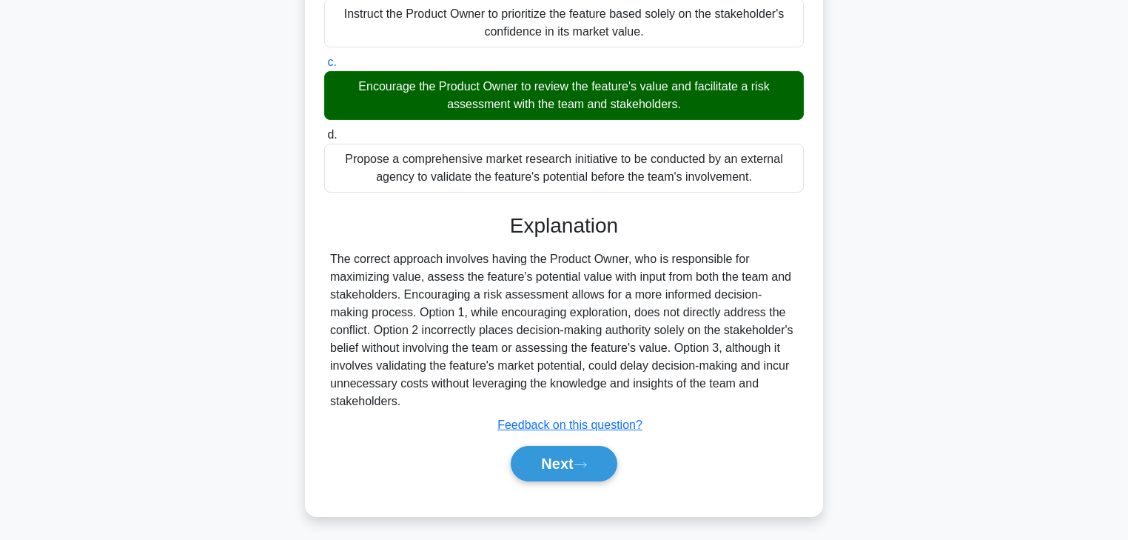
scroll to position [266, 0]
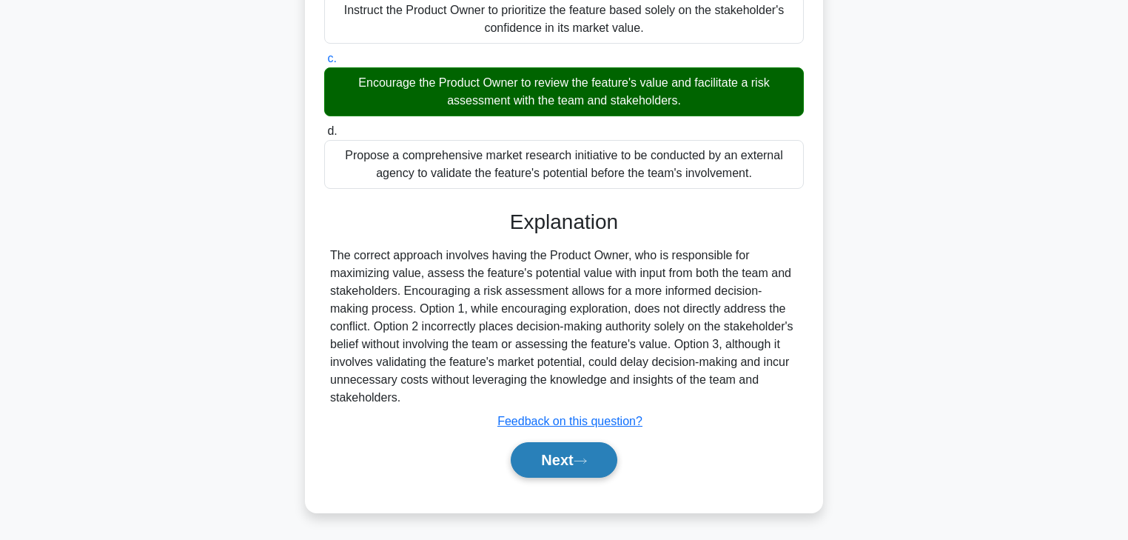
click at [548, 459] on button "Next" at bounding box center [564, 460] width 106 height 36
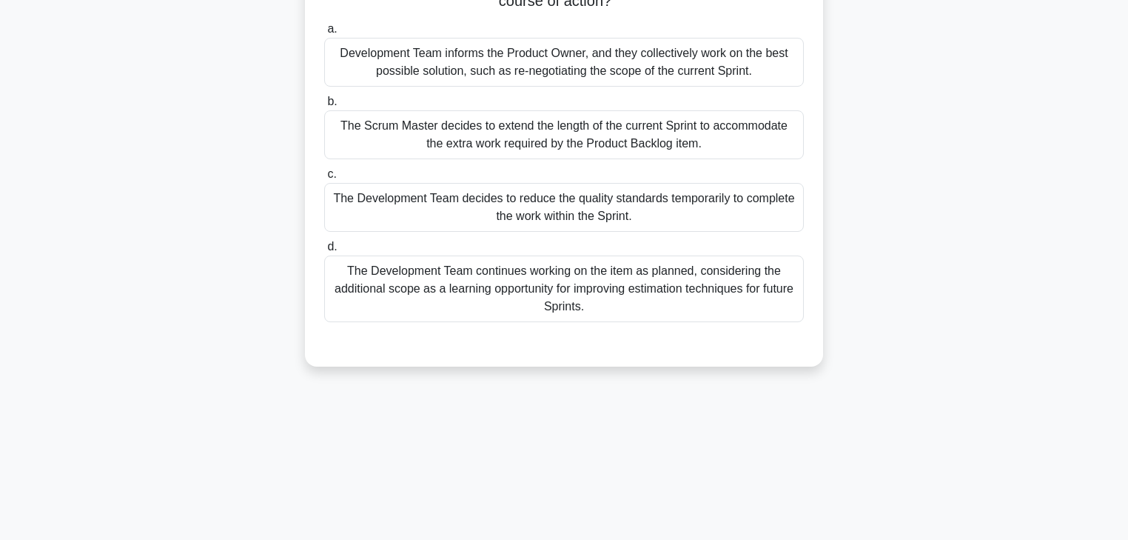
scroll to position [24, 0]
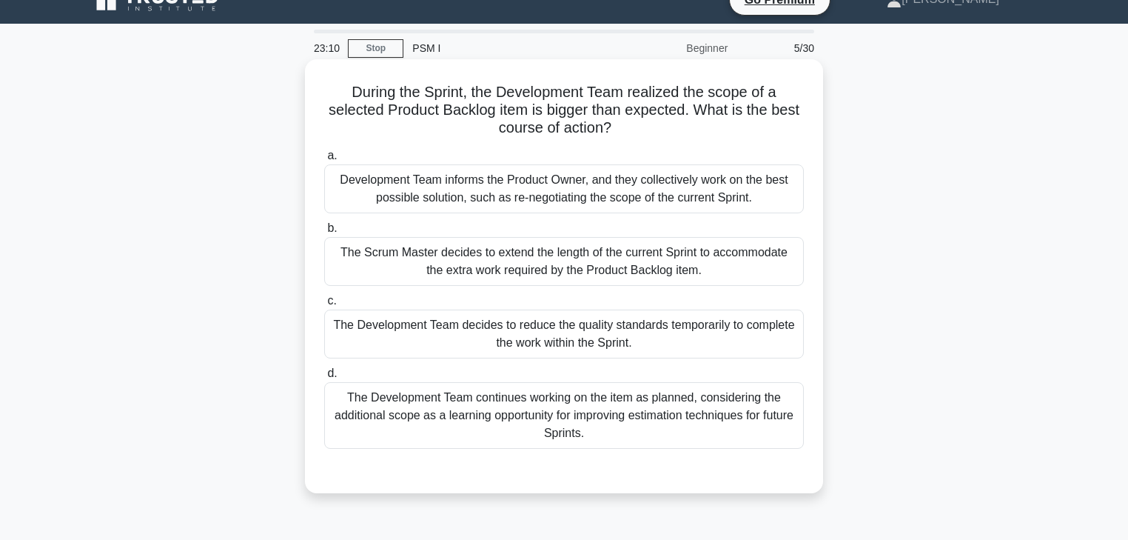
click at [474, 414] on div "The Development Team continues working on the item as planned, considering the …" at bounding box center [564, 415] width 480 height 67
click at [324, 378] on input "d. The Development Team continues working on the item as planned, considering t…" at bounding box center [324, 374] width 0 height 10
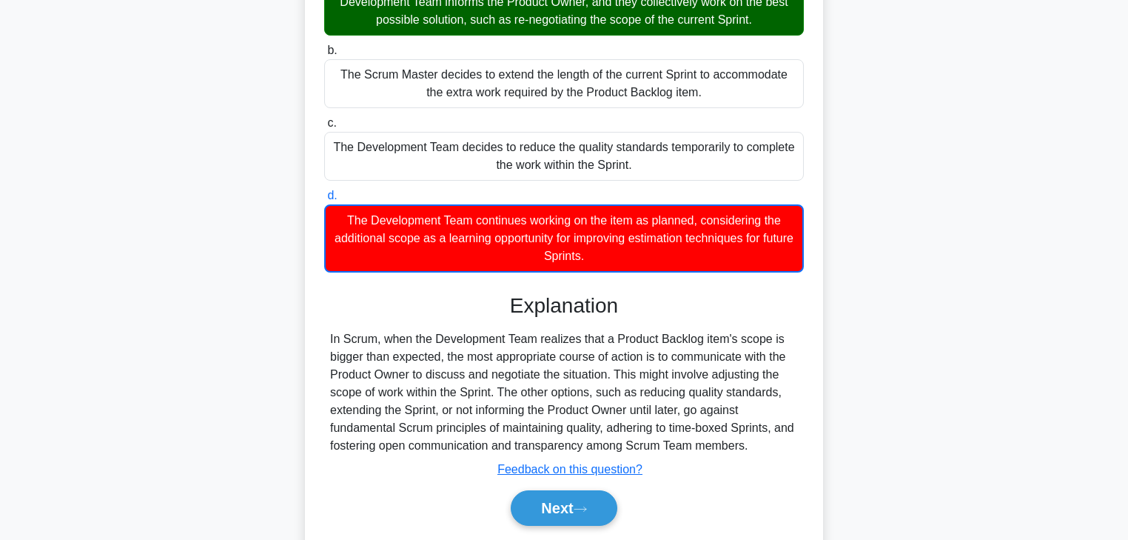
scroll to position [261, 0]
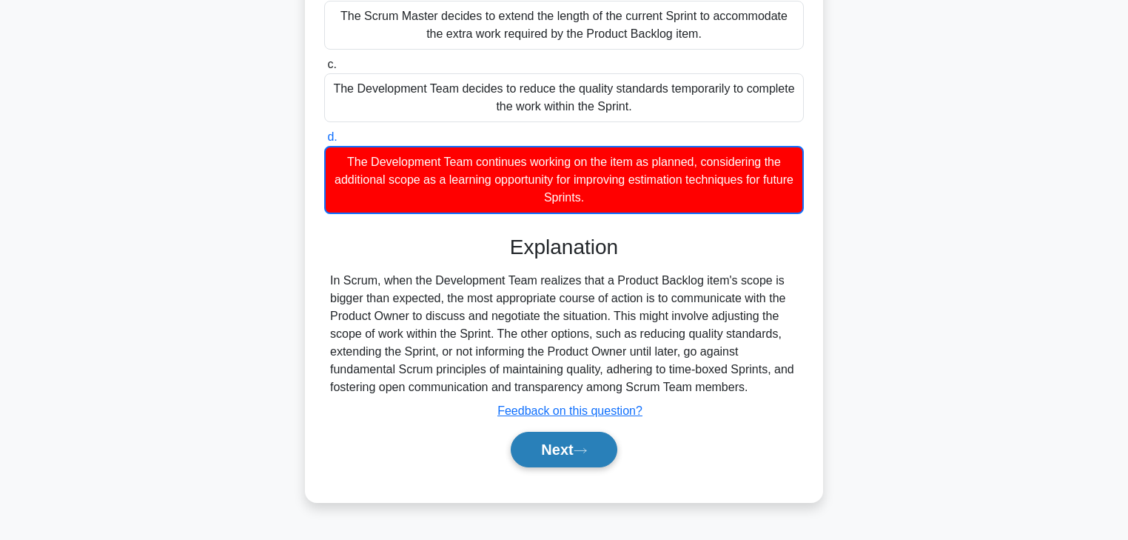
click at [542, 449] on button "Next" at bounding box center [564, 449] width 106 height 36
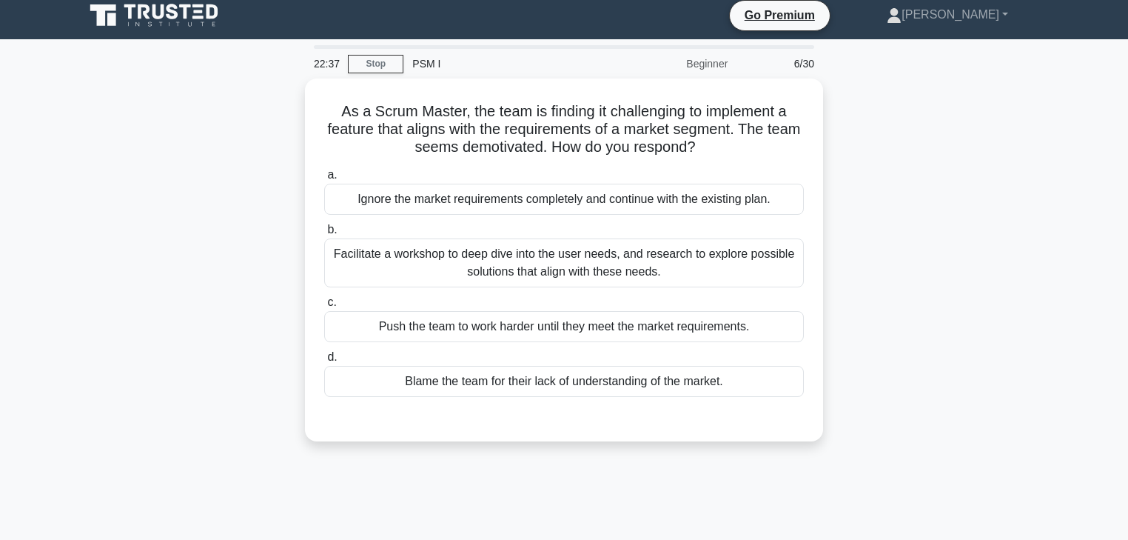
scroll to position [0, 0]
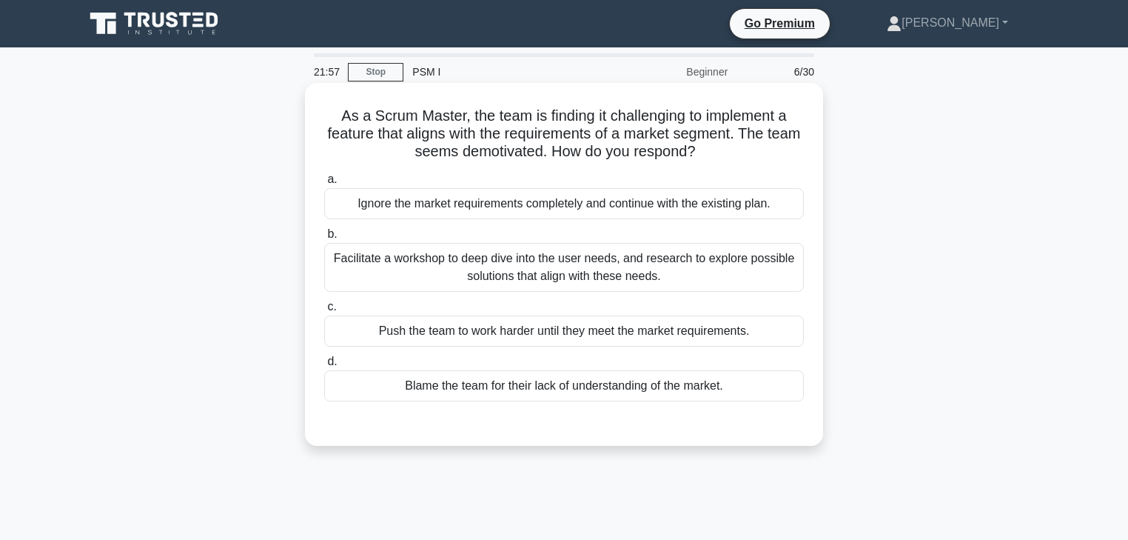
click at [465, 266] on div "Facilitate a workshop to deep dive into the user needs, and research to explore…" at bounding box center [564, 267] width 480 height 49
click at [324, 239] on input "b. Facilitate a workshop to deep dive into the user needs, and research to expl…" at bounding box center [324, 234] width 0 height 10
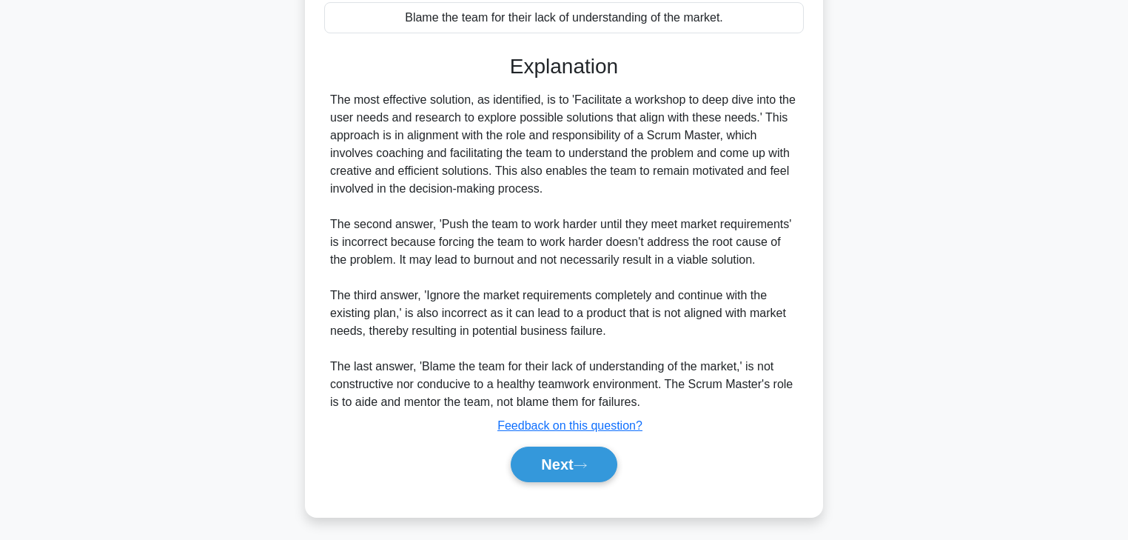
scroll to position [372, 0]
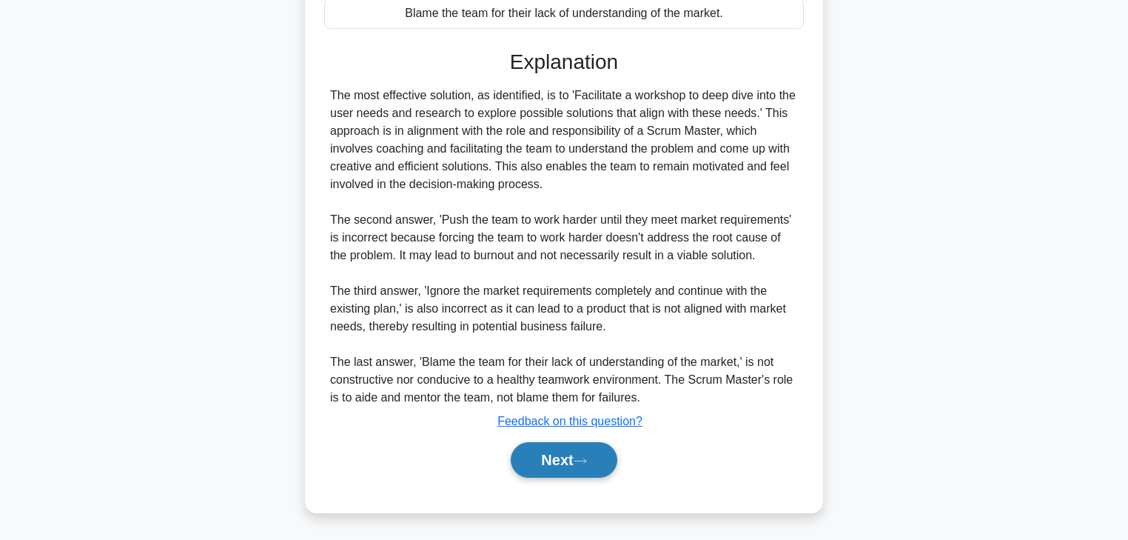
click at [548, 450] on button "Next" at bounding box center [564, 460] width 106 height 36
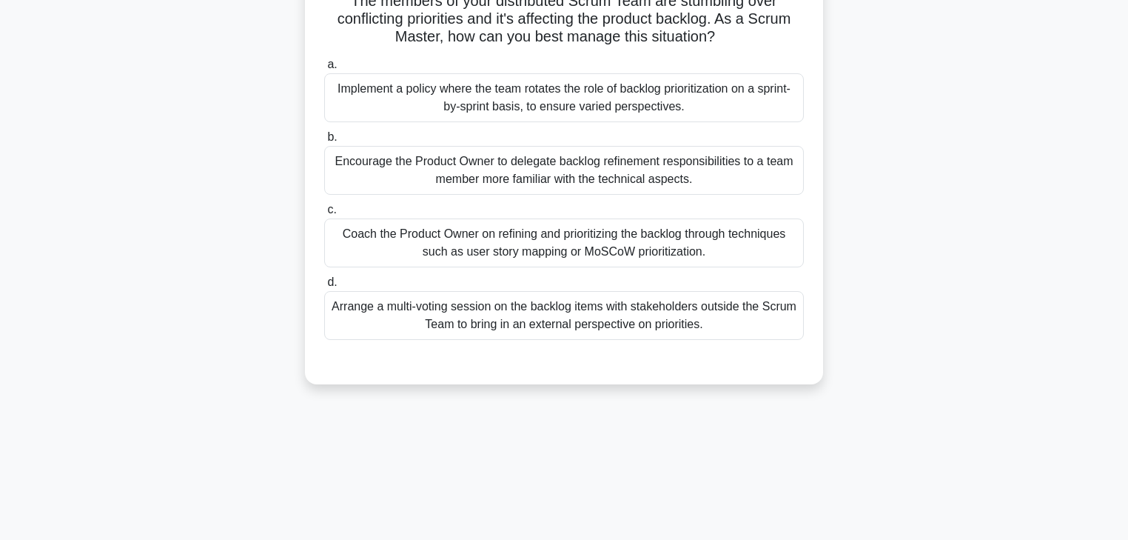
scroll to position [0, 0]
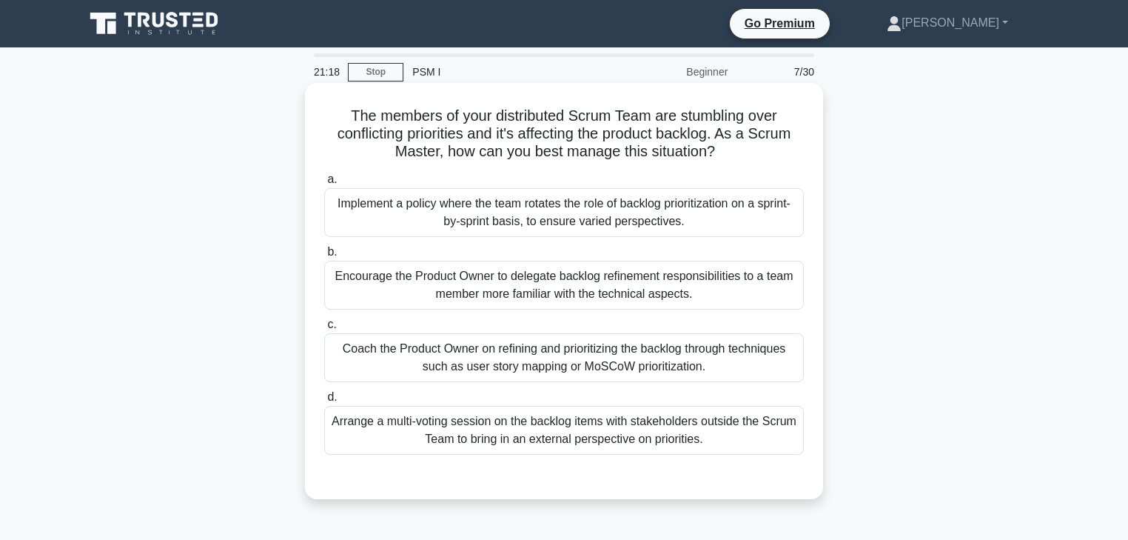
click at [602, 366] on div "Coach the Product Owner on refining and prioritizing the backlog through techni…" at bounding box center [564, 357] width 480 height 49
click at [324, 329] on input "c. Coach the Product Owner on refining and prioritizing the backlog through tec…" at bounding box center [324, 325] width 0 height 10
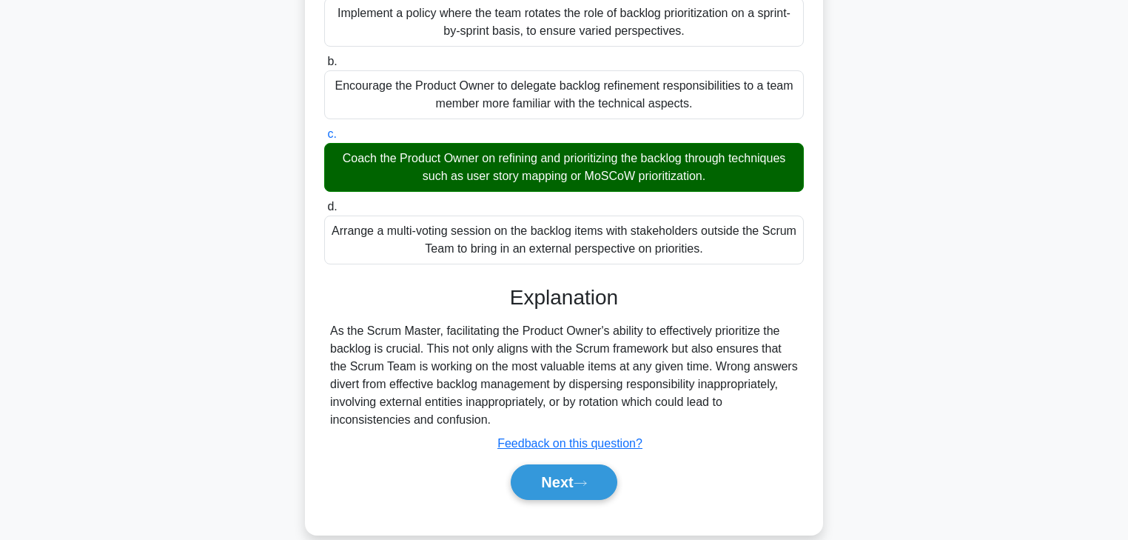
scroll to position [261, 0]
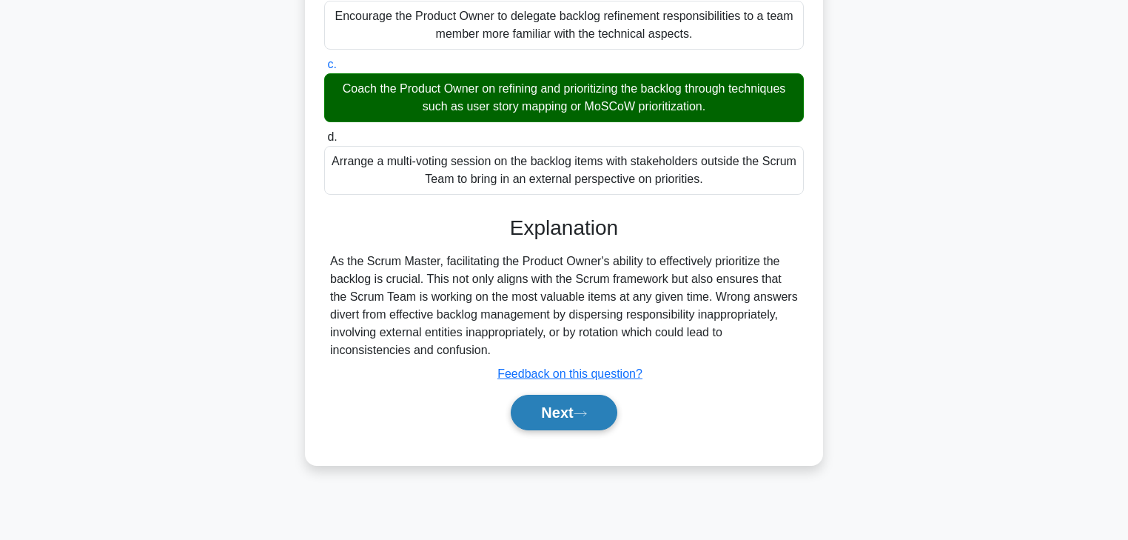
click at [555, 404] on button "Next" at bounding box center [564, 412] width 106 height 36
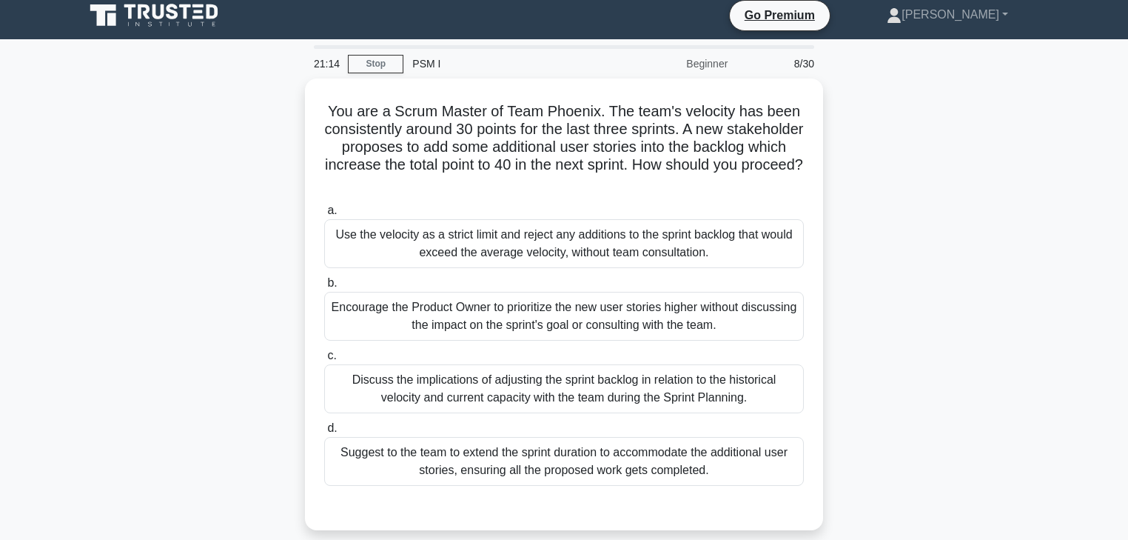
scroll to position [0, 0]
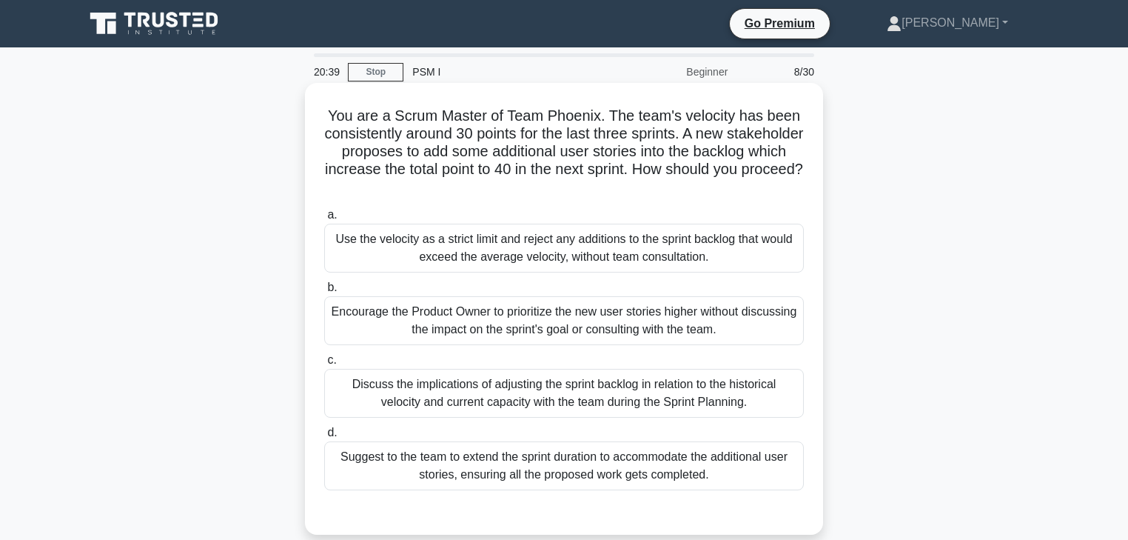
click at [496, 394] on div "Discuss the implications of adjusting the sprint backlog in relation to the his…" at bounding box center [564, 393] width 480 height 49
click at [324, 365] on input "c. Discuss the implications of adjusting the sprint backlog in relation to the …" at bounding box center [324, 360] width 0 height 10
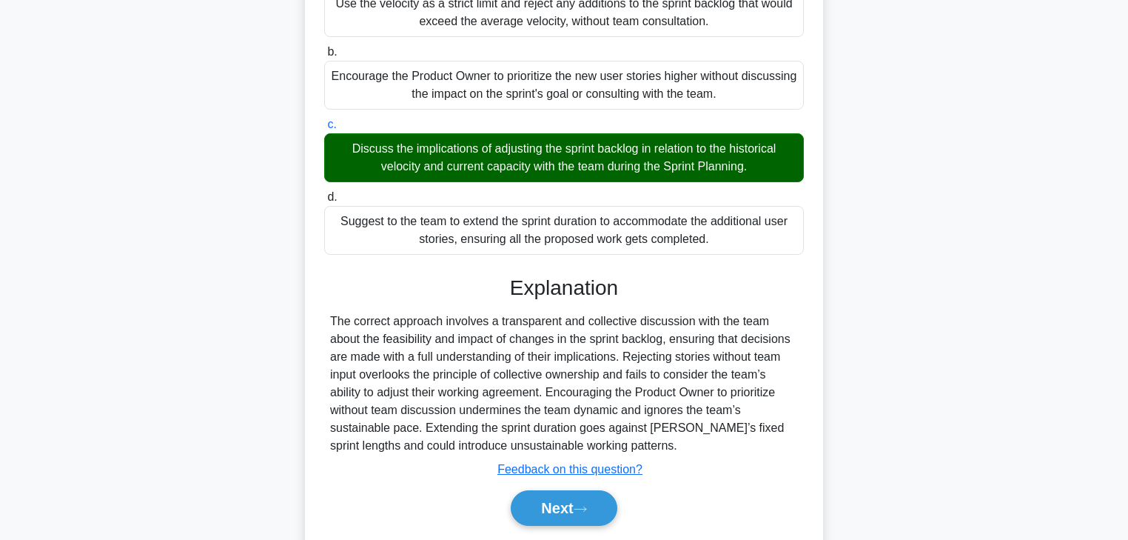
scroll to position [283, 0]
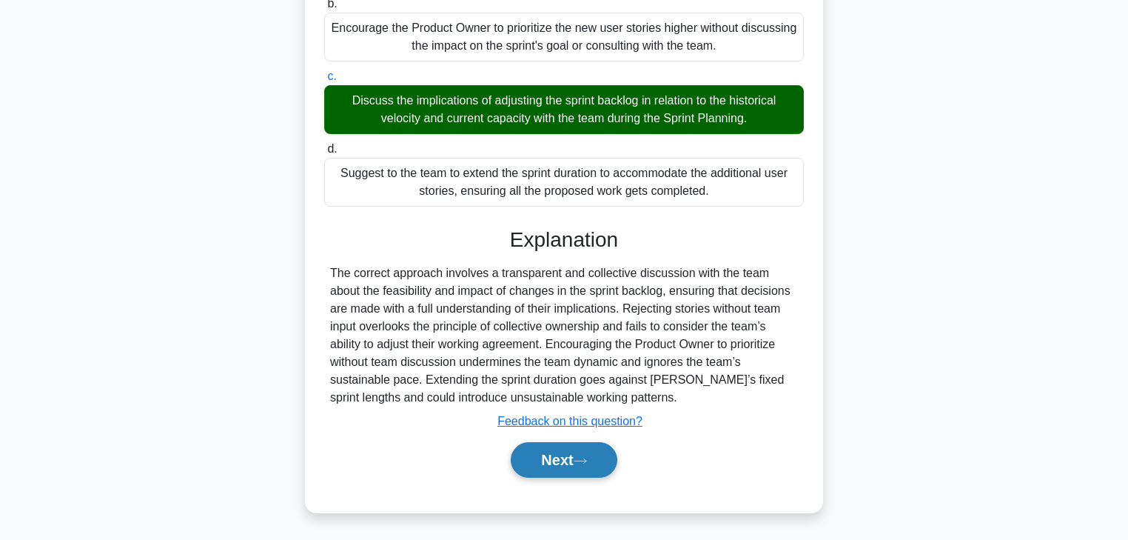
click at [543, 450] on button "Next" at bounding box center [564, 460] width 106 height 36
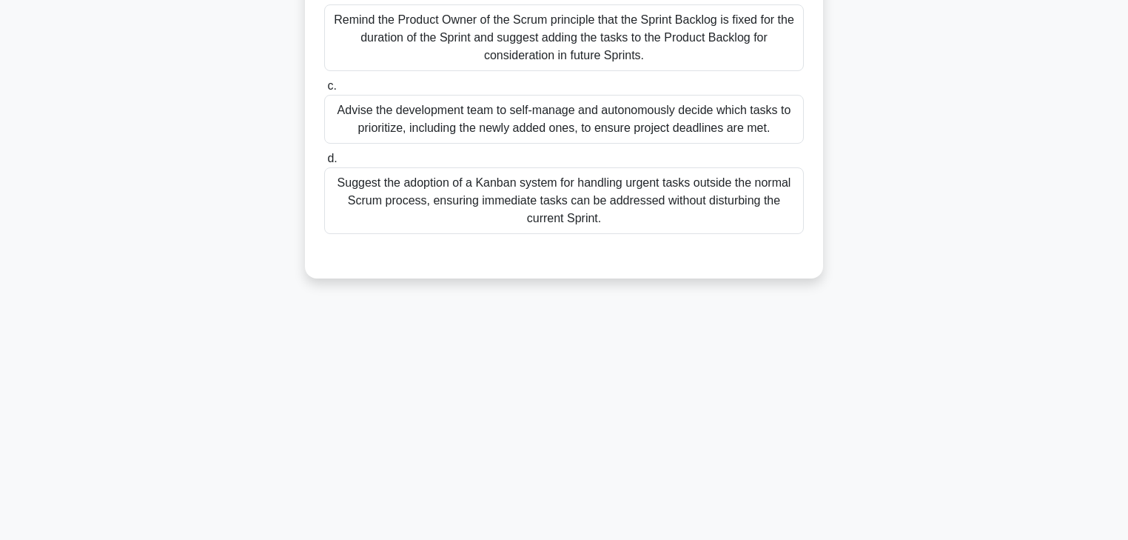
scroll to position [83, 0]
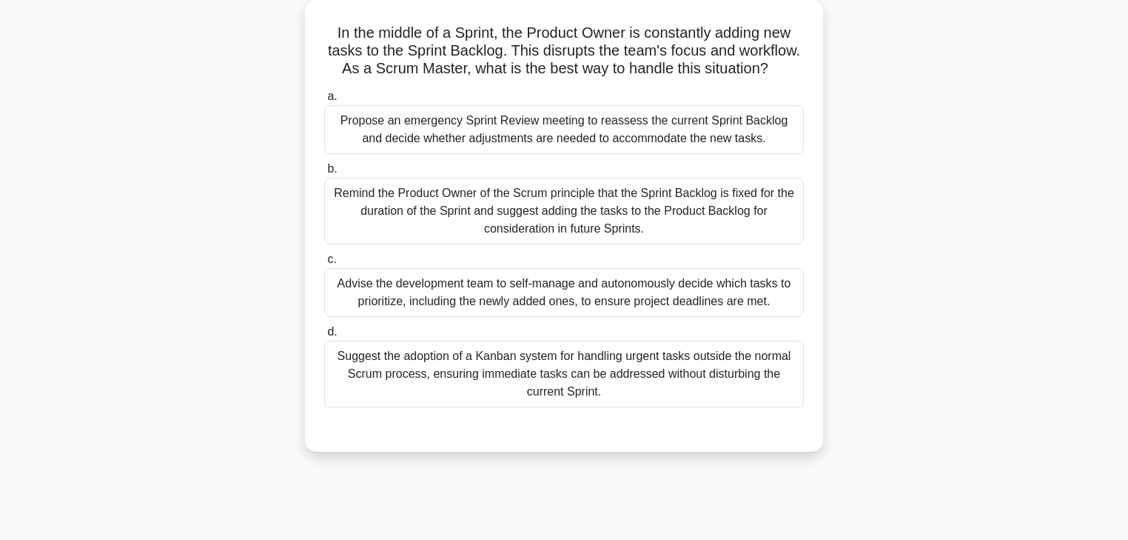
click at [457, 226] on div "Remind the Product Owner of the Scrum principle that the Sprint Backlog is fixe…" at bounding box center [564, 211] width 480 height 67
click at [324, 174] on input "b. Remind the Product Owner of the Scrum principle that the Sprint Backlog is f…" at bounding box center [324, 169] width 0 height 10
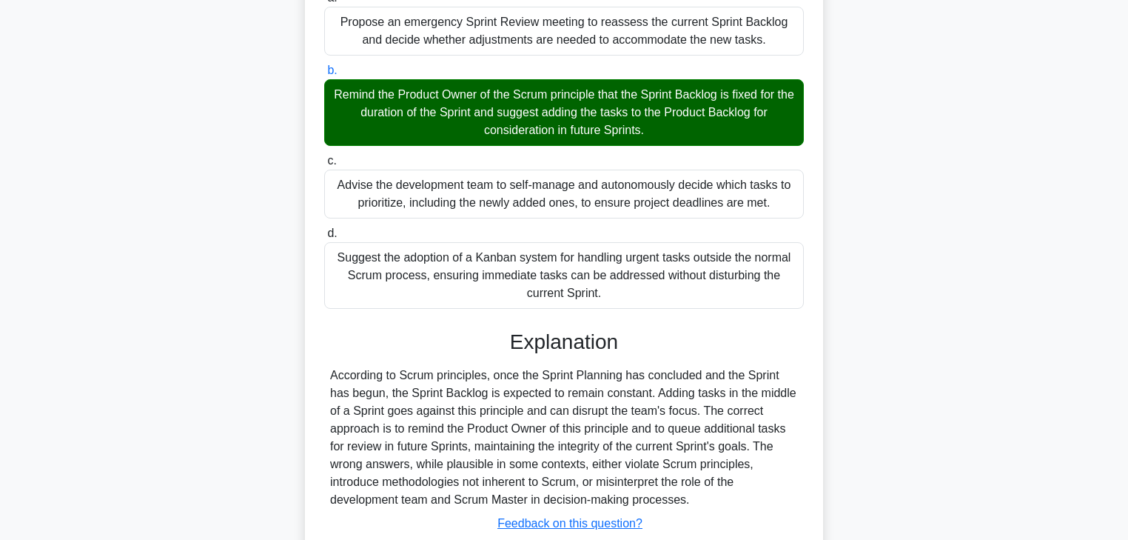
scroll to position [301, 0]
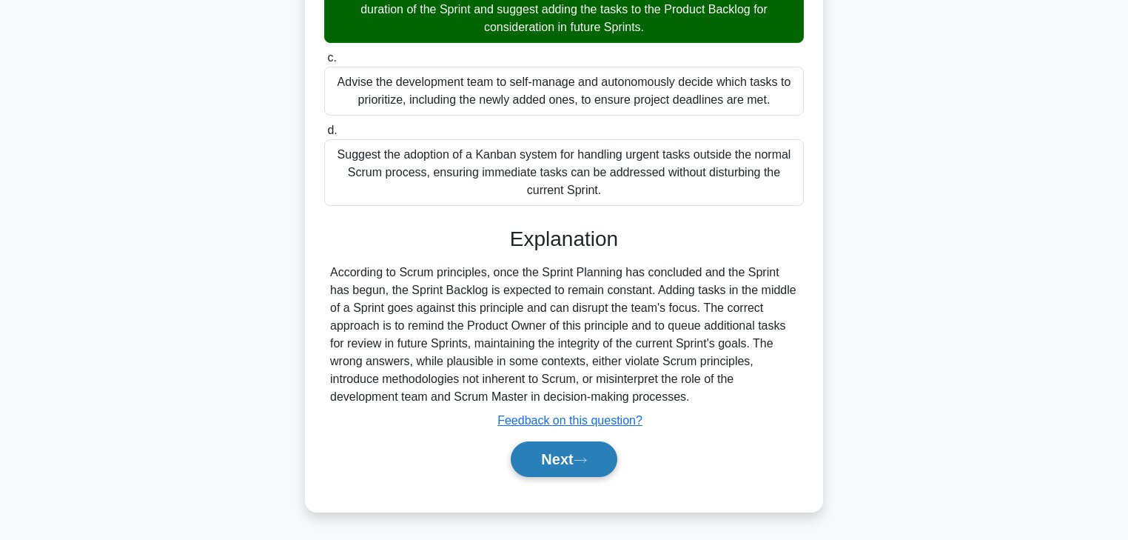
click at [542, 452] on button "Next" at bounding box center [564, 459] width 106 height 36
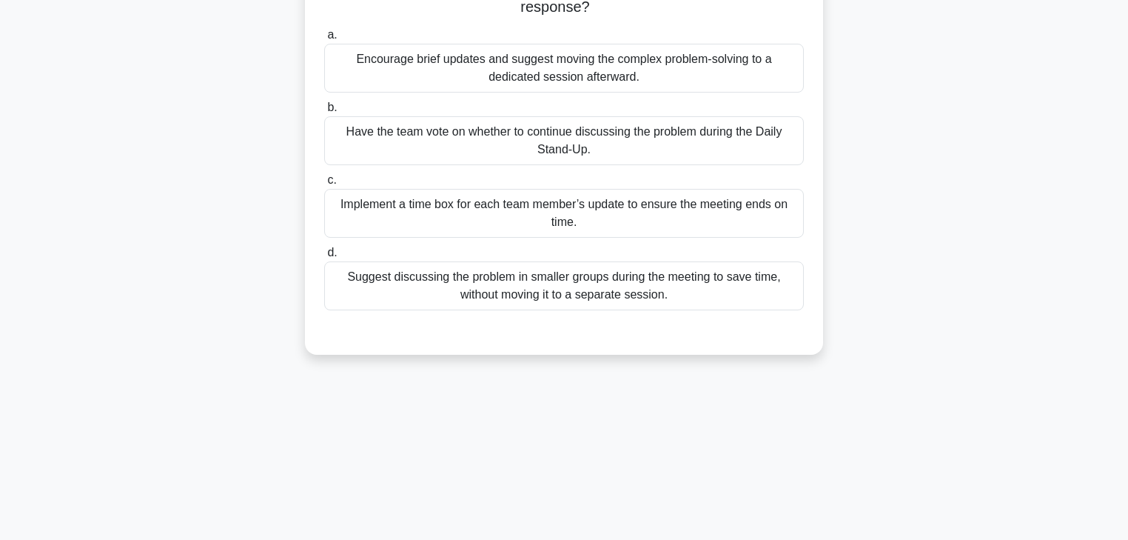
scroll to position [24, 0]
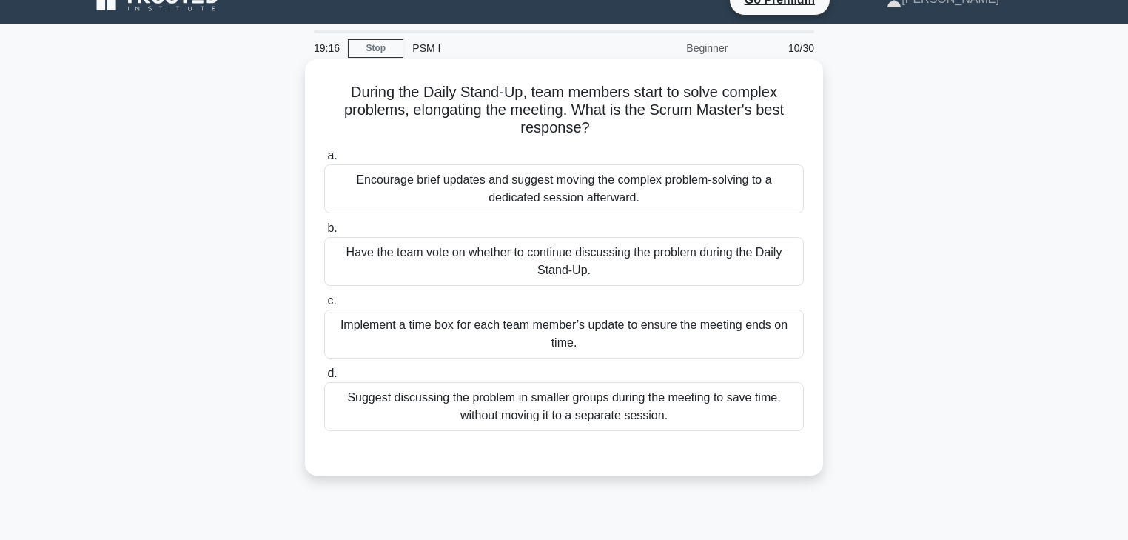
click at [664, 193] on div "Encourage brief updates and suggest moving the complex problem-solving to a ded…" at bounding box center [564, 188] width 480 height 49
click at [324, 161] on input "a. Encourage brief updates and suggest moving the complex problem-solving to a …" at bounding box center [324, 156] width 0 height 10
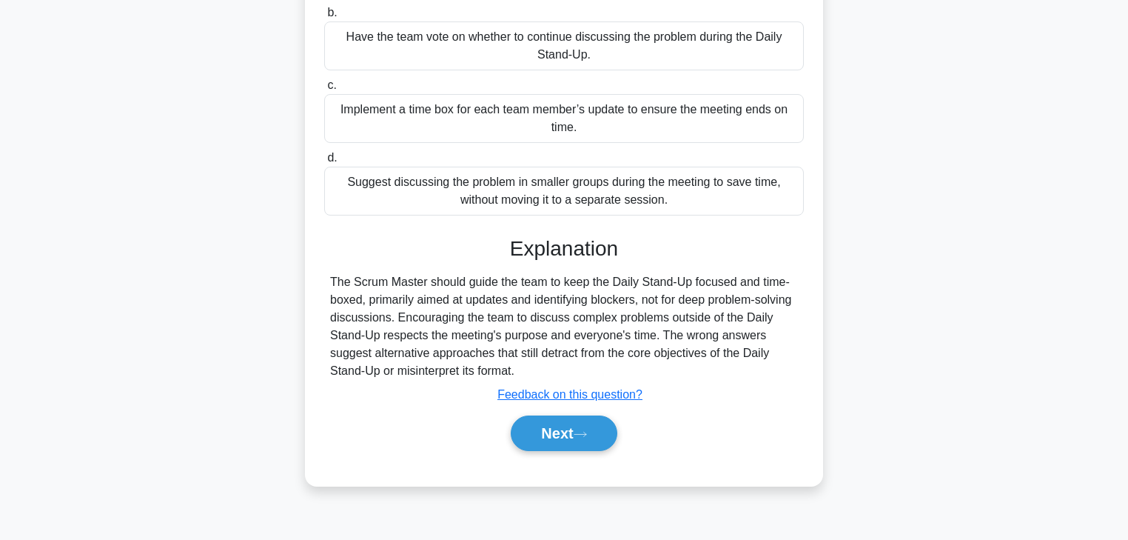
scroll to position [261, 0]
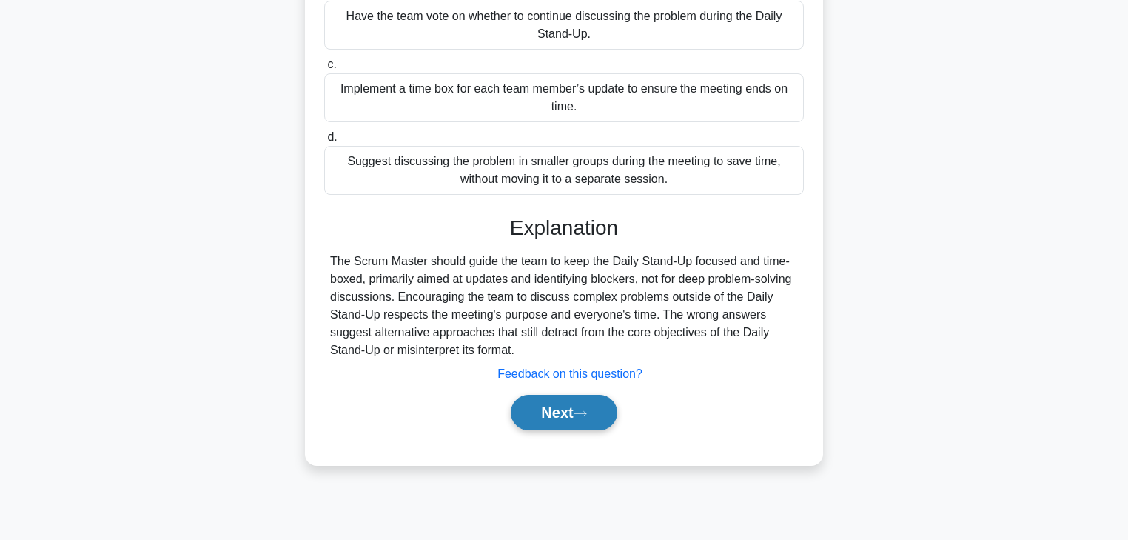
click at [530, 412] on button "Next" at bounding box center [564, 412] width 106 height 36
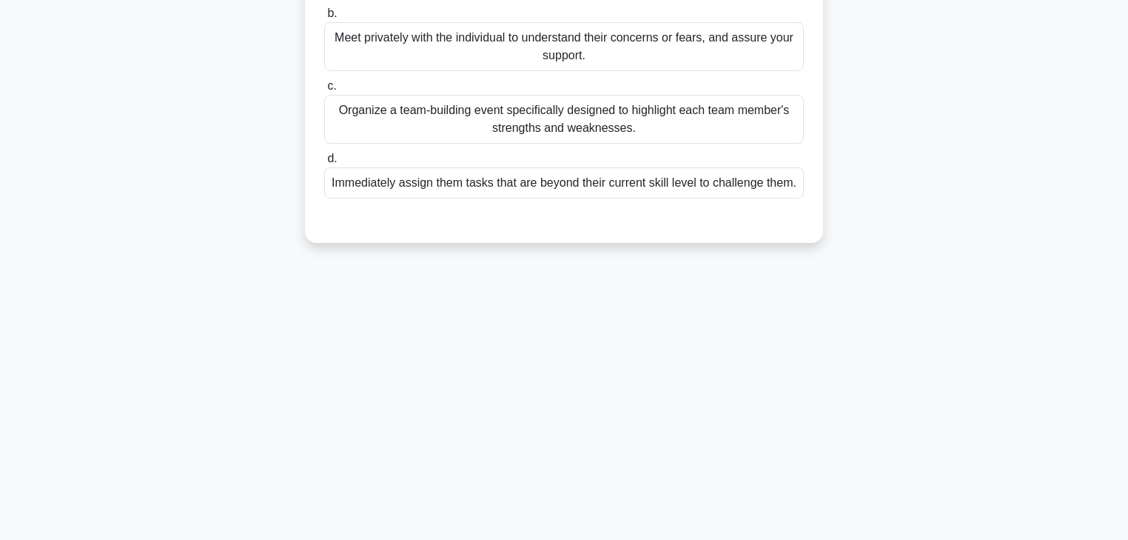
scroll to position [83, 0]
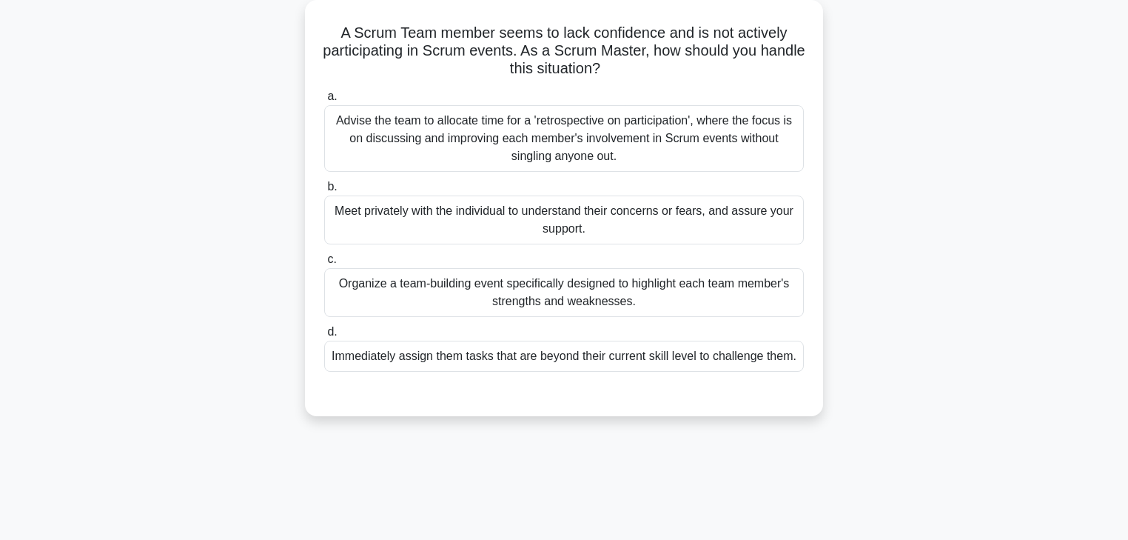
click at [400, 213] on div "Meet privately with the individual to understand their concerns or fears, and a…" at bounding box center [564, 219] width 480 height 49
click at [324, 192] on input "b. Meet privately with the individual to understand their concerns or fears, an…" at bounding box center [324, 187] width 0 height 10
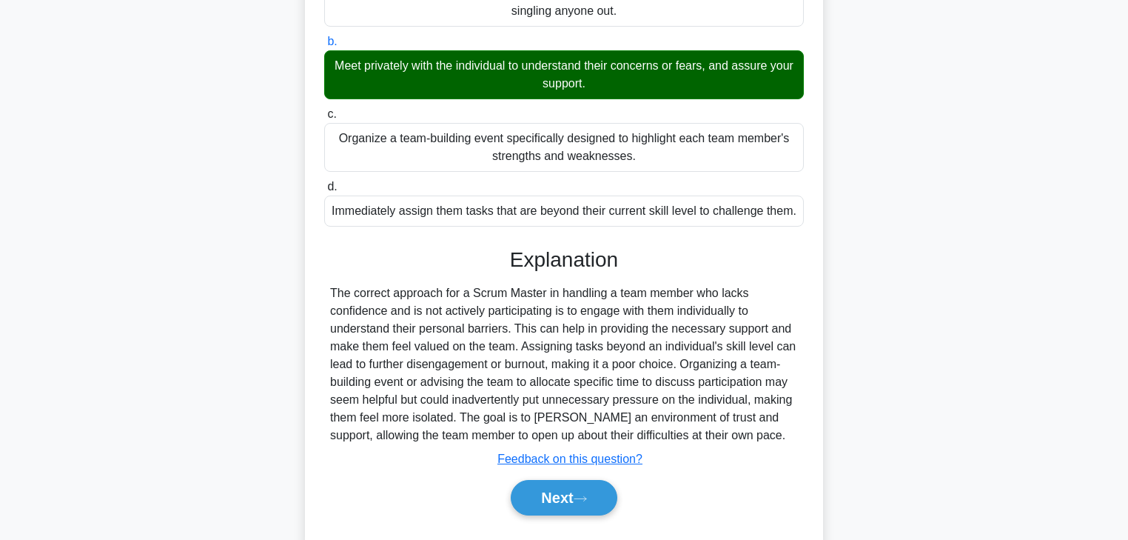
scroll to position [266, 0]
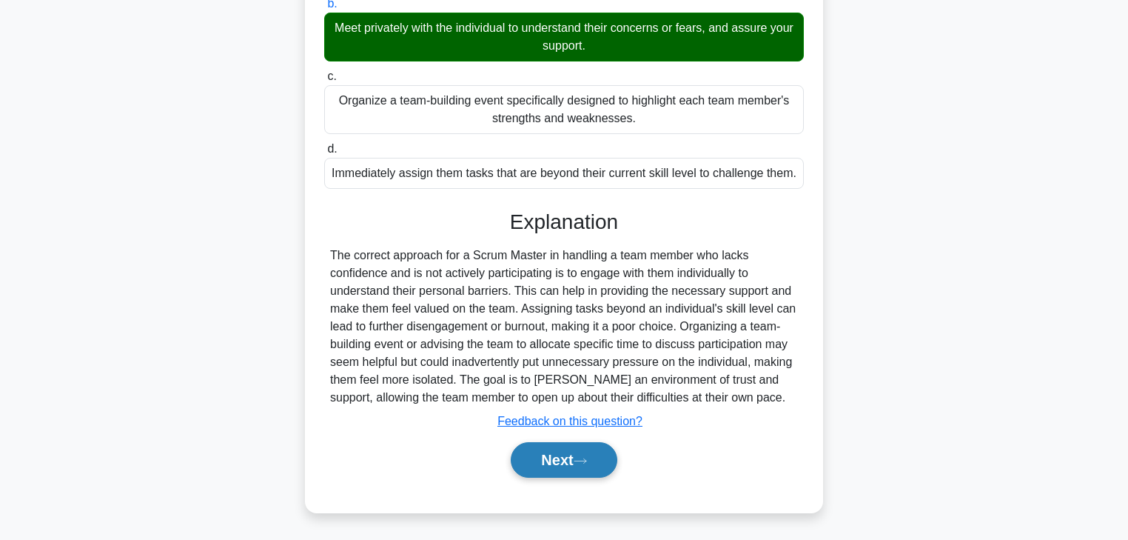
click at [557, 459] on button "Next" at bounding box center [564, 460] width 106 height 36
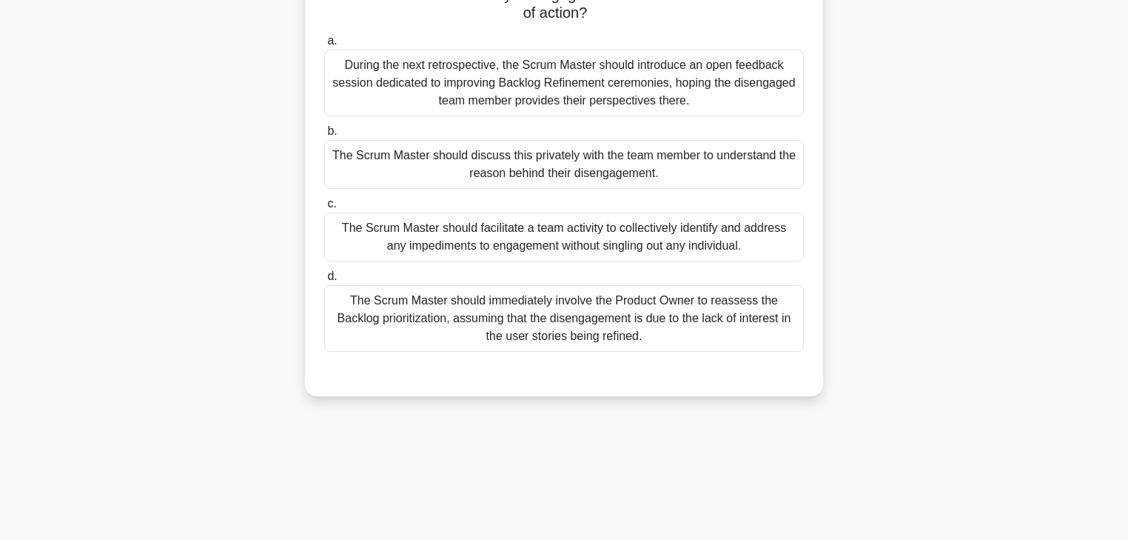
scroll to position [24, 0]
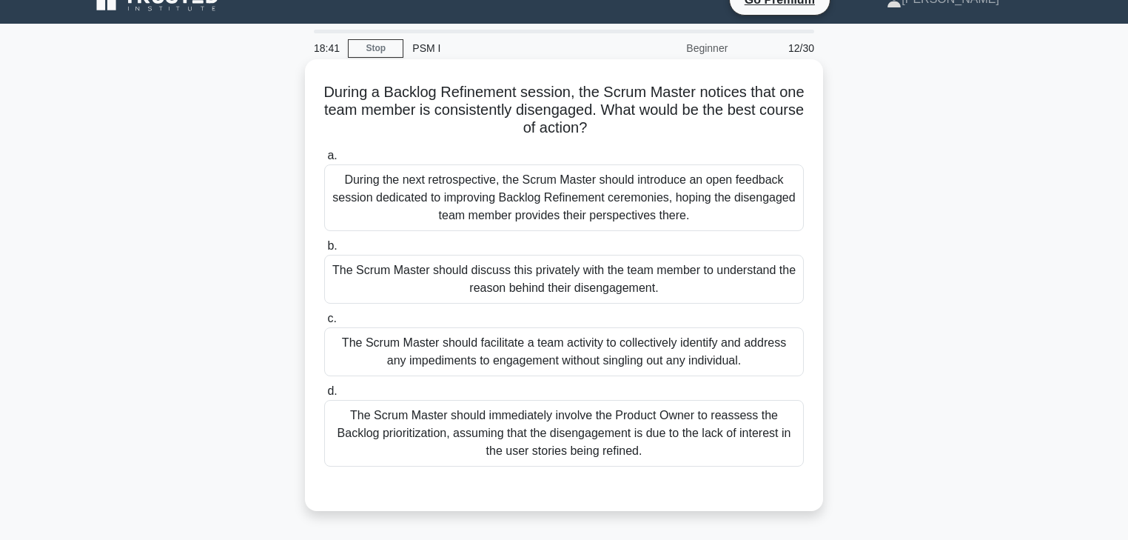
click at [347, 286] on div "The Scrum Master should discuss this privately with the team member to understa…" at bounding box center [564, 279] width 480 height 49
click at [324, 251] on input "b. The Scrum Master should discuss this privately with the team member to under…" at bounding box center [324, 246] width 0 height 10
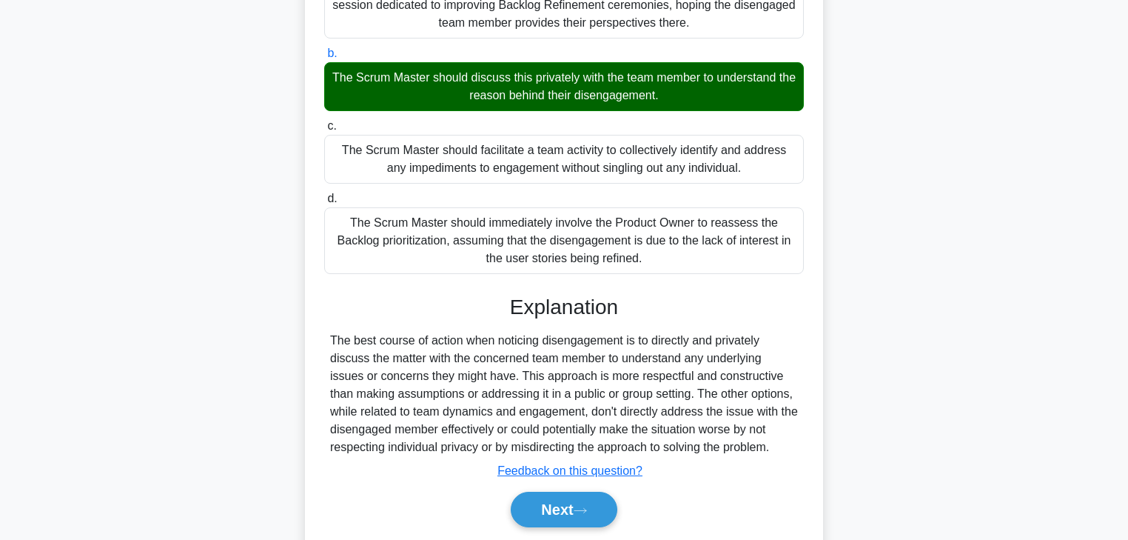
scroll to position [261, 0]
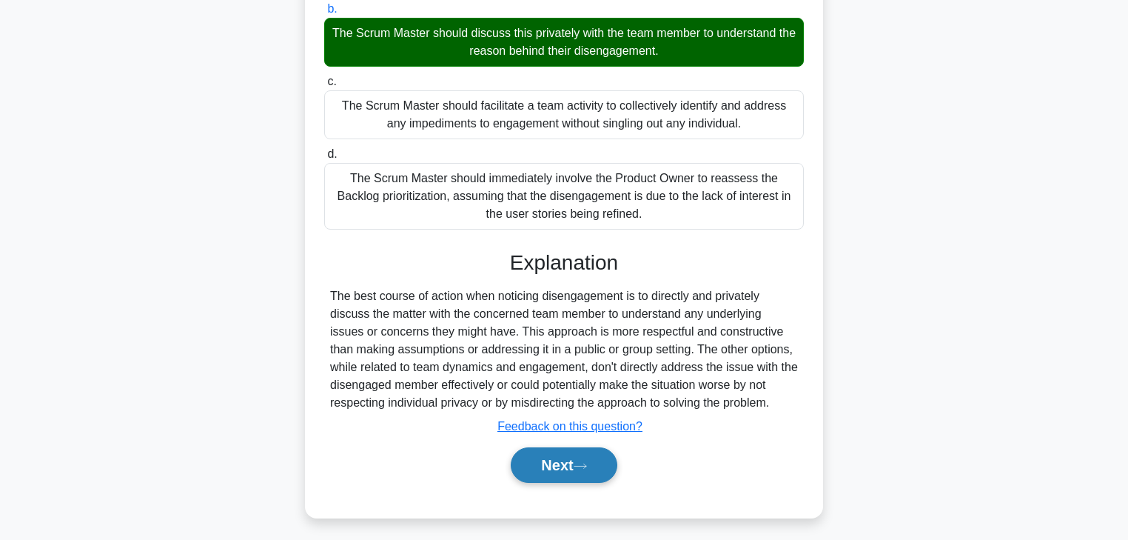
click at [550, 458] on button "Next" at bounding box center [564, 465] width 106 height 36
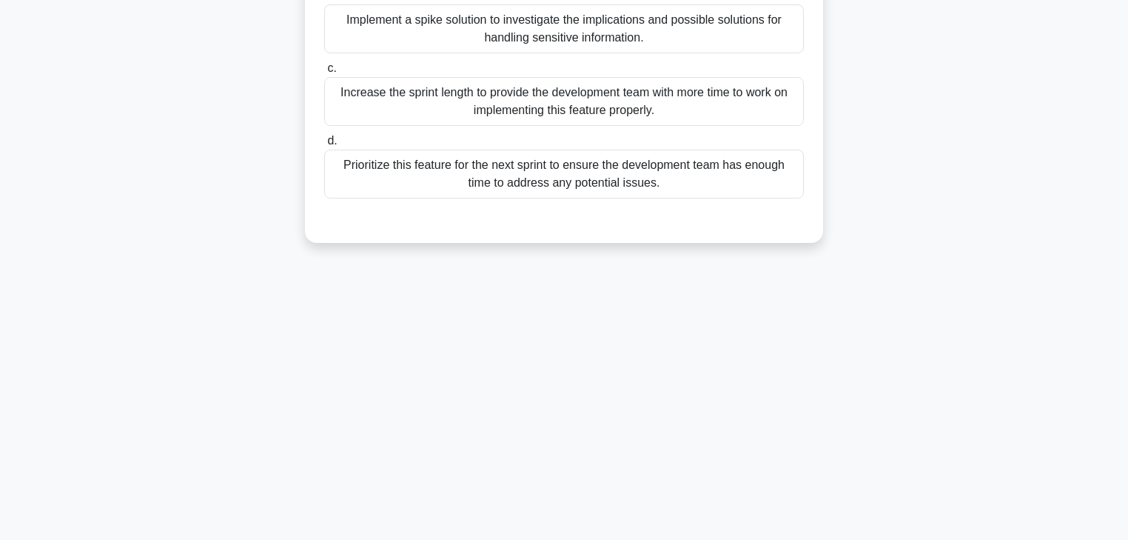
scroll to position [83, 0]
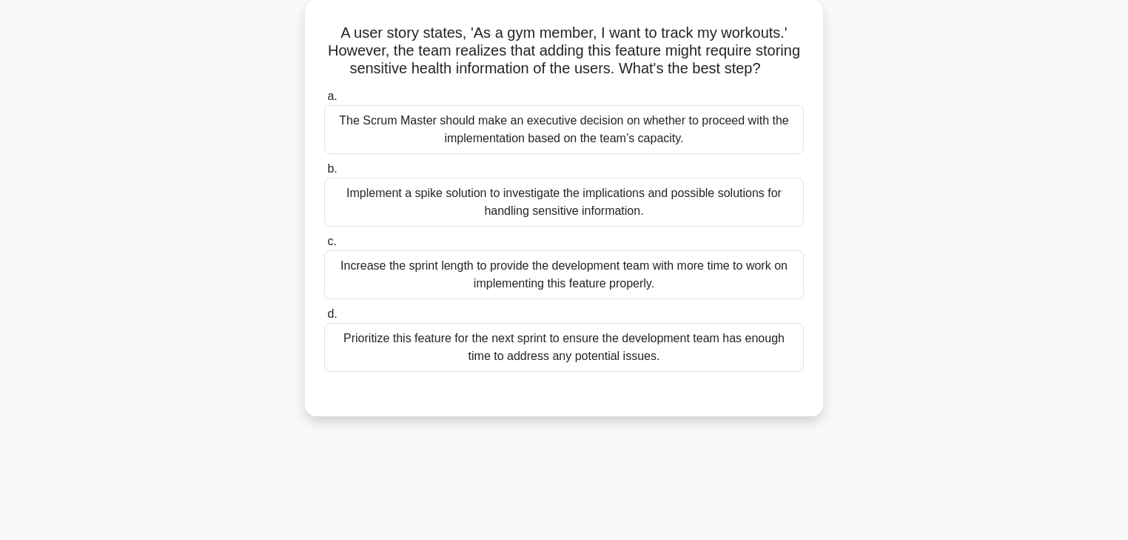
click at [628, 210] on div "Implement a spike solution to investigate the implications and possible solutio…" at bounding box center [564, 202] width 480 height 49
click at [324, 174] on input "b. Implement a spike solution to investigate the implications and possible solu…" at bounding box center [324, 169] width 0 height 10
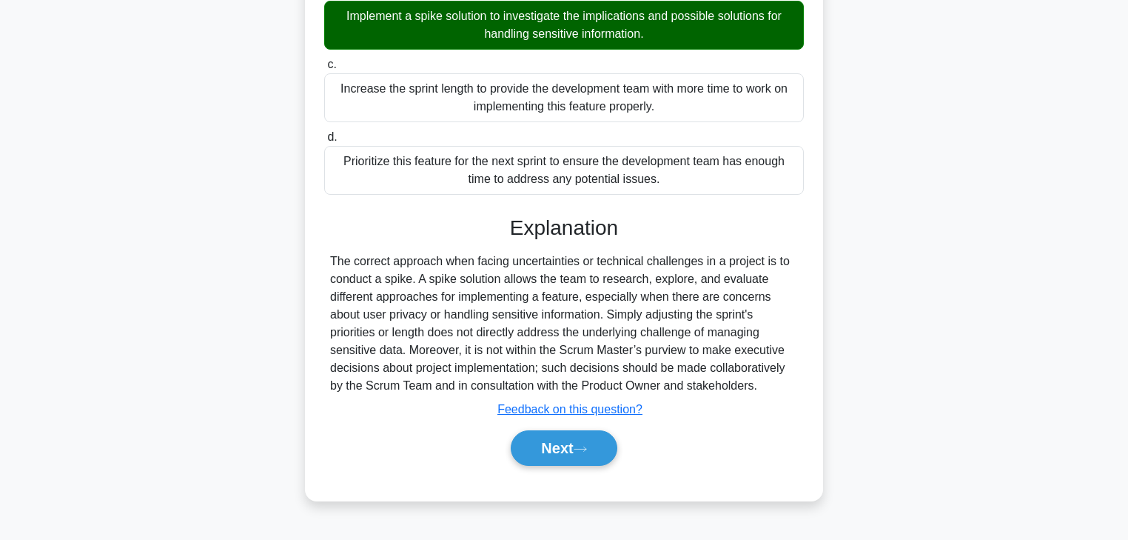
scroll to position [266, 0]
click at [568, 453] on button "Next" at bounding box center [564, 448] width 106 height 36
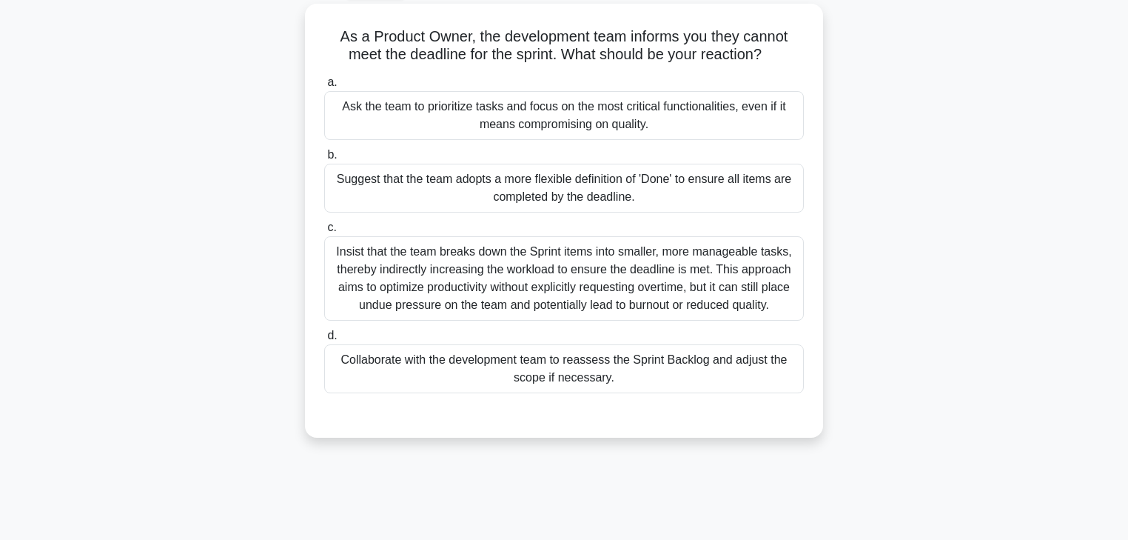
scroll to position [0, 0]
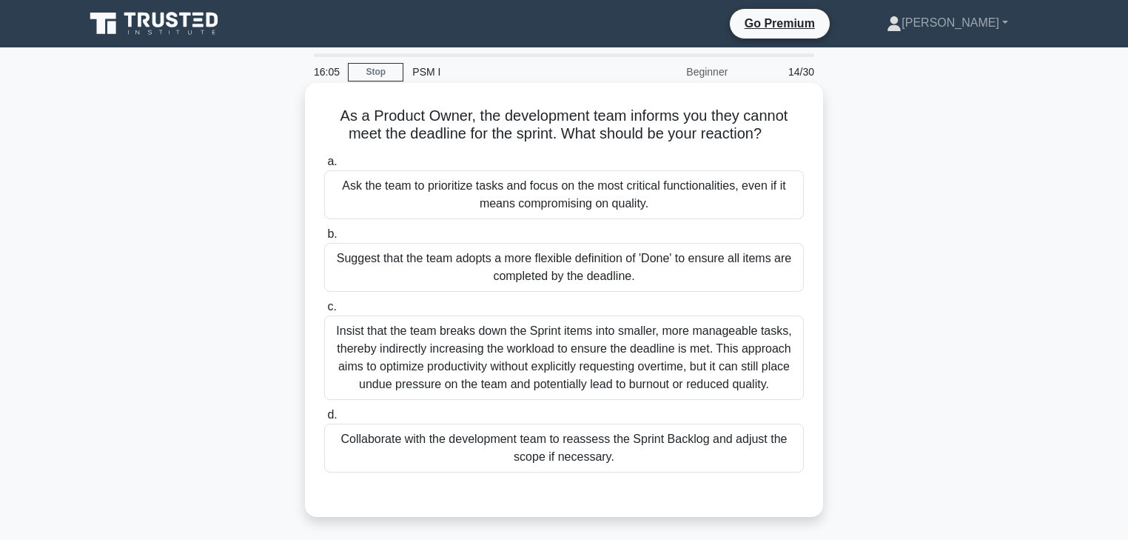
click at [491, 440] on div "Collaborate with the development team to reassess the Sprint Backlog and adjust…" at bounding box center [564, 447] width 480 height 49
click at [324, 420] on input "d. Collaborate with the development team to reassess the Sprint Backlog and adj…" at bounding box center [324, 415] width 0 height 10
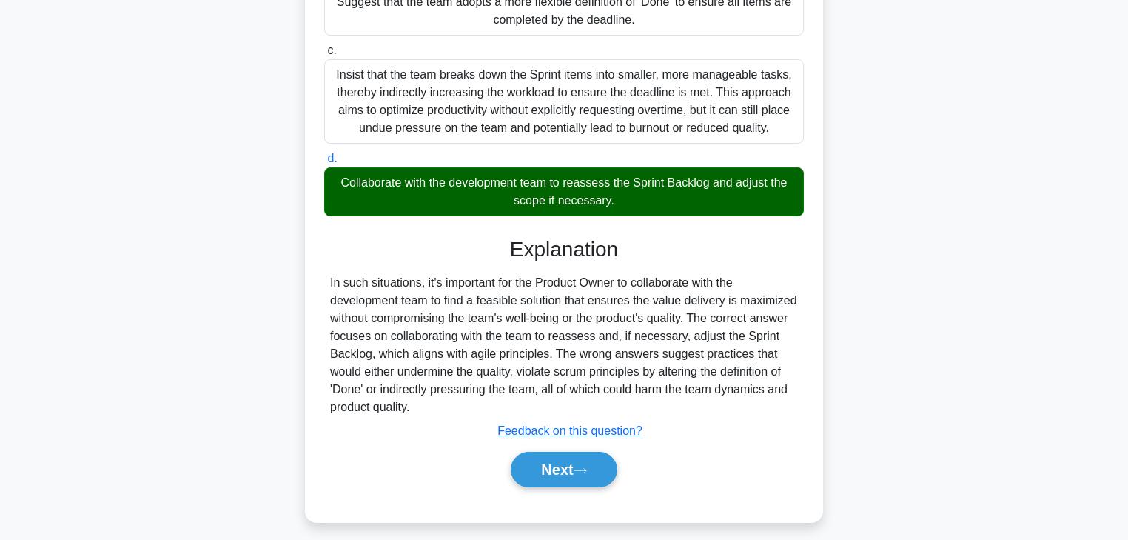
scroll to position [266, 0]
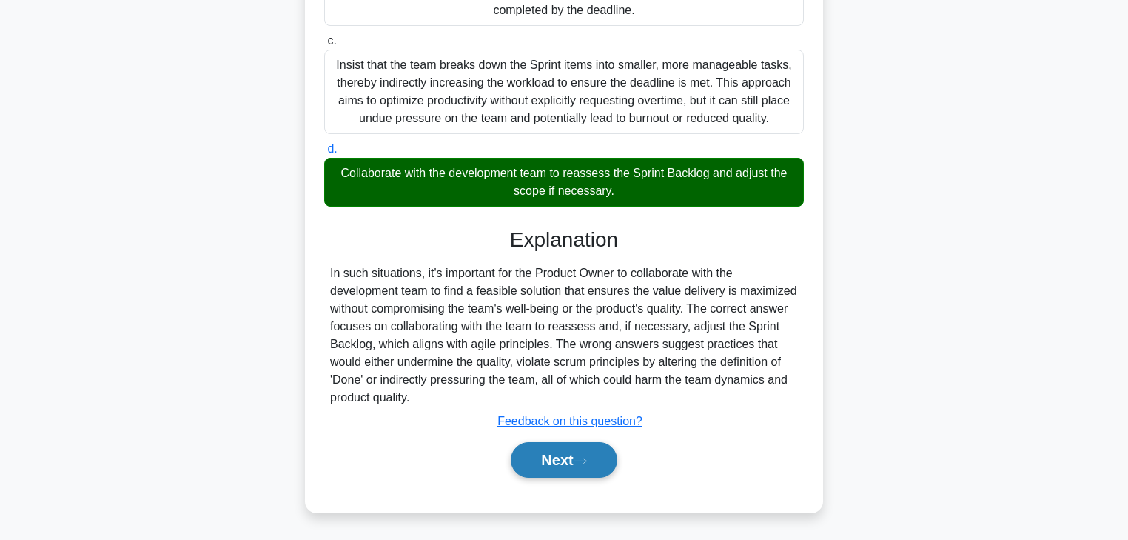
click at [556, 458] on button "Next" at bounding box center [564, 460] width 106 height 36
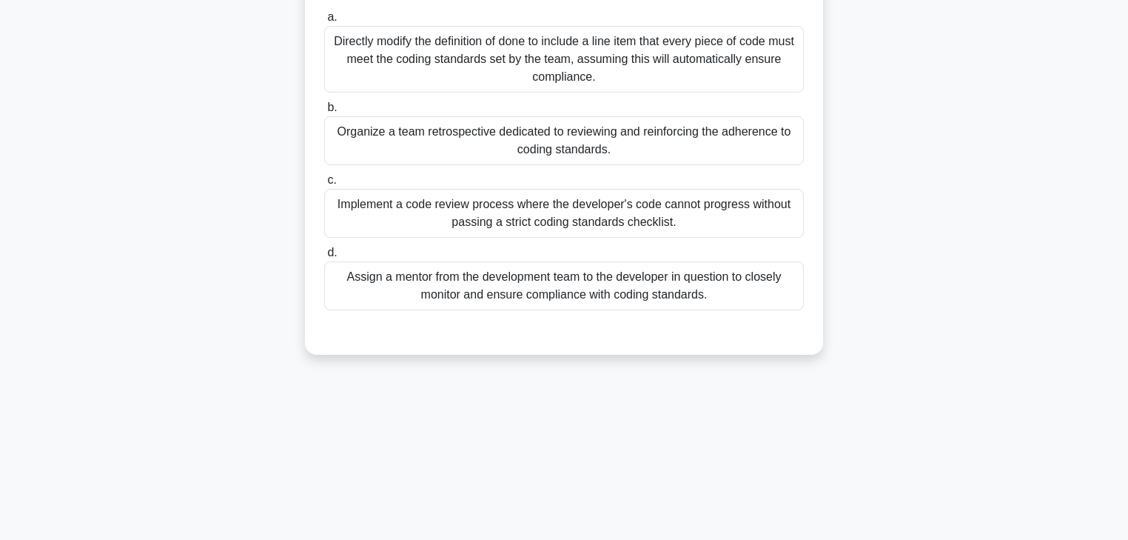
scroll to position [24, 0]
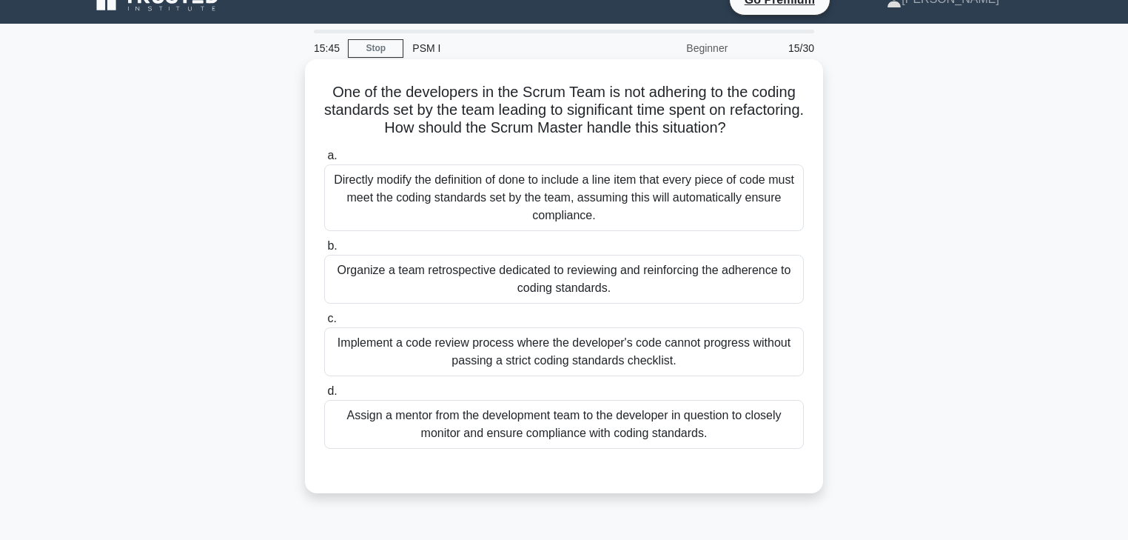
click at [480, 275] on div "Organize a team retrospective dedicated to reviewing and reinforcing the adhere…" at bounding box center [564, 279] width 480 height 49
click at [324, 251] on input "b. Organize a team retrospective dedicated to reviewing and reinforcing the adh…" at bounding box center [324, 246] width 0 height 10
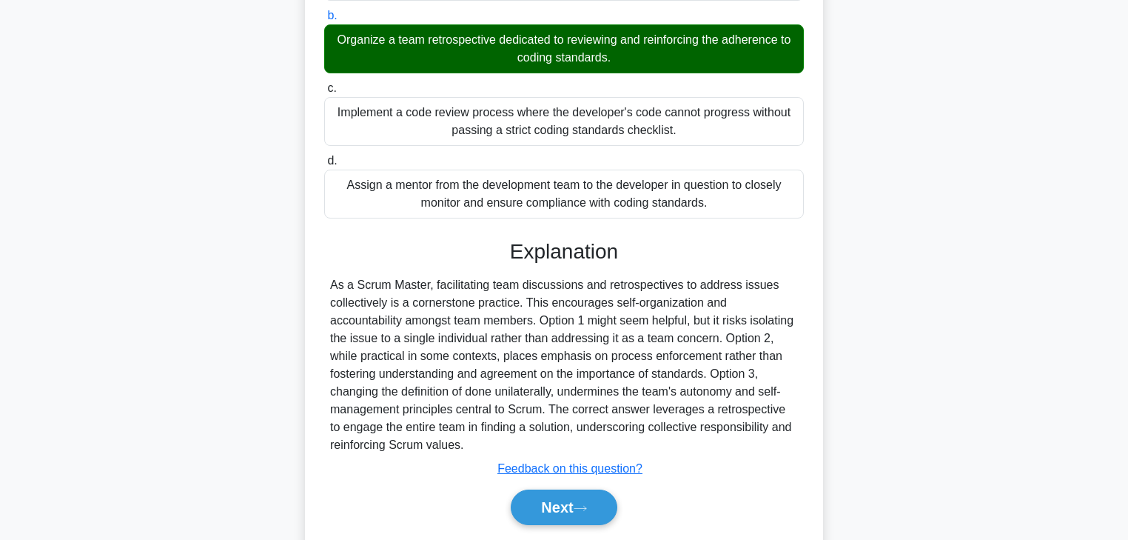
scroll to position [301, 0]
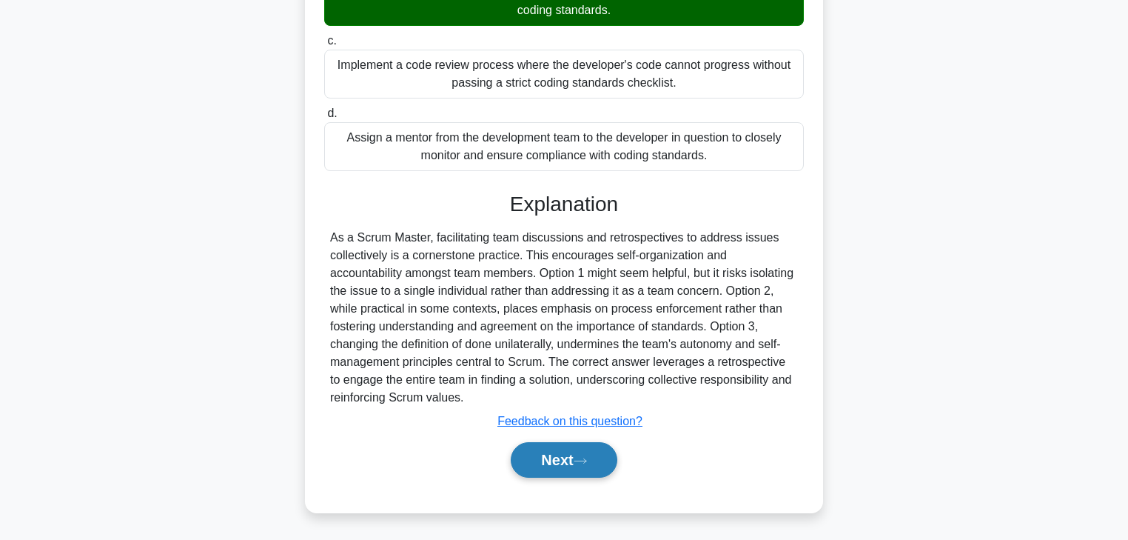
click at [545, 465] on button "Next" at bounding box center [564, 460] width 106 height 36
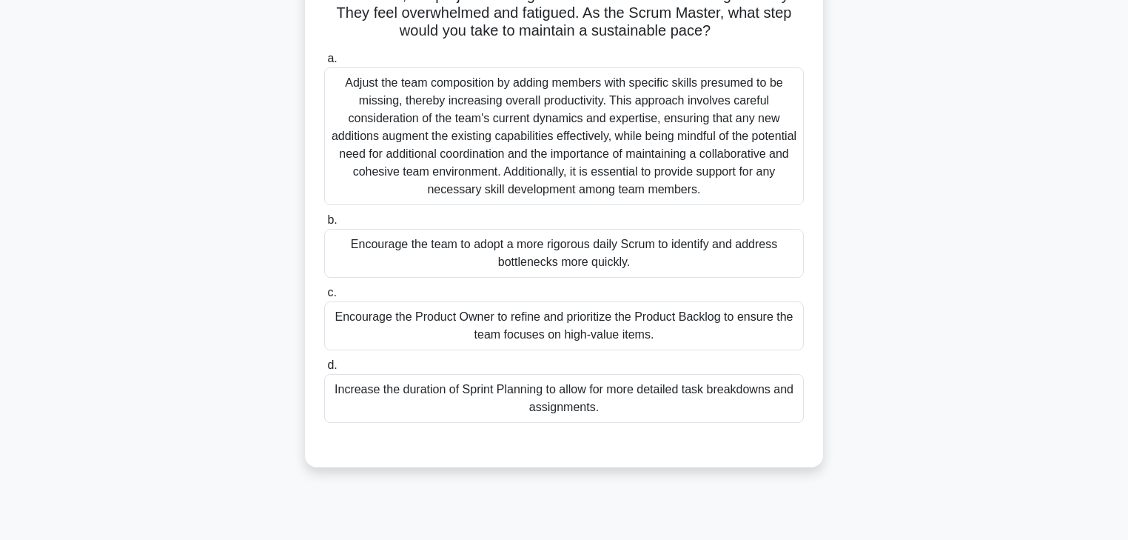
scroll to position [83, 0]
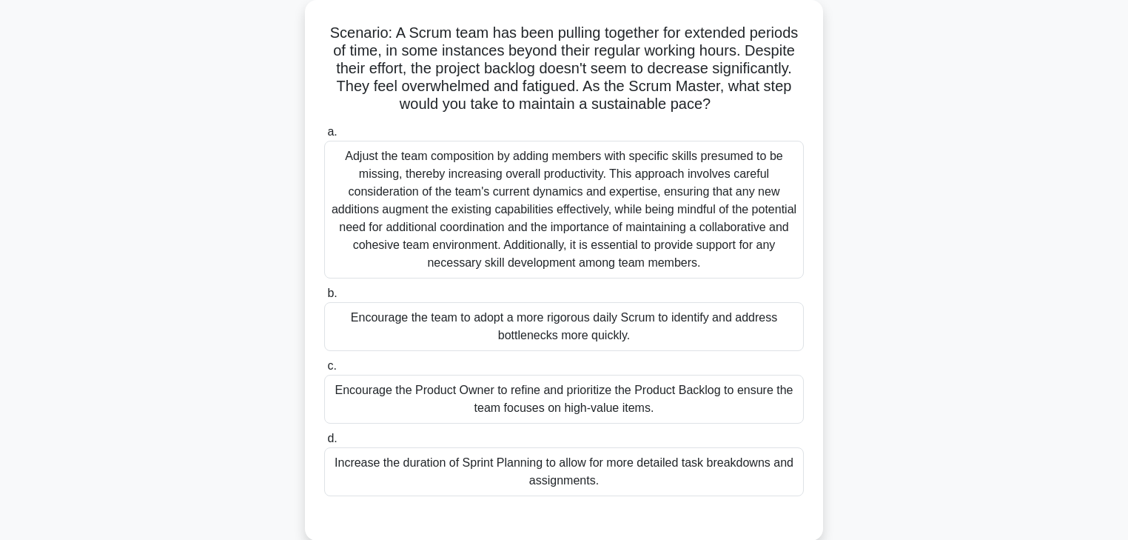
click at [409, 387] on div "Encourage the Product Owner to refine and prioritize the Product Backlog to ens…" at bounding box center [564, 399] width 480 height 49
click at [324, 371] on input "c. Encourage the Product Owner to refine and prioritize the Product Backlog to …" at bounding box center [324, 366] width 0 height 10
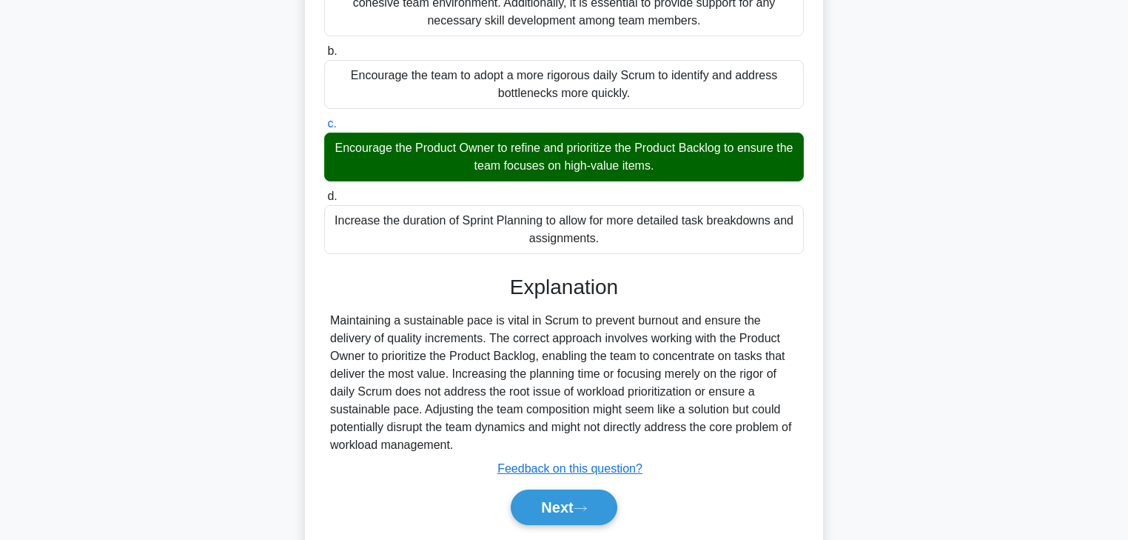
scroll to position [372, 0]
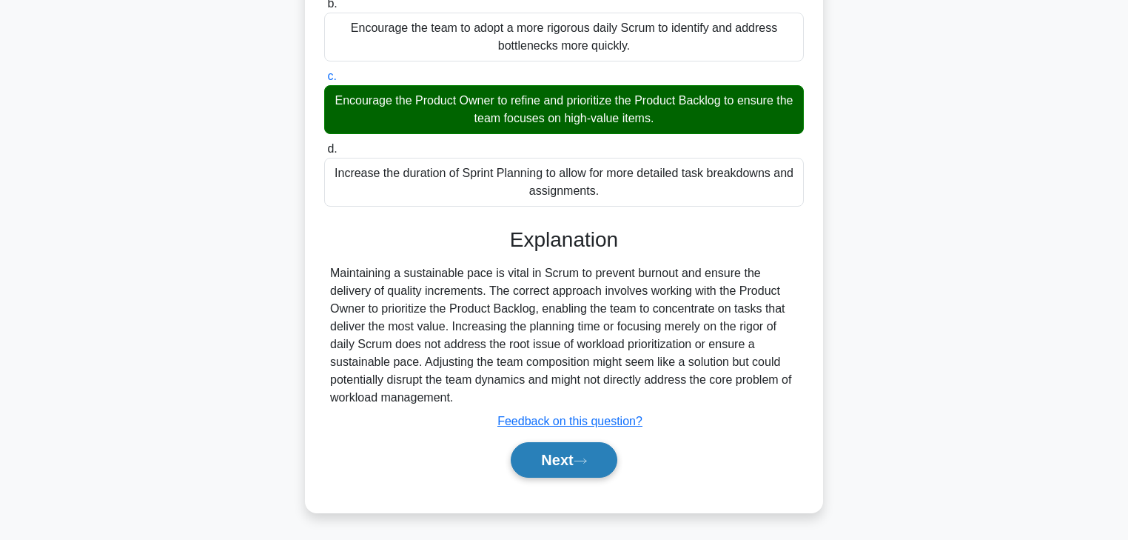
click at [540, 463] on button "Next" at bounding box center [564, 460] width 106 height 36
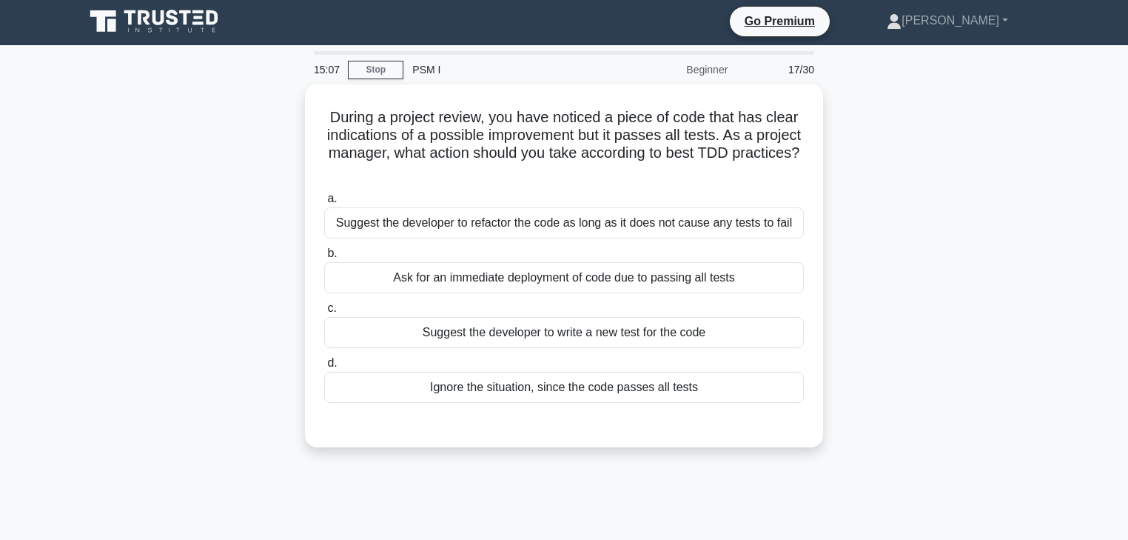
scroll to position [0, 0]
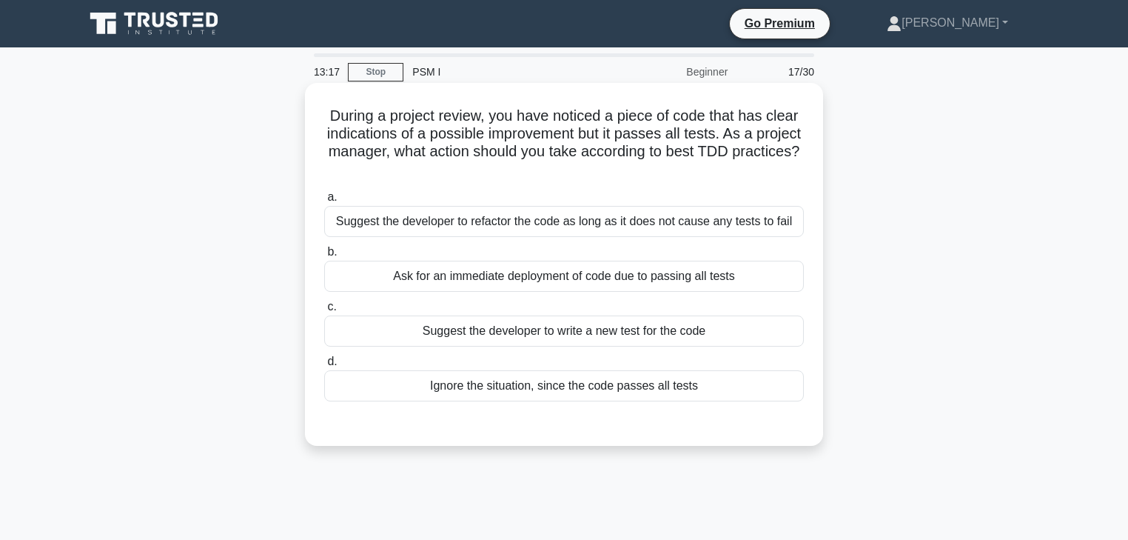
click at [594, 337] on div "Suggest the developer to write a new test for the code" at bounding box center [564, 330] width 480 height 31
click at [324, 312] on input "c. Suggest the developer to write a new test for the code" at bounding box center [324, 307] width 0 height 10
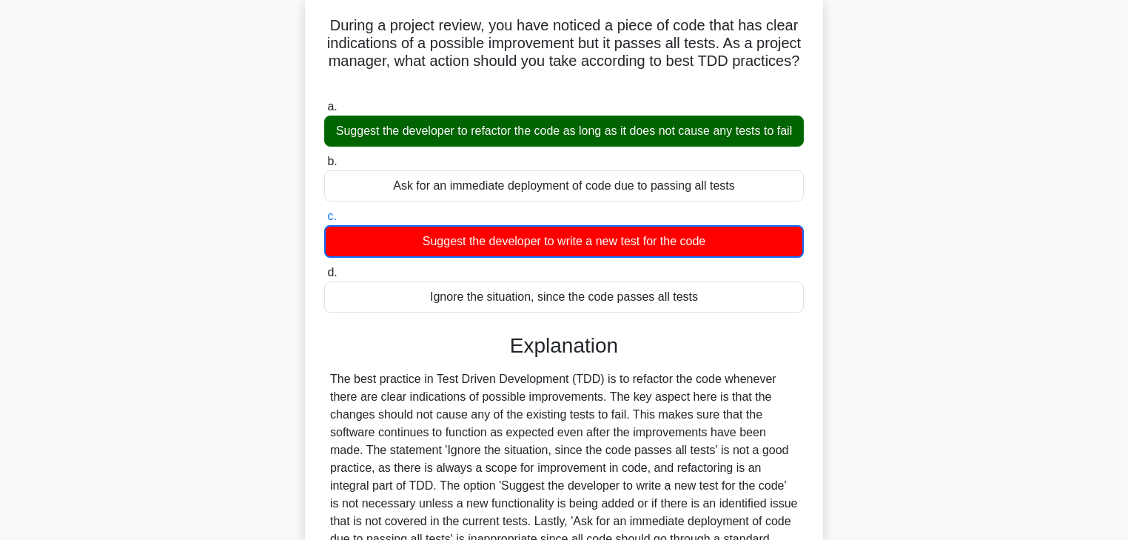
scroll to position [178, 0]
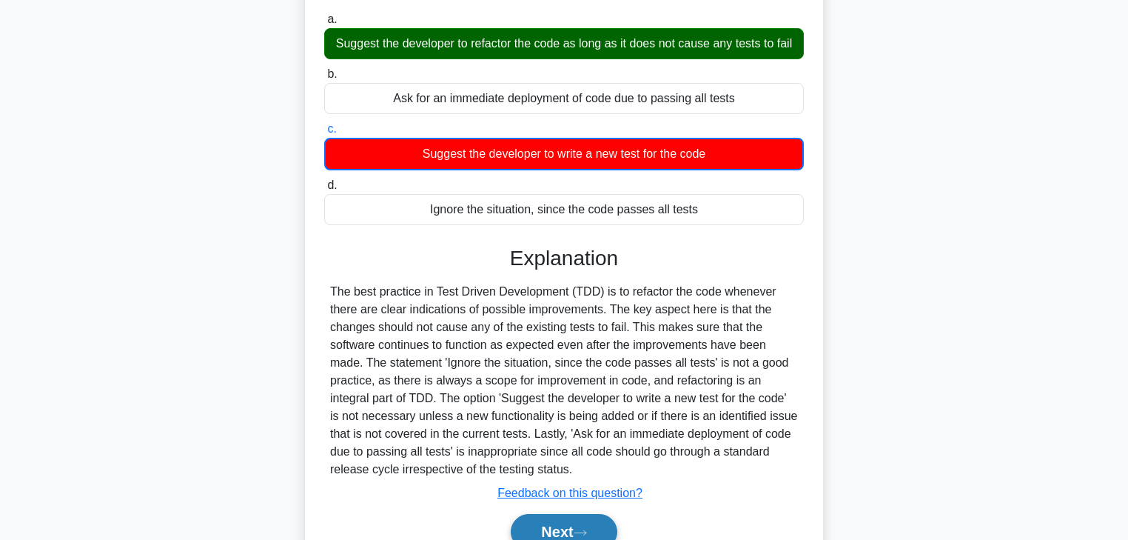
click at [559, 530] on button "Next" at bounding box center [564, 532] width 106 height 36
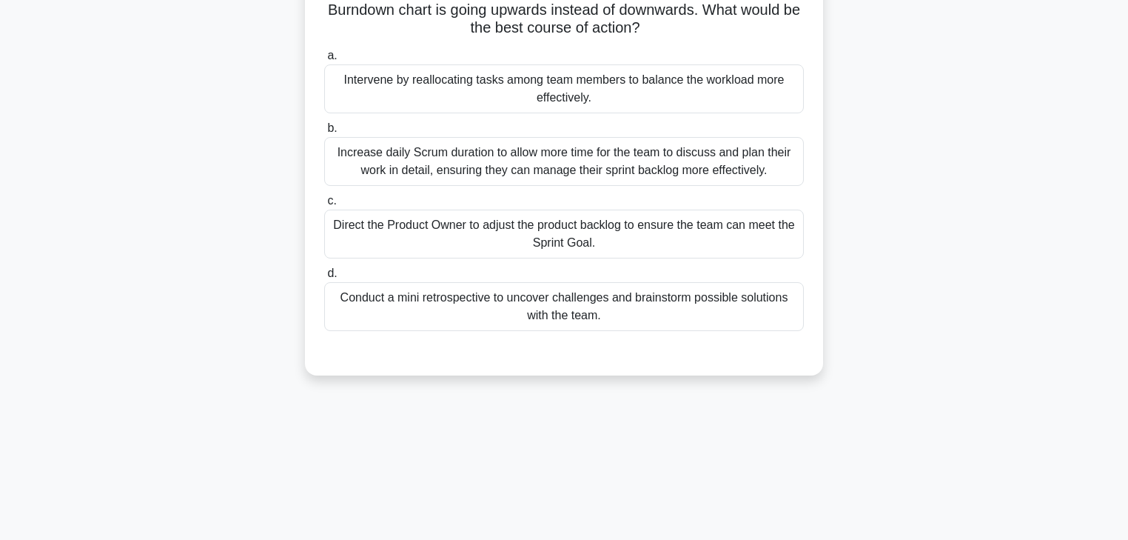
scroll to position [59, 0]
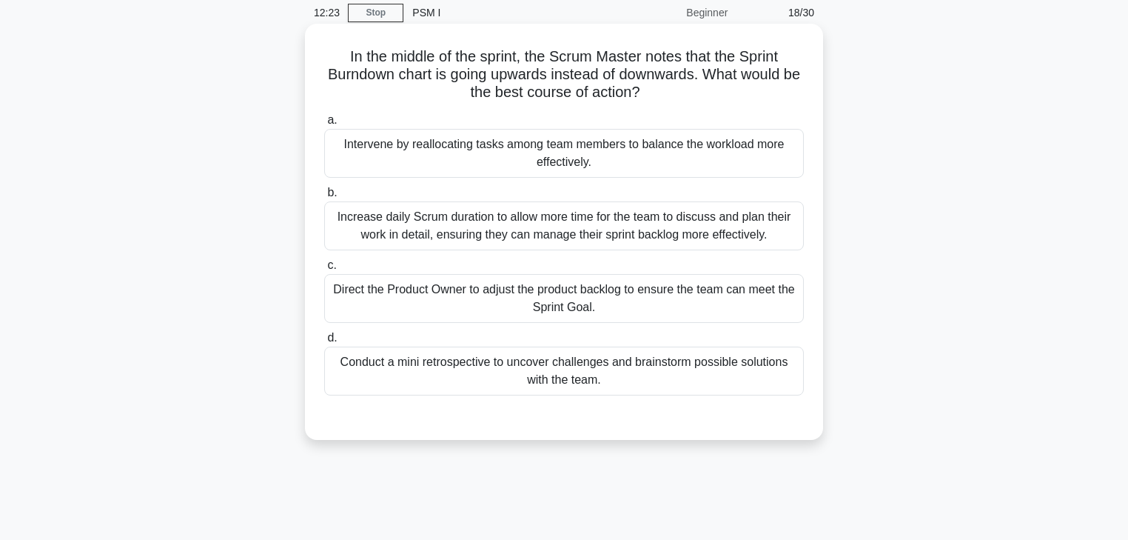
click at [446, 297] on div "Direct the Product Owner to adjust the product backlog to ensure the team can m…" at bounding box center [564, 298] width 480 height 49
click at [324, 270] on input "c. Direct the Product Owner to adjust the product backlog to ensure the team ca…" at bounding box center [324, 266] width 0 height 10
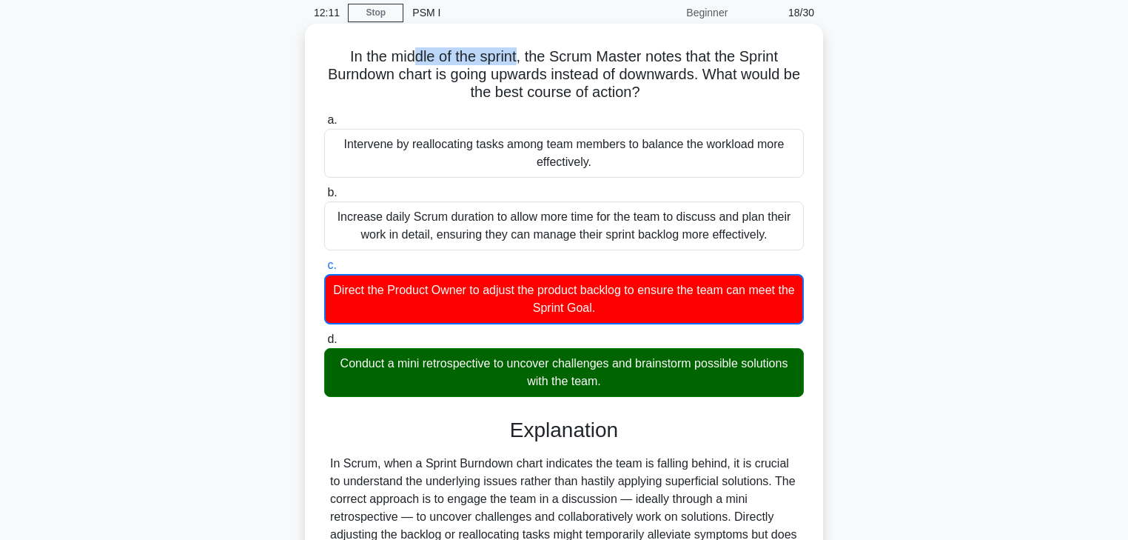
drag, startPoint x: 412, startPoint y: 56, endPoint x: 515, endPoint y: 56, distance: 102.9
click at [515, 56] on h5 "In the middle of the sprint, the Scrum Master notes that the Sprint Burndown ch…" at bounding box center [564, 74] width 483 height 55
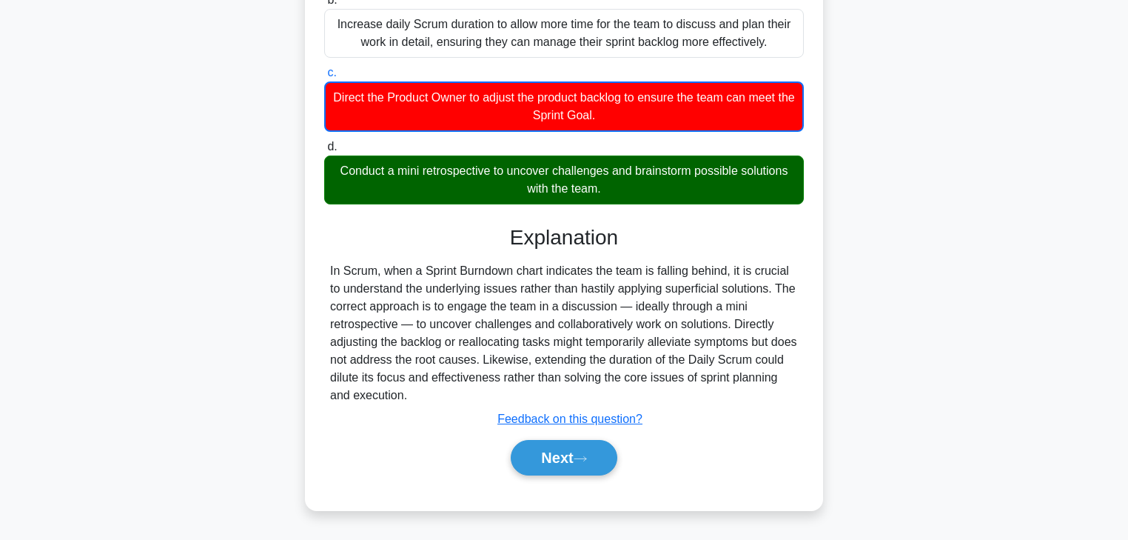
scroll to position [261, 0]
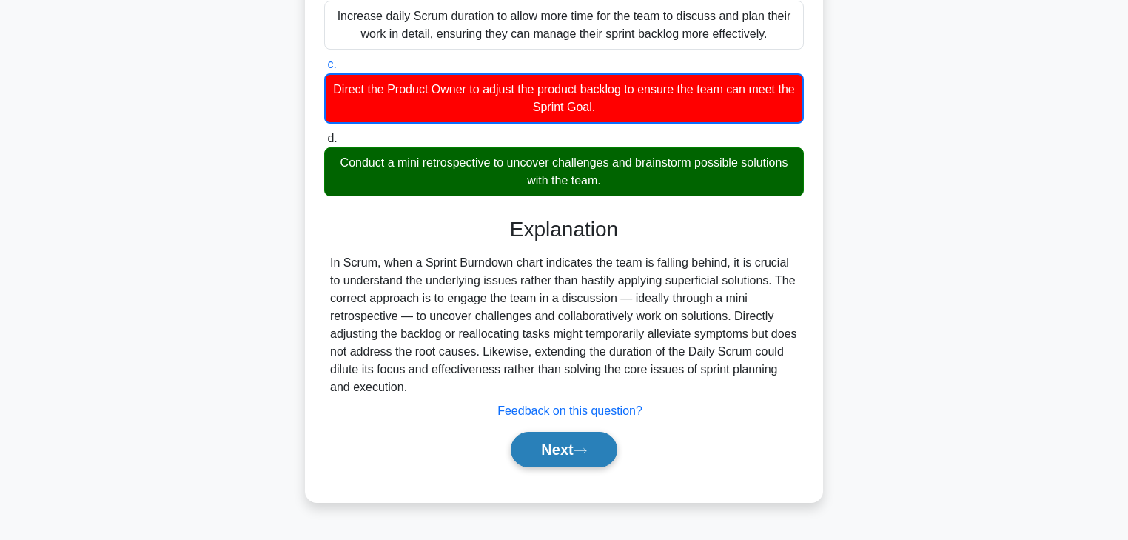
click at [539, 443] on button "Next" at bounding box center [564, 449] width 106 height 36
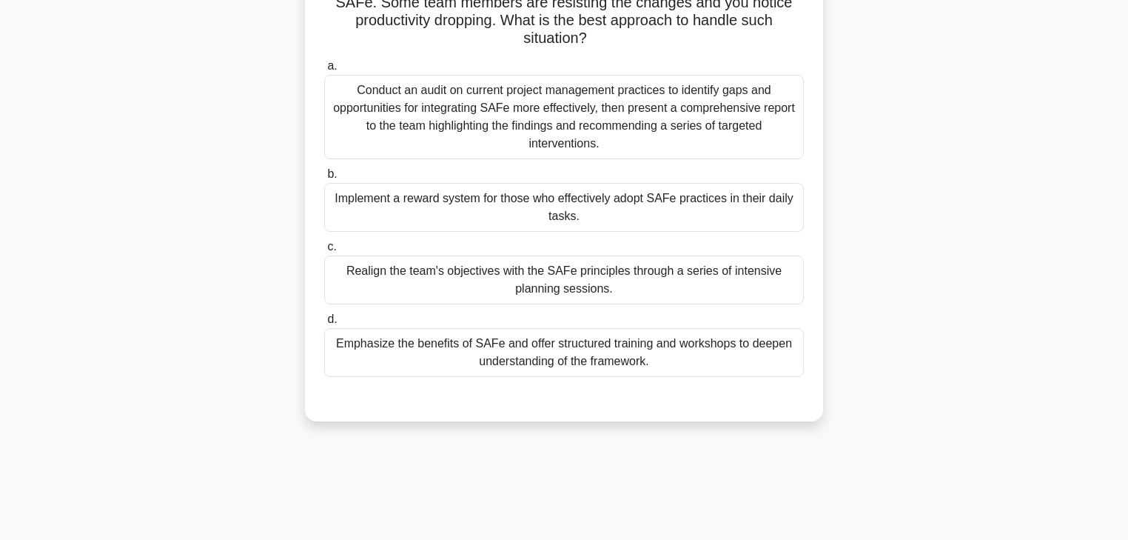
scroll to position [24, 0]
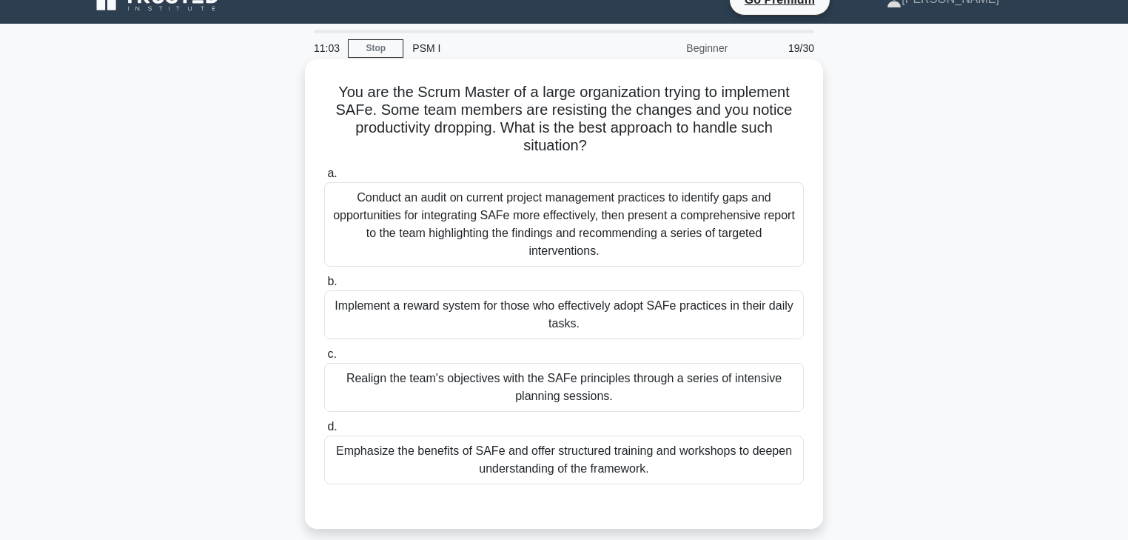
click at [480, 452] on div "Emphasize the benefits of SAFe and offer structured training and workshops to d…" at bounding box center [564, 459] width 480 height 49
click at [324, 431] on input "d. Emphasize the benefits of SAFe and offer structured training and workshops t…" at bounding box center [324, 427] width 0 height 10
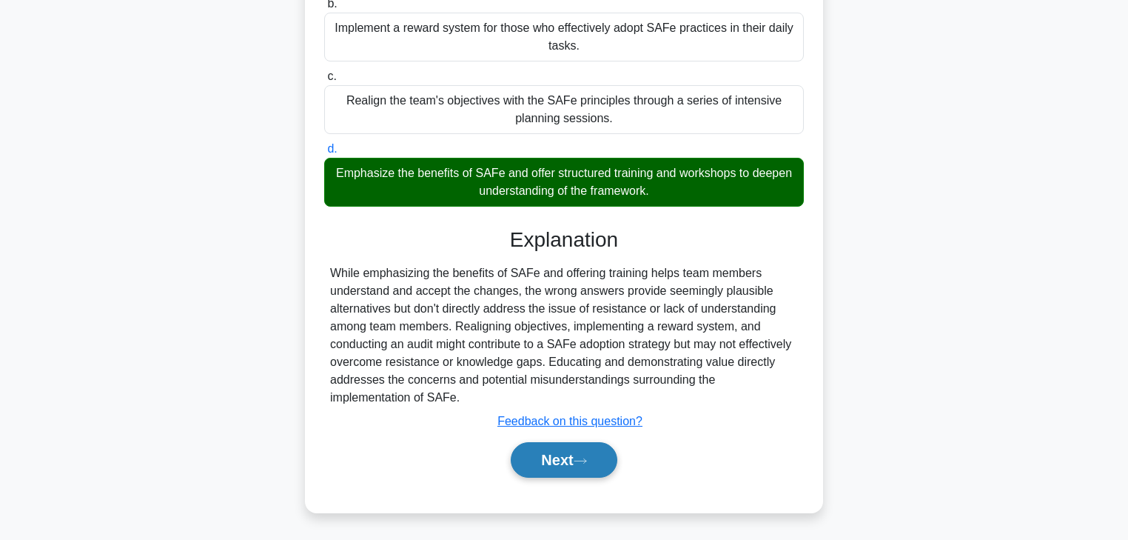
click at [560, 454] on button "Next" at bounding box center [564, 460] width 106 height 36
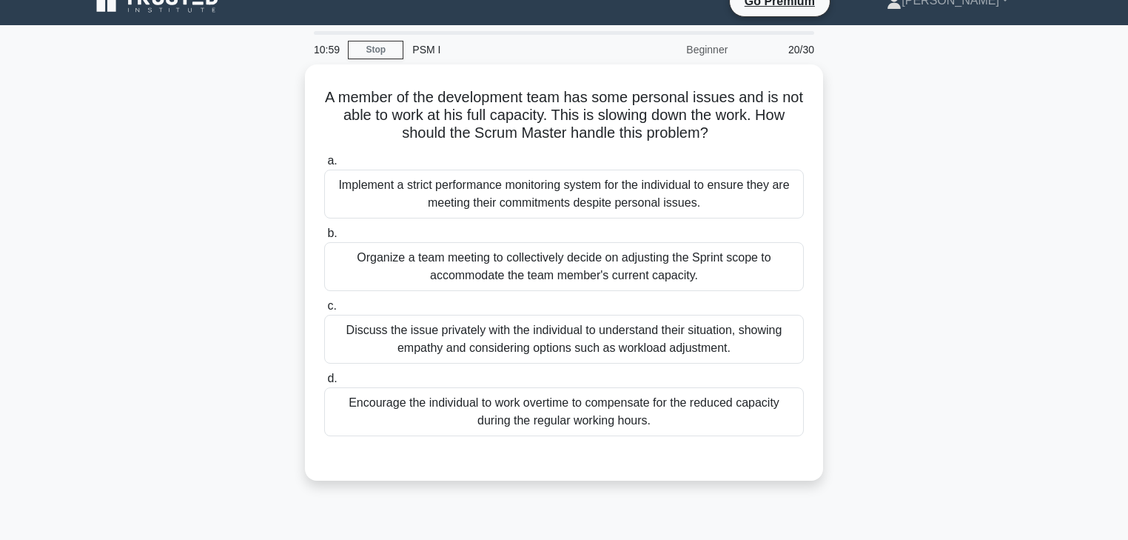
scroll to position [0, 0]
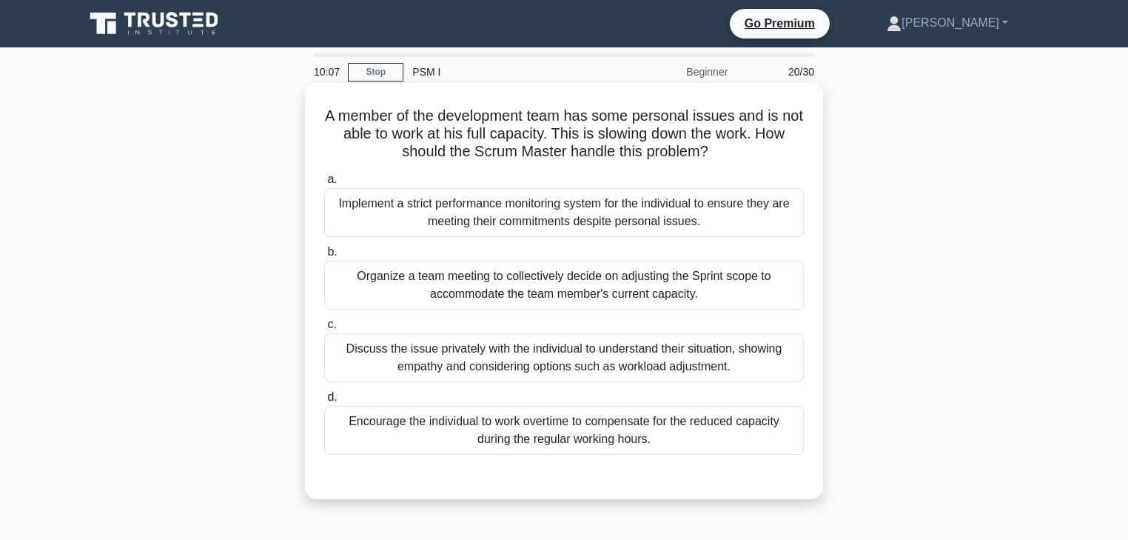
click at [402, 358] on div "Discuss the issue privately with the individual to understand their situation, …" at bounding box center [564, 357] width 480 height 49
click at [324, 329] on input "c. Discuss the issue privately with the individual to understand their situatio…" at bounding box center [324, 325] width 0 height 10
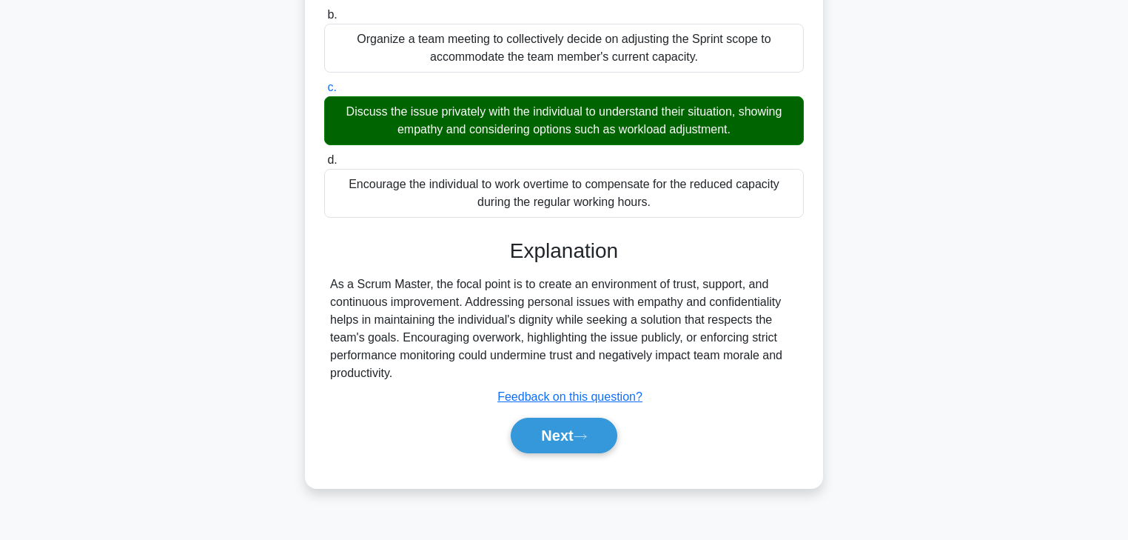
scroll to position [261, 0]
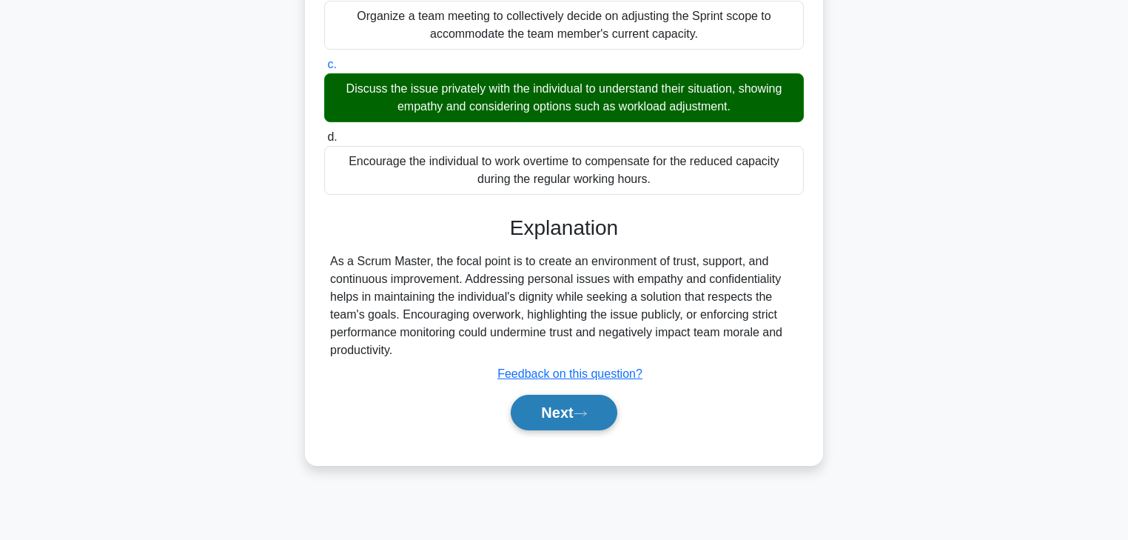
click at [545, 408] on button "Next" at bounding box center [564, 412] width 106 height 36
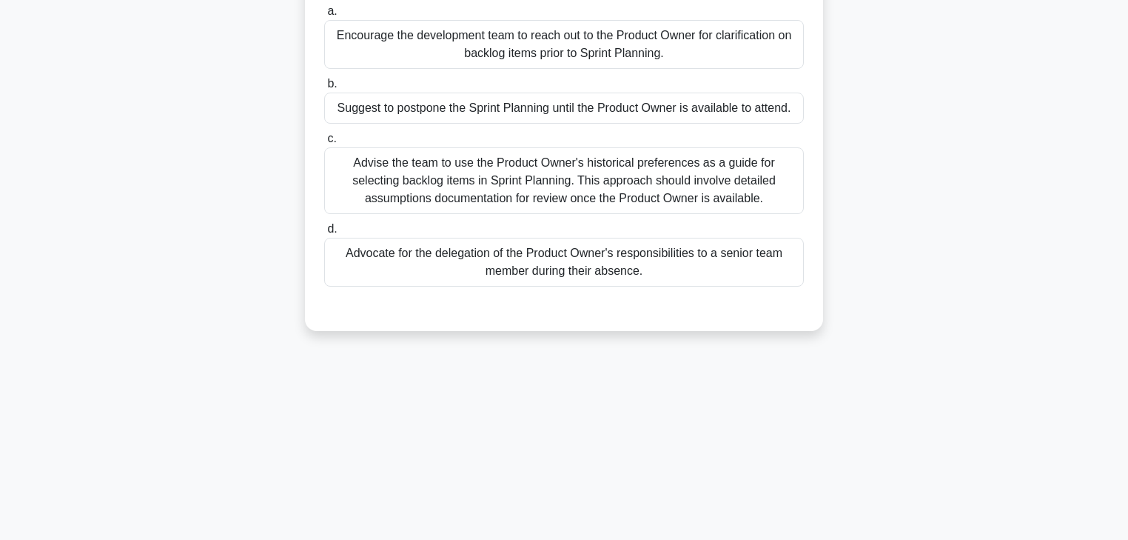
scroll to position [24, 0]
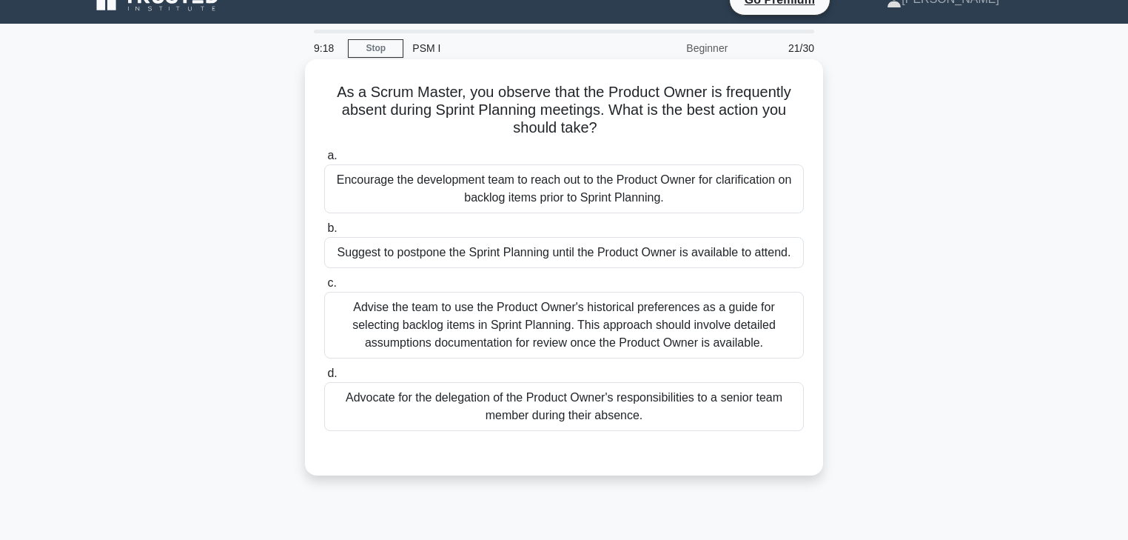
click at [403, 196] on div "Encourage the development team to reach out to the Product Owner for clarificat…" at bounding box center [564, 188] width 480 height 49
click at [324, 161] on input "a. Encourage the development team to reach out to the Product Owner for clarifi…" at bounding box center [324, 156] width 0 height 10
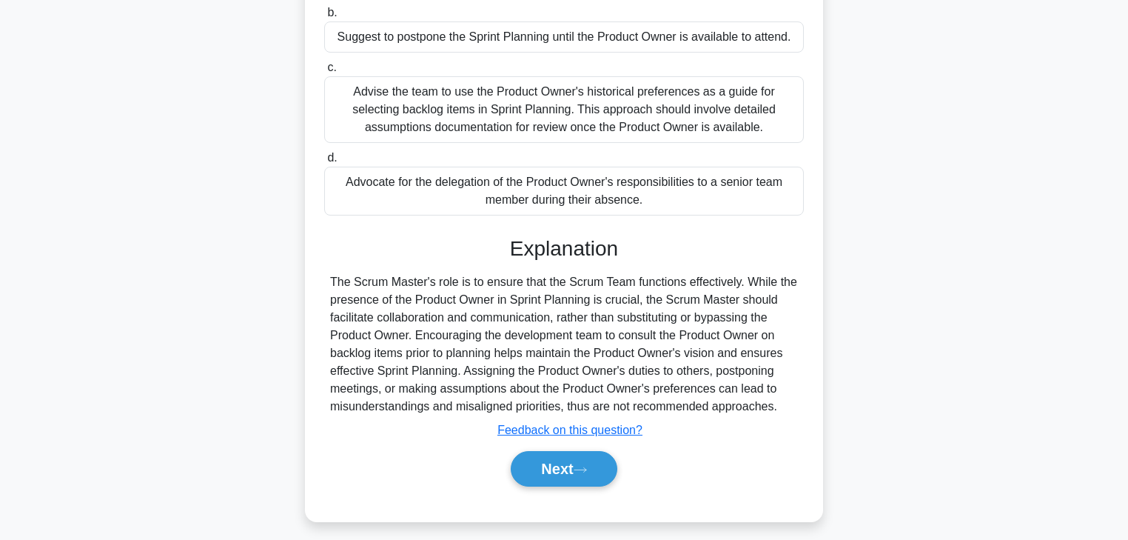
scroll to position [261, 0]
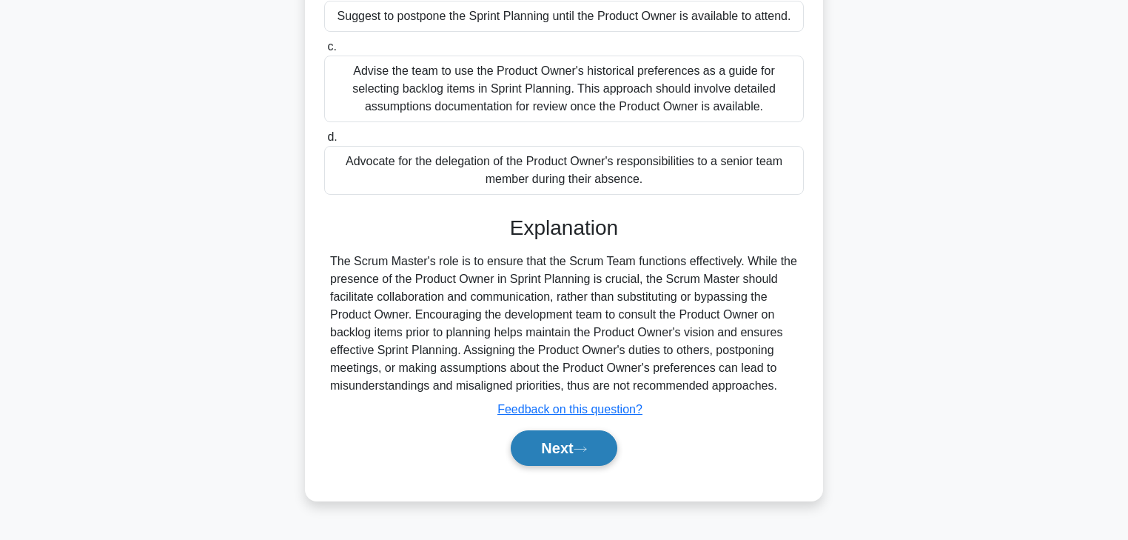
click at [551, 447] on button "Next" at bounding box center [564, 448] width 106 height 36
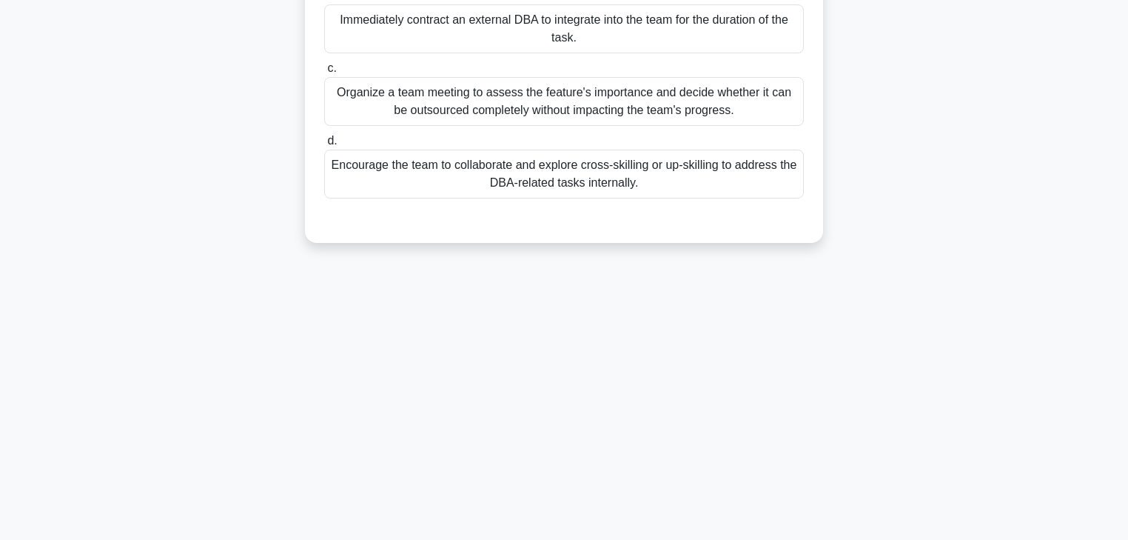
scroll to position [0, 0]
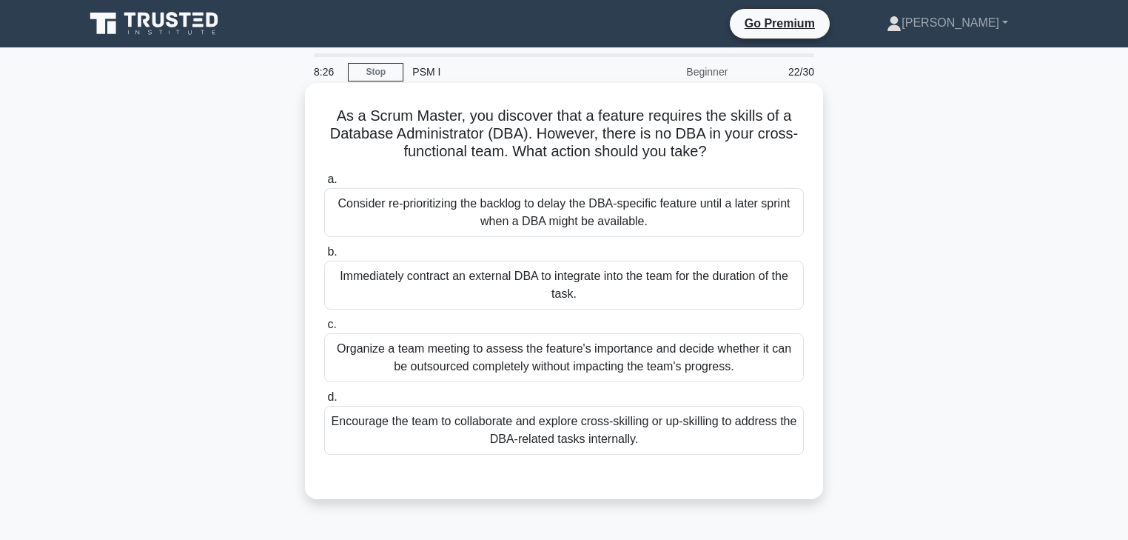
click at [471, 352] on div "Organize a team meeting to assess the feature's importance and decide whether i…" at bounding box center [564, 357] width 480 height 49
click at [324, 329] on input "c. Organize a team meeting to assess the feature's importance and decide whethe…" at bounding box center [324, 325] width 0 height 10
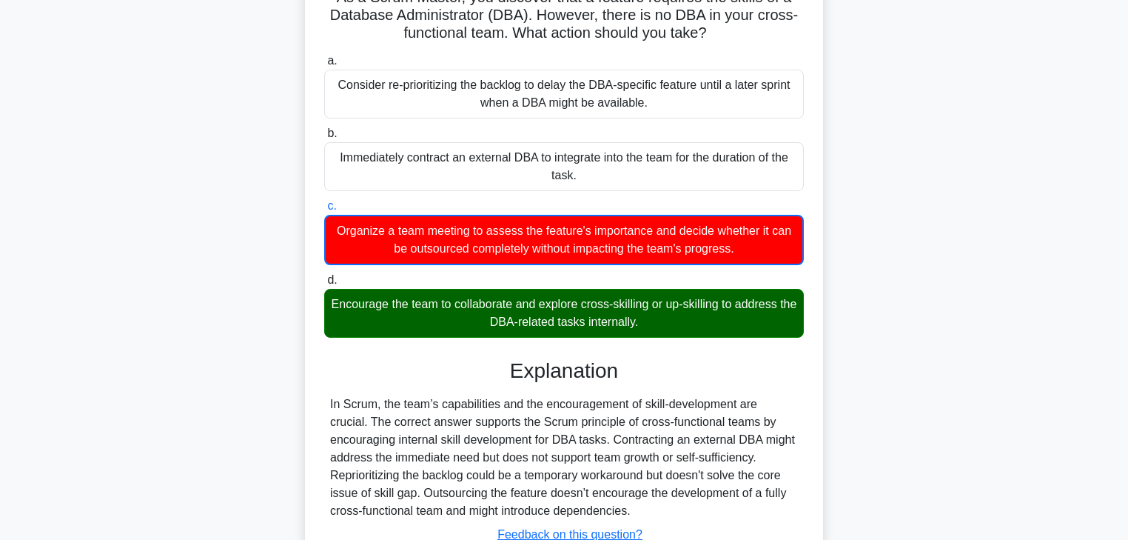
scroll to position [178, 0]
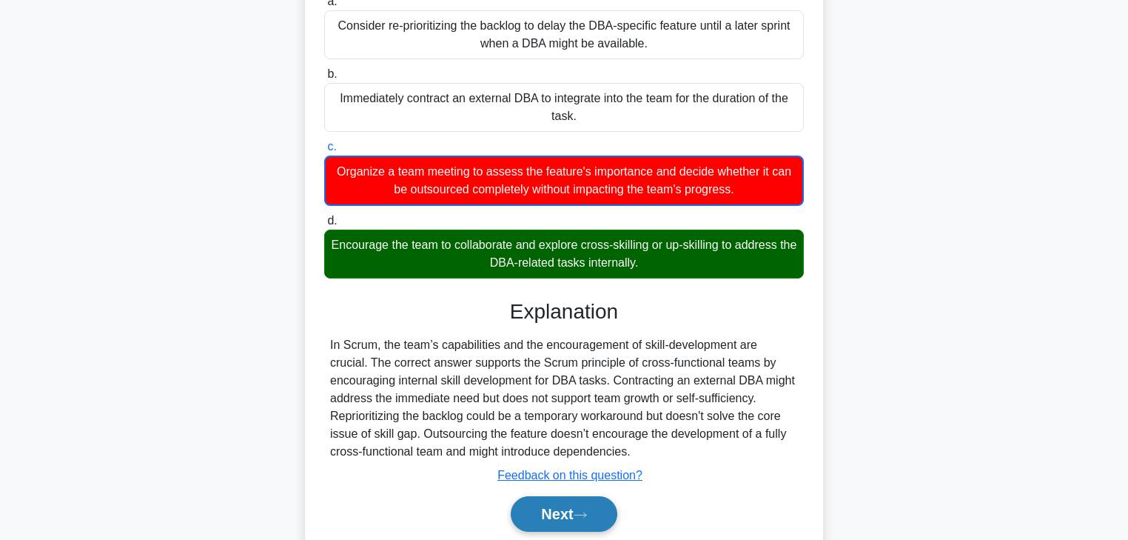
click at [556, 508] on button "Next" at bounding box center [564, 514] width 106 height 36
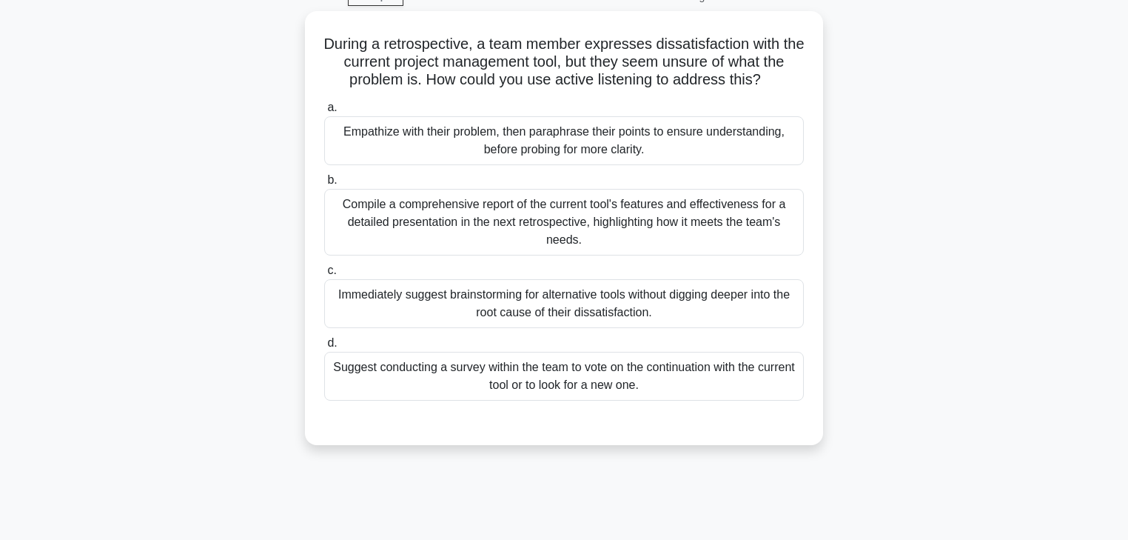
scroll to position [0, 0]
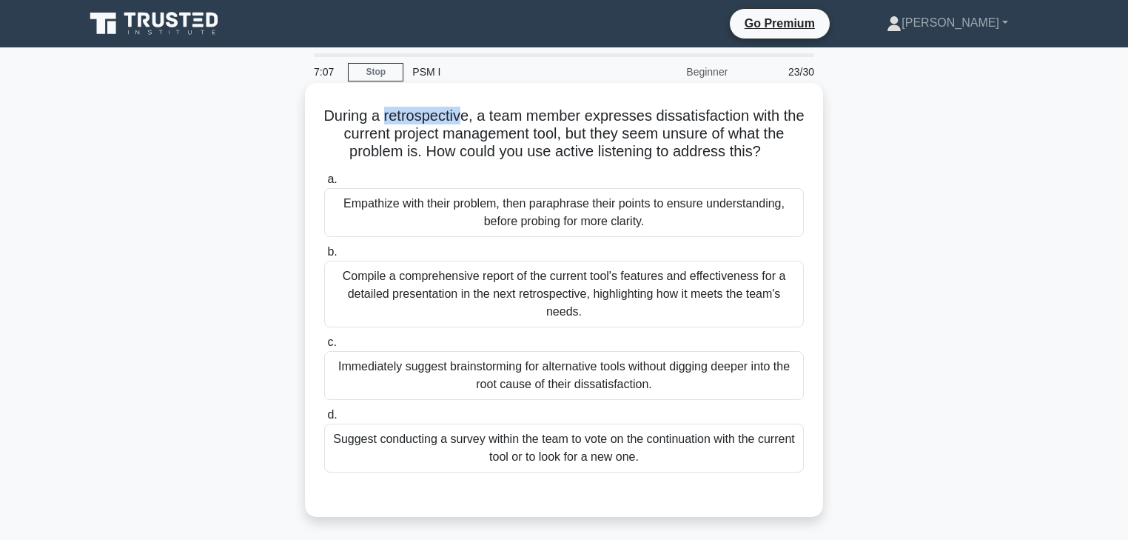
drag, startPoint x: 396, startPoint y: 117, endPoint x: 474, endPoint y: 113, distance: 77.8
click at [474, 113] on h5 "During a retrospective, a team member expresses dissatisfaction with the curren…" at bounding box center [564, 134] width 483 height 55
click at [370, 202] on div "Empathize with their problem, then paraphrase their points to ensure understand…" at bounding box center [564, 212] width 480 height 49
click at [324, 184] on input "a. Empathize with their problem, then paraphrase their points to ensure underst…" at bounding box center [324, 180] width 0 height 10
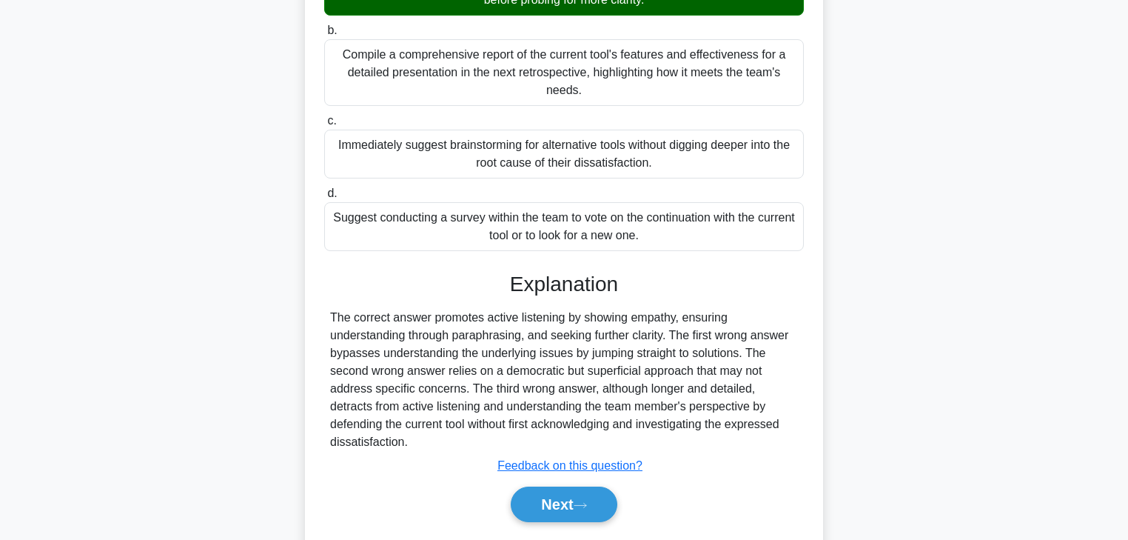
scroll to position [266, 0]
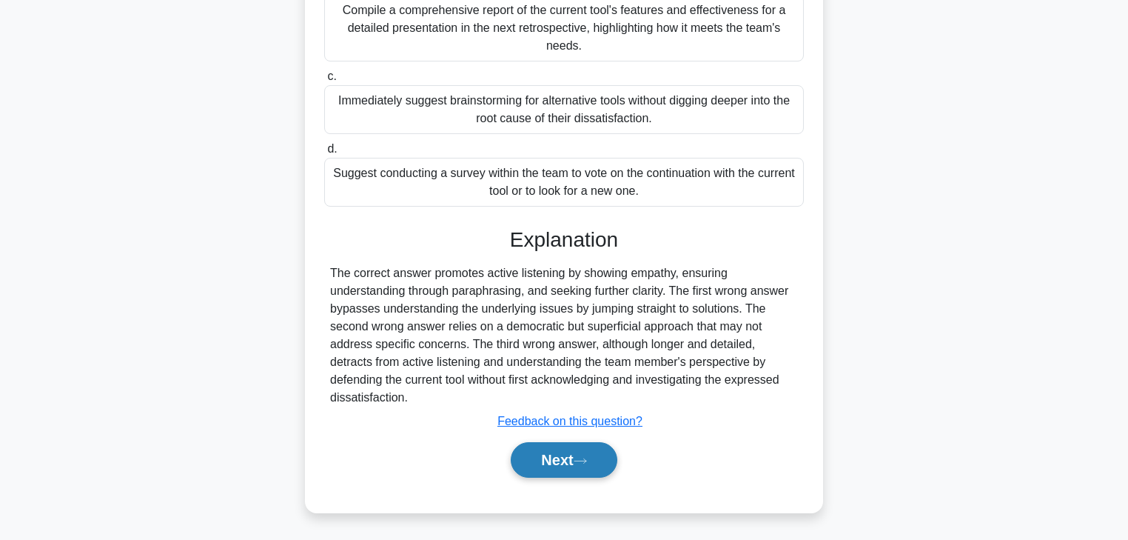
click at [533, 465] on button "Next" at bounding box center [564, 460] width 106 height 36
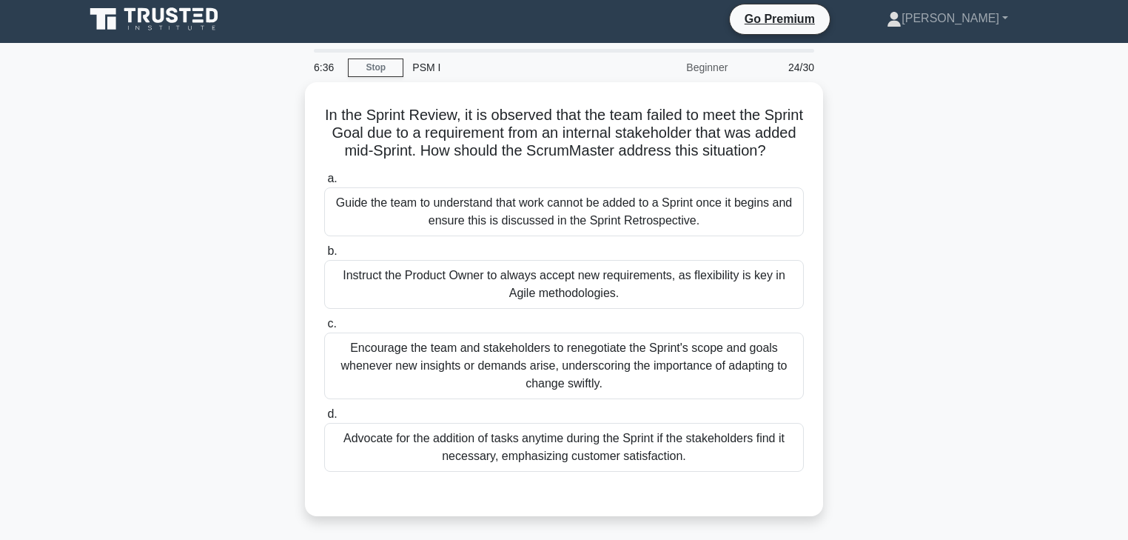
scroll to position [0, 0]
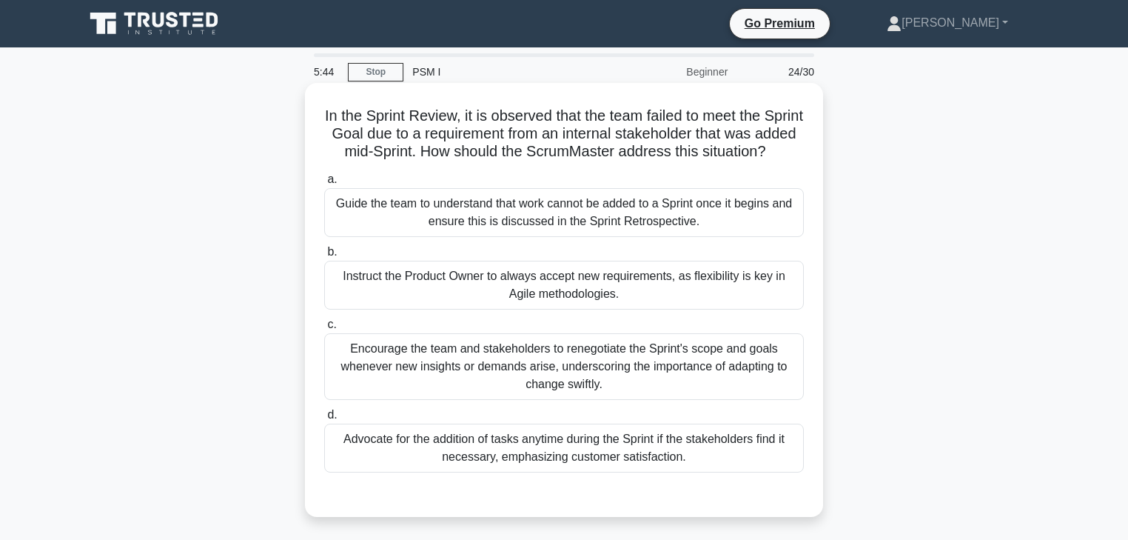
click at [423, 222] on div "Guide the team to understand that work cannot be added to a Sprint once it begi…" at bounding box center [564, 212] width 480 height 49
click at [324, 184] on input "a. Guide the team to understand that work cannot be added to a Sprint once it b…" at bounding box center [324, 180] width 0 height 10
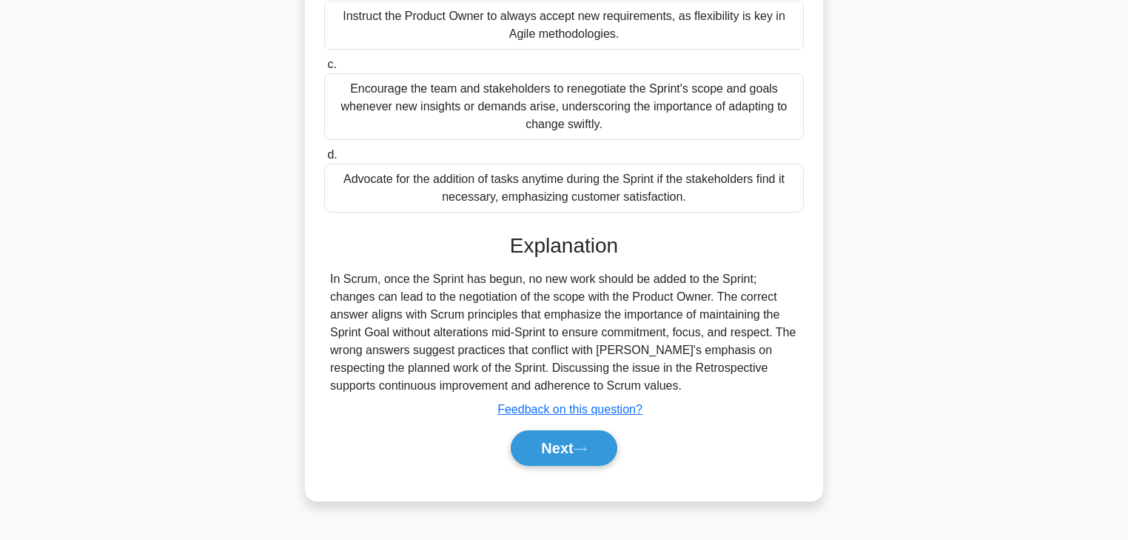
scroll to position [266, 0]
click at [558, 457] on button "Next" at bounding box center [564, 448] width 106 height 36
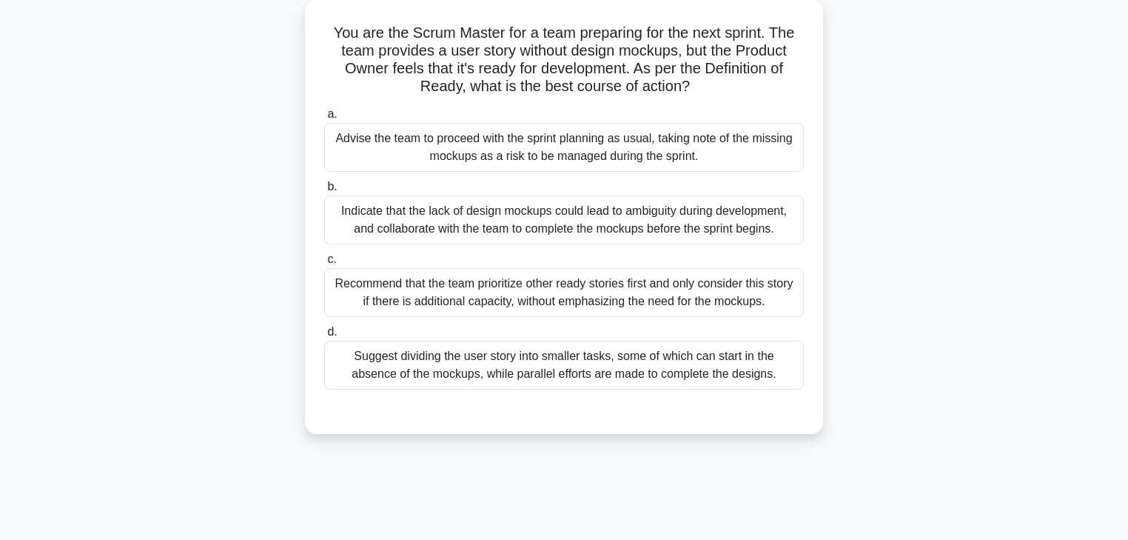
scroll to position [83, 0]
click at [484, 366] on div "Suggest dividing the user story into smaller tasks, some of which can start in …" at bounding box center [564, 364] width 480 height 49
click at [324, 337] on input "d. Suggest dividing the user story into smaller tasks, some of which can start …" at bounding box center [324, 332] width 0 height 10
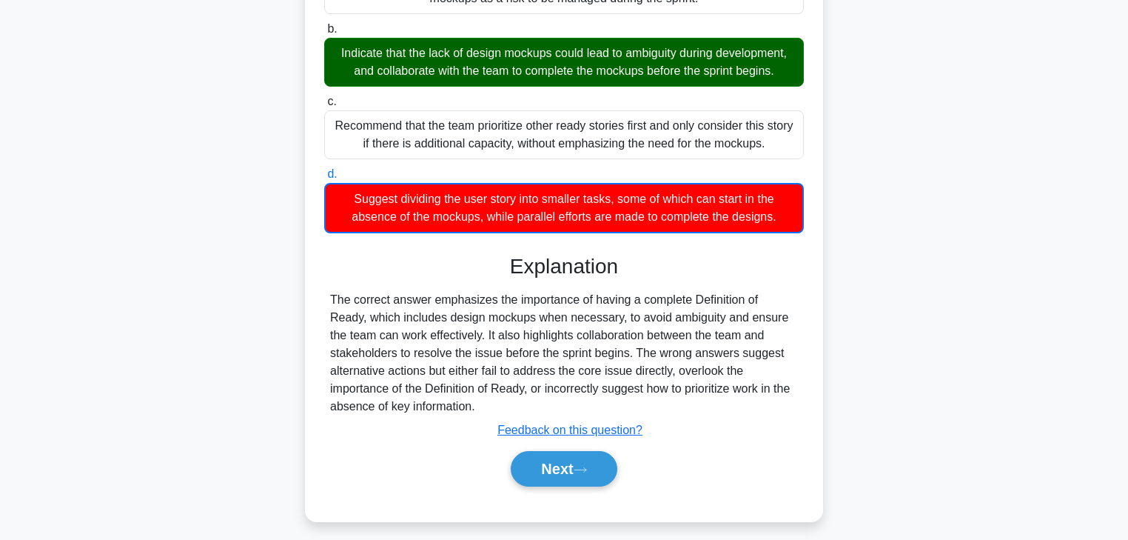
scroll to position [261, 0]
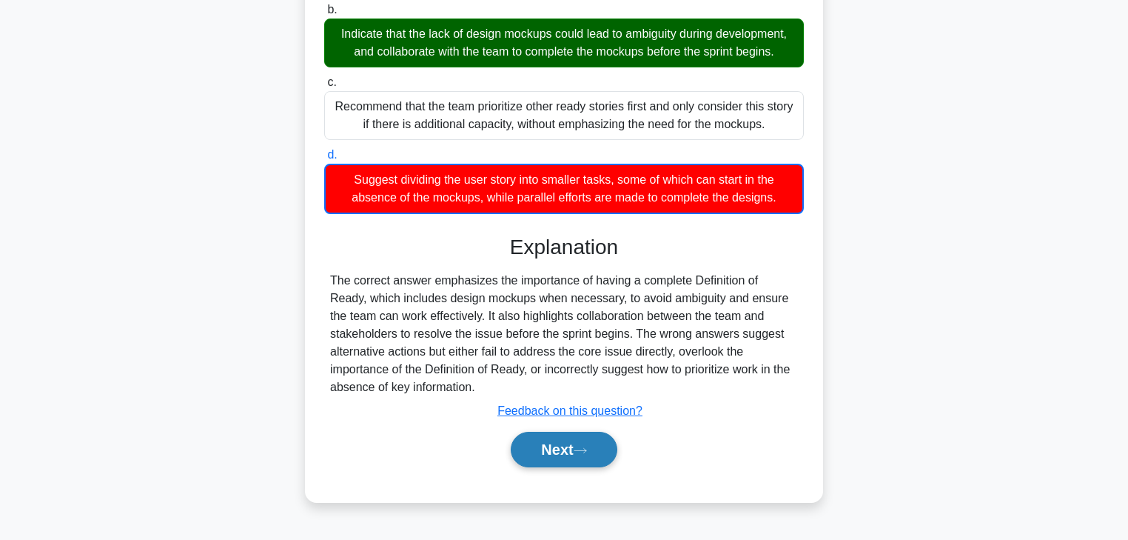
click at [554, 459] on button "Next" at bounding box center [564, 449] width 106 height 36
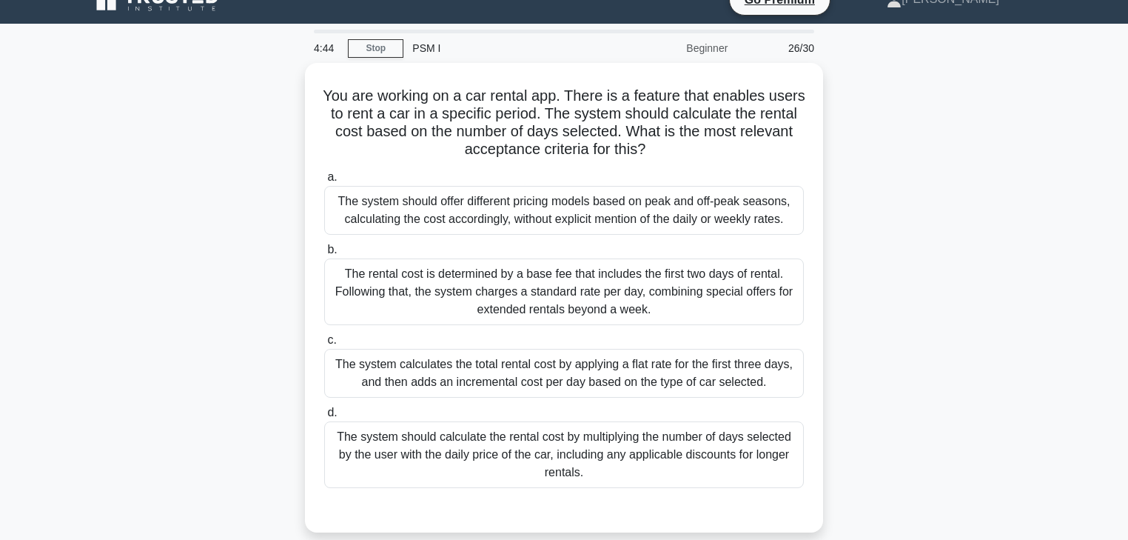
scroll to position [24, 0]
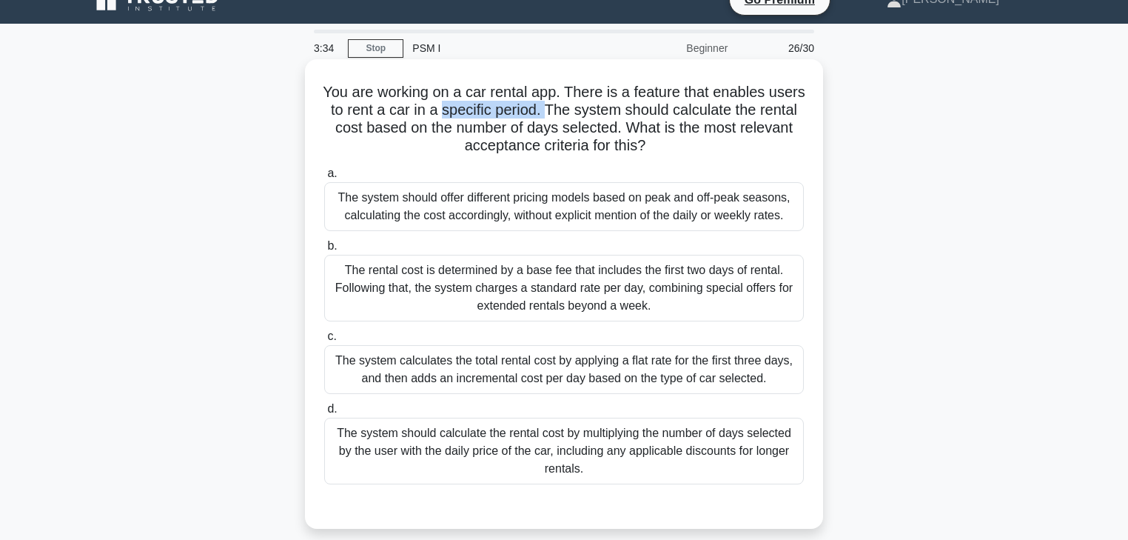
drag, startPoint x: 481, startPoint y: 112, endPoint x: 585, endPoint y: 114, distance: 104.4
click at [585, 114] on h5 "You are working on a car rental app. There is a feature that enables users to r…" at bounding box center [564, 119] width 483 height 73
click at [445, 361] on div "The system calculates the total rental cost by applying a flat rate for the fir…" at bounding box center [564, 369] width 480 height 49
click at [324, 341] on input "c. The system calculates the total rental cost by applying a flat rate for the …" at bounding box center [324, 337] width 0 height 10
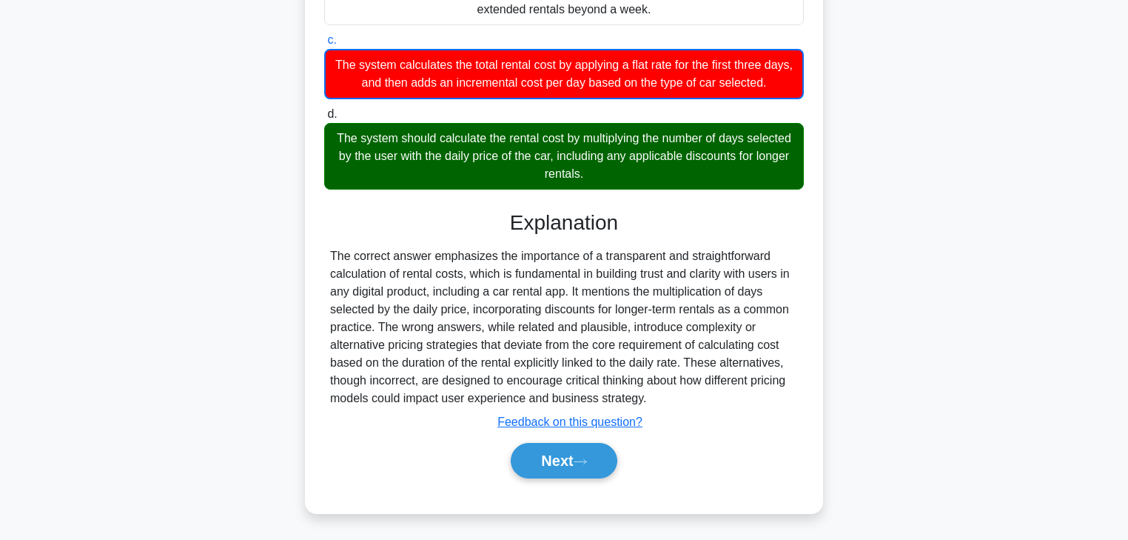
scroll to position [320, 0]
click at [542, 459] on button "Next" at bounding box center [564, 461] width 106 height 36
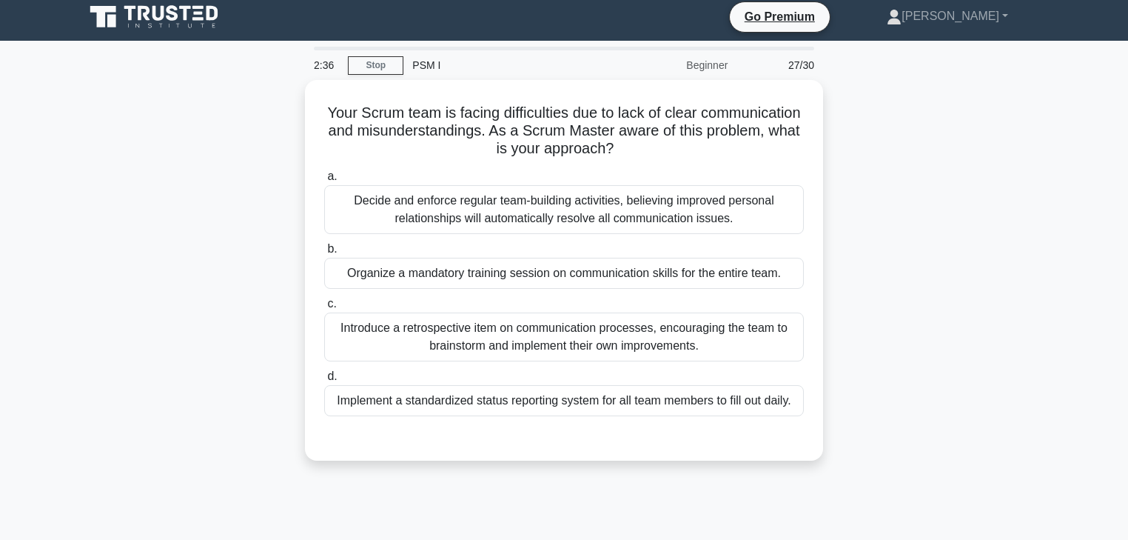
scroll to position [0, 0]
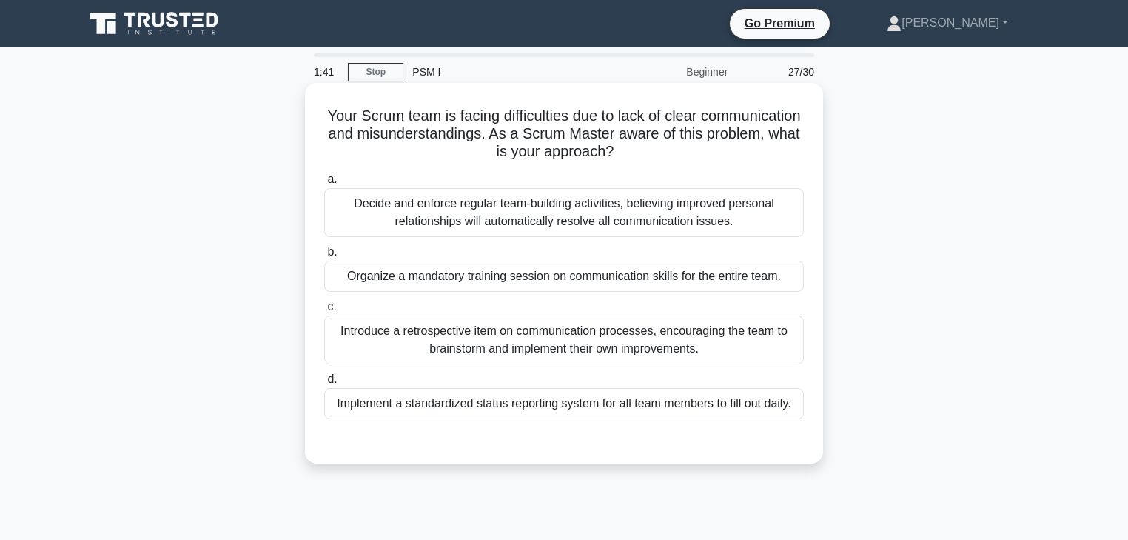
click at [424, 341] on div "Introduce a retrospective item on communication processes, encouraging the team…" at bounding box center [564, 339] width 480 height 49
click at [324, 312] on input "c. Introduce a retrospective item on communication processes, encouraging the t…" at bounding box center [324, 307] width 0 height 10
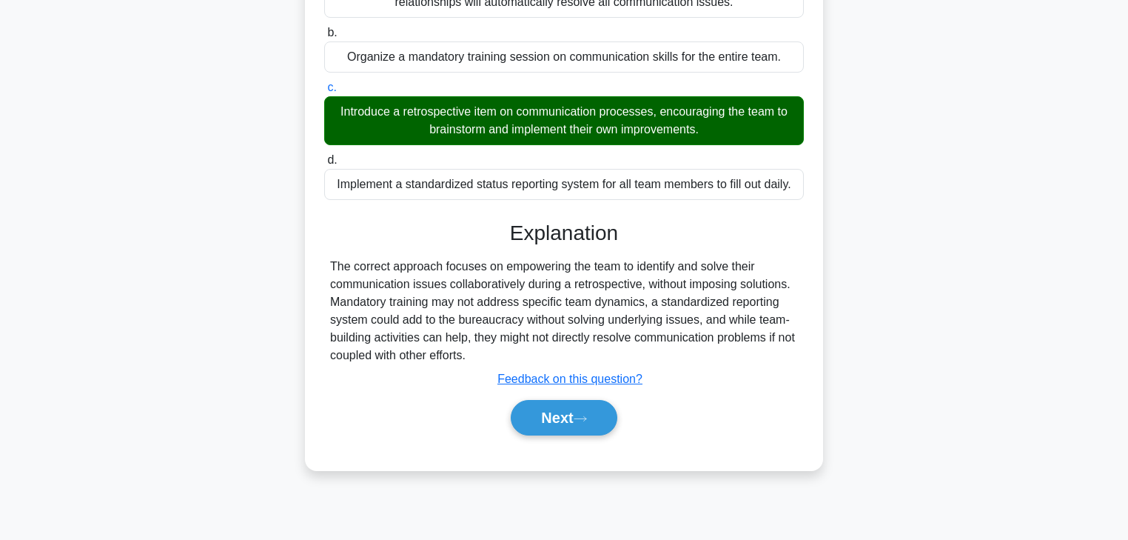
scroll to position [261, 0]
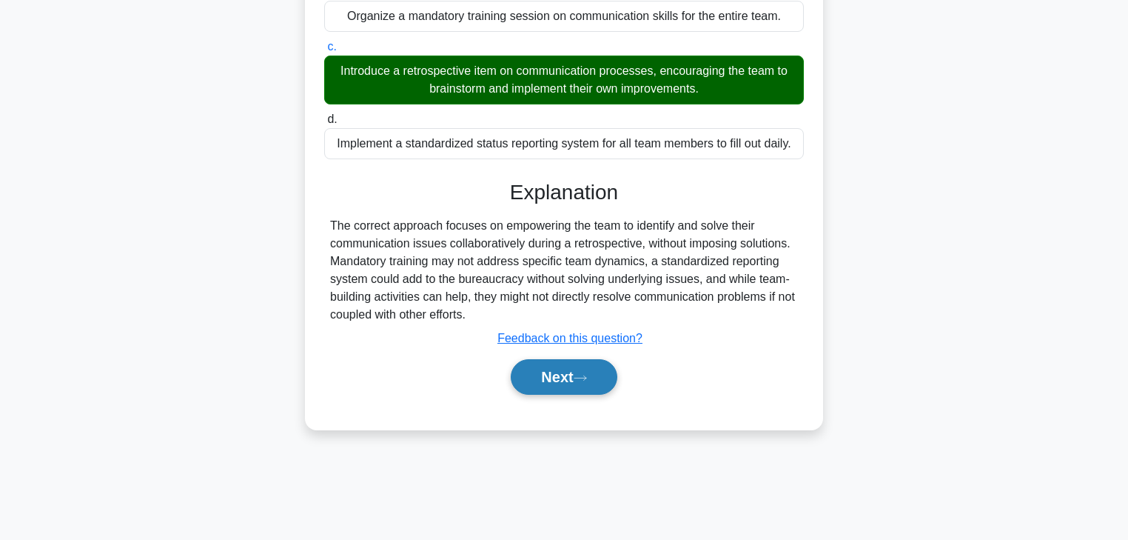
click at [527, 376] on button "Next" at bounding box center [564, 377] width 106 height 36
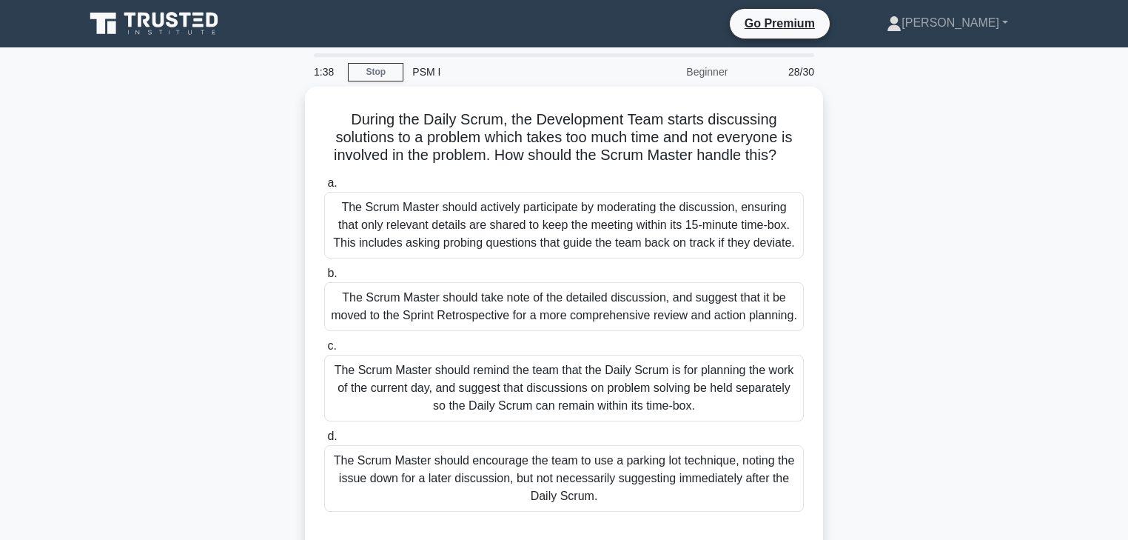
scroll to position [0, 0]
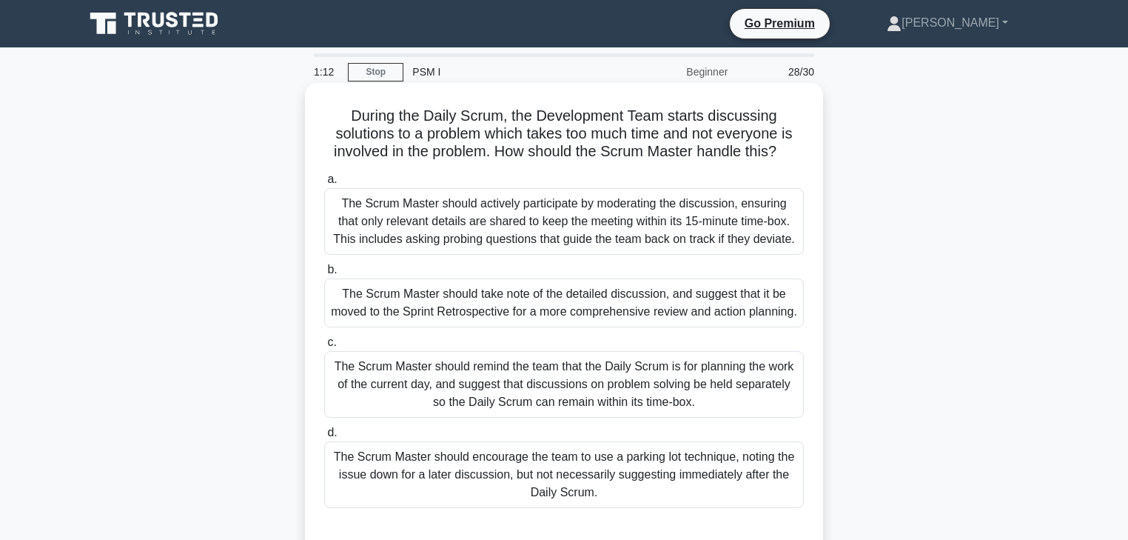
click at [536, 375] on div "The Scrum Master should remind the team that the Daily Scrum is for planning th…" at bounding box center [564, 384] width 480 height 67
click at [324, 347] on input "c. The Scrum Master should remind the team that the Daily Scrum is for planning…" at bounding box center [324, 342] width 0 height 10
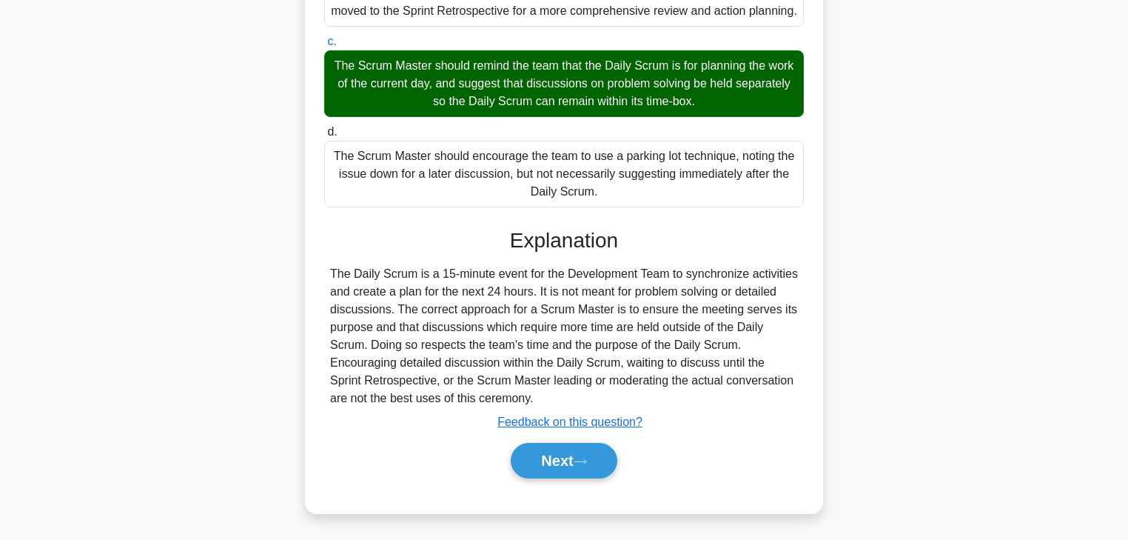
scroll to position [301, 0]
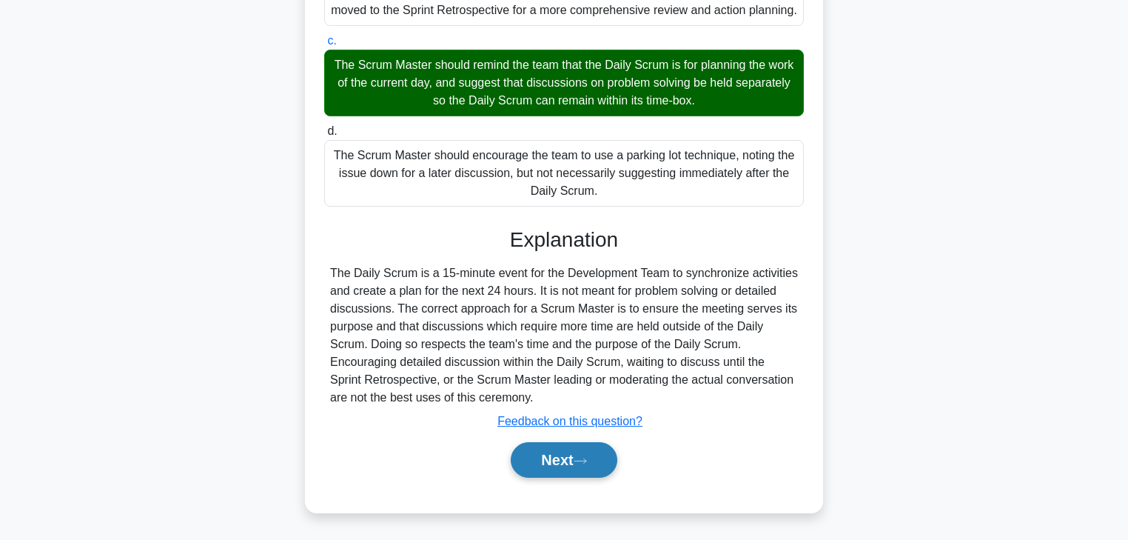
click at [545, 455] on button "Next" at bounding box center [564, 460] width 106 height 36
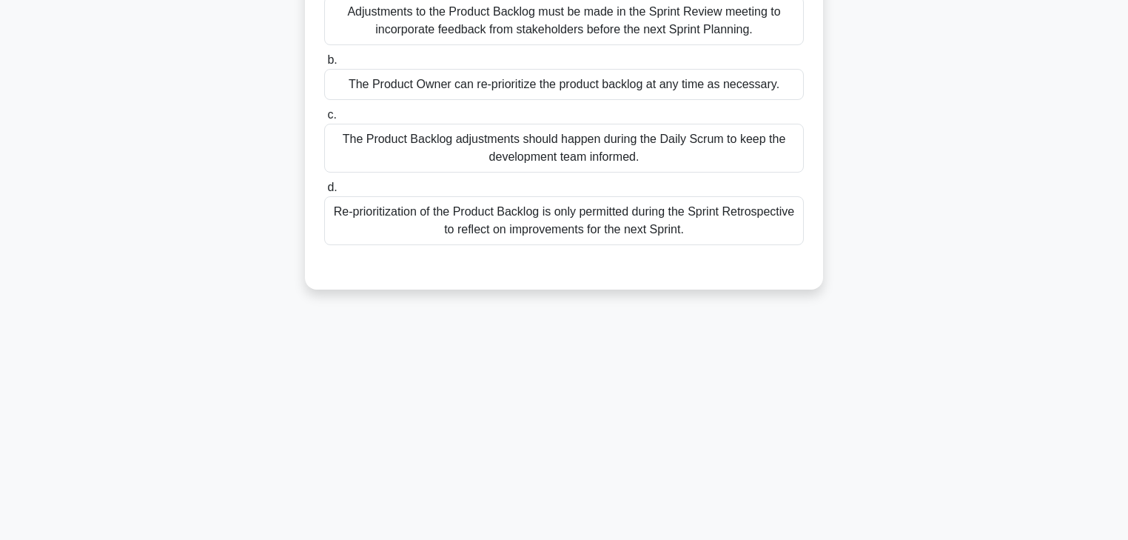
scroll to position [24, 0]
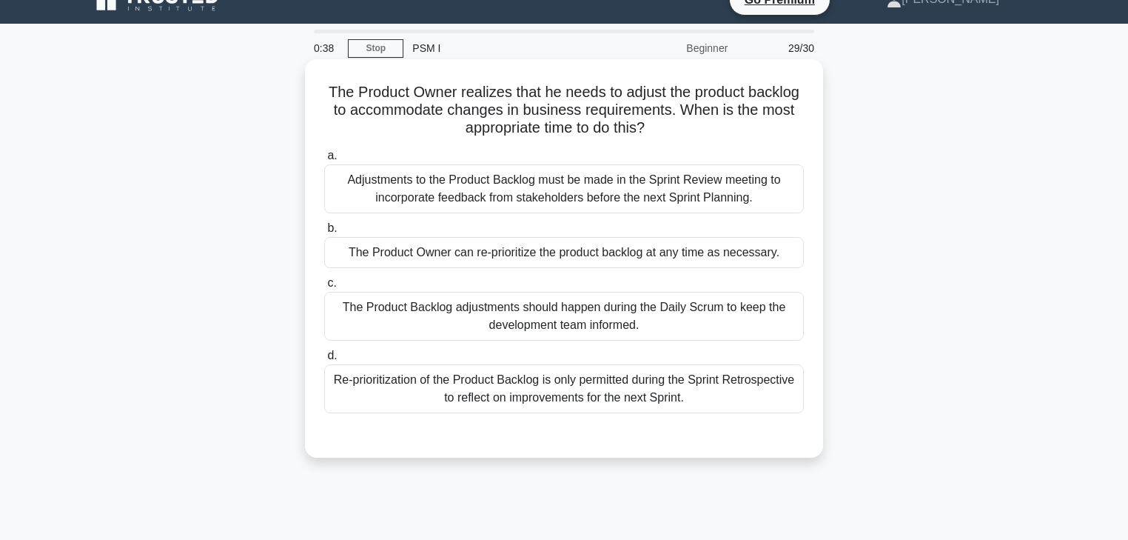
click at [401, 257] on div "The Product Owner can re-prioritize the product backlog at any time as necessar…" at bounding box center [564, 252] width 480 height 31
click at [324, 233] on input "b. The Product Owner can re-prioritize the product backlog at any time as neces…" at bounding box center [324, 229] width 0 height 10
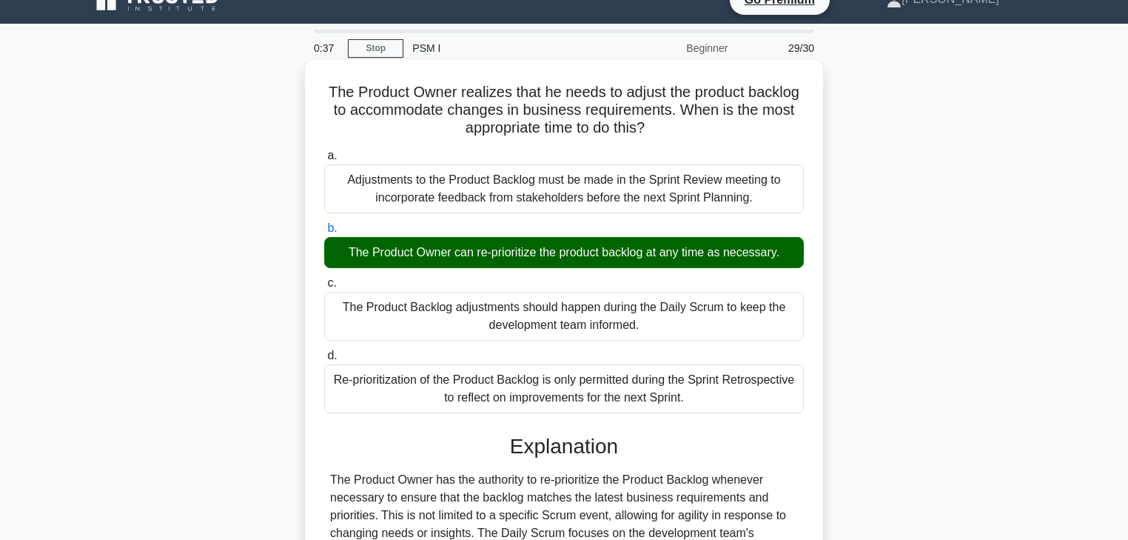
scroll to position [261, 0]
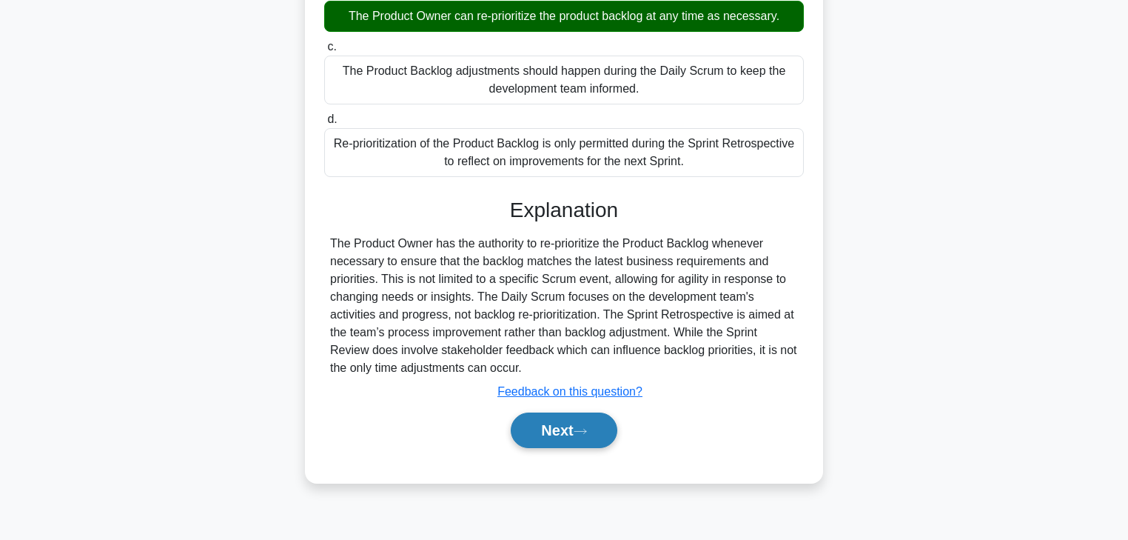
click at [518, 433] on button "Next" at bounding box center [564, 430] width 106 height 36
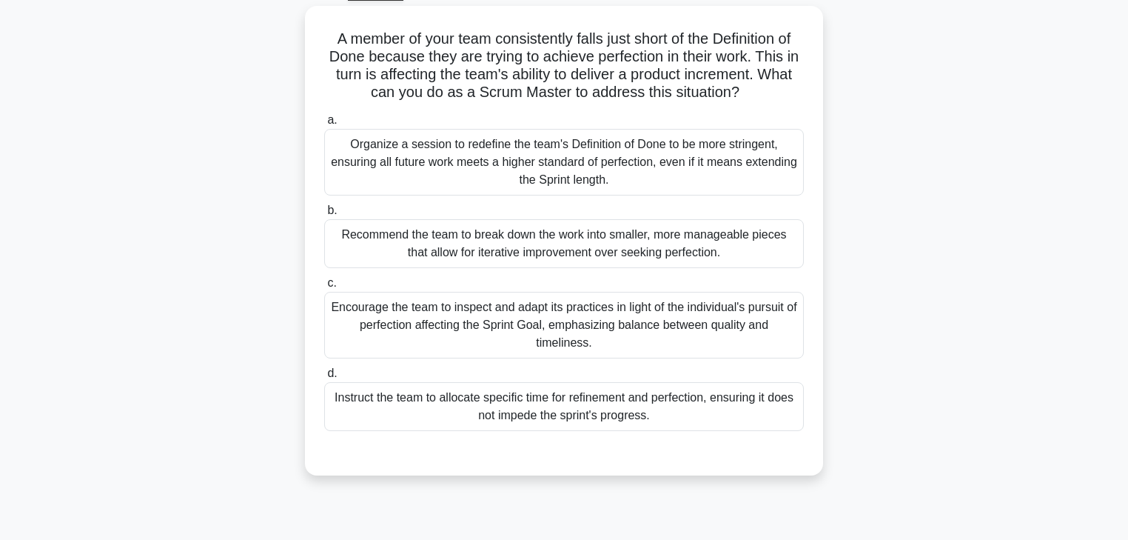
scroll to position [24, 0]
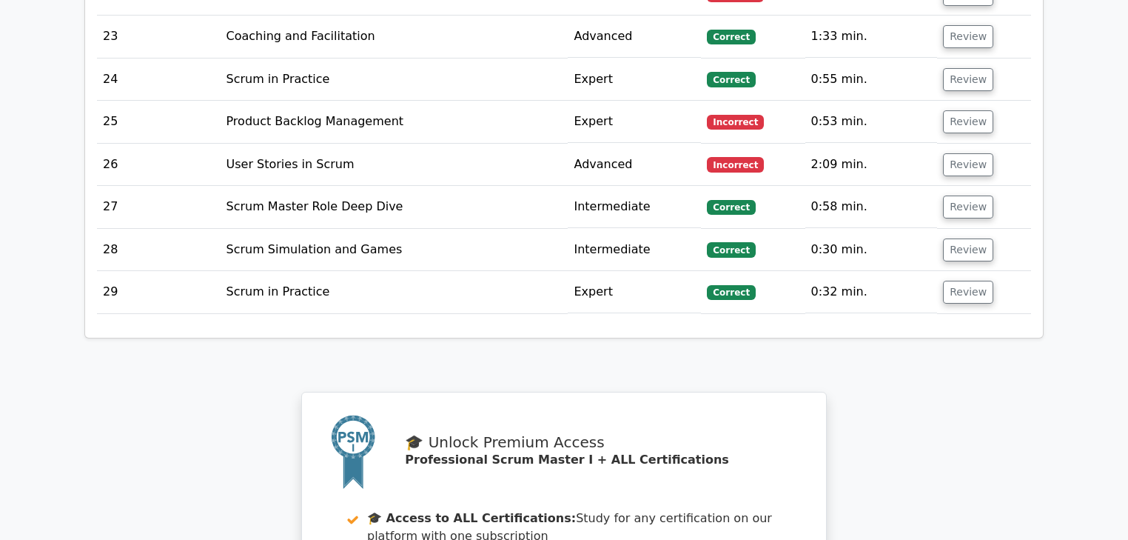
scroll to position [3375, 0]
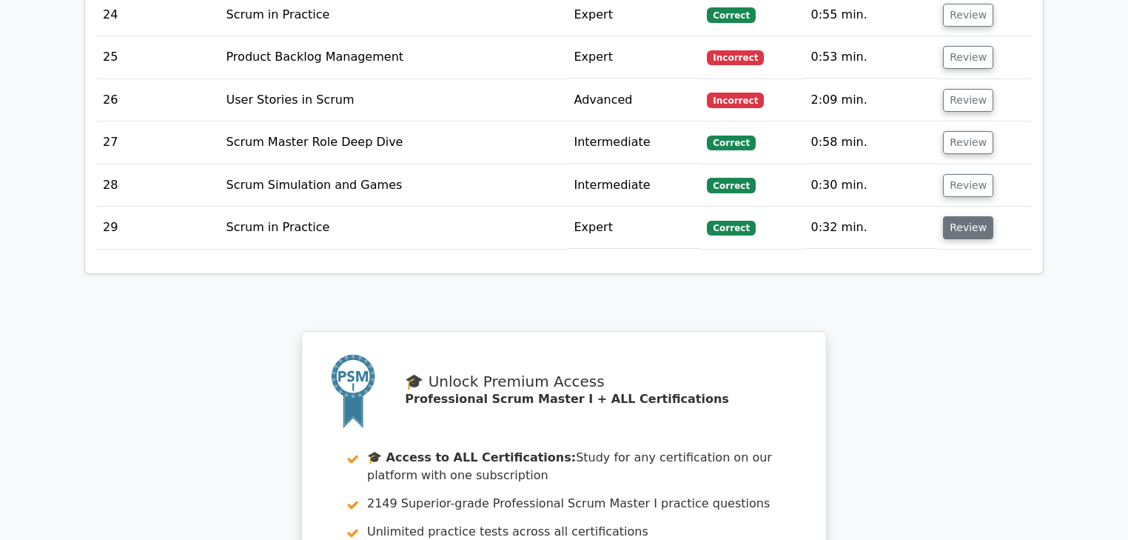
click at [965, 216] on button "Review" at bounding box center [968, 227] width 50 height 23
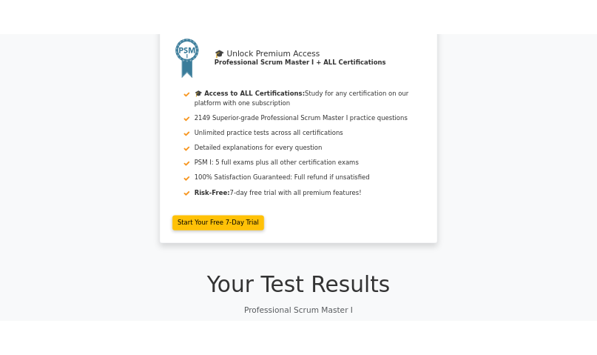
scroll to position [0, 0]
